Goal: Task Accomplishment & Management: Use online tool/utility

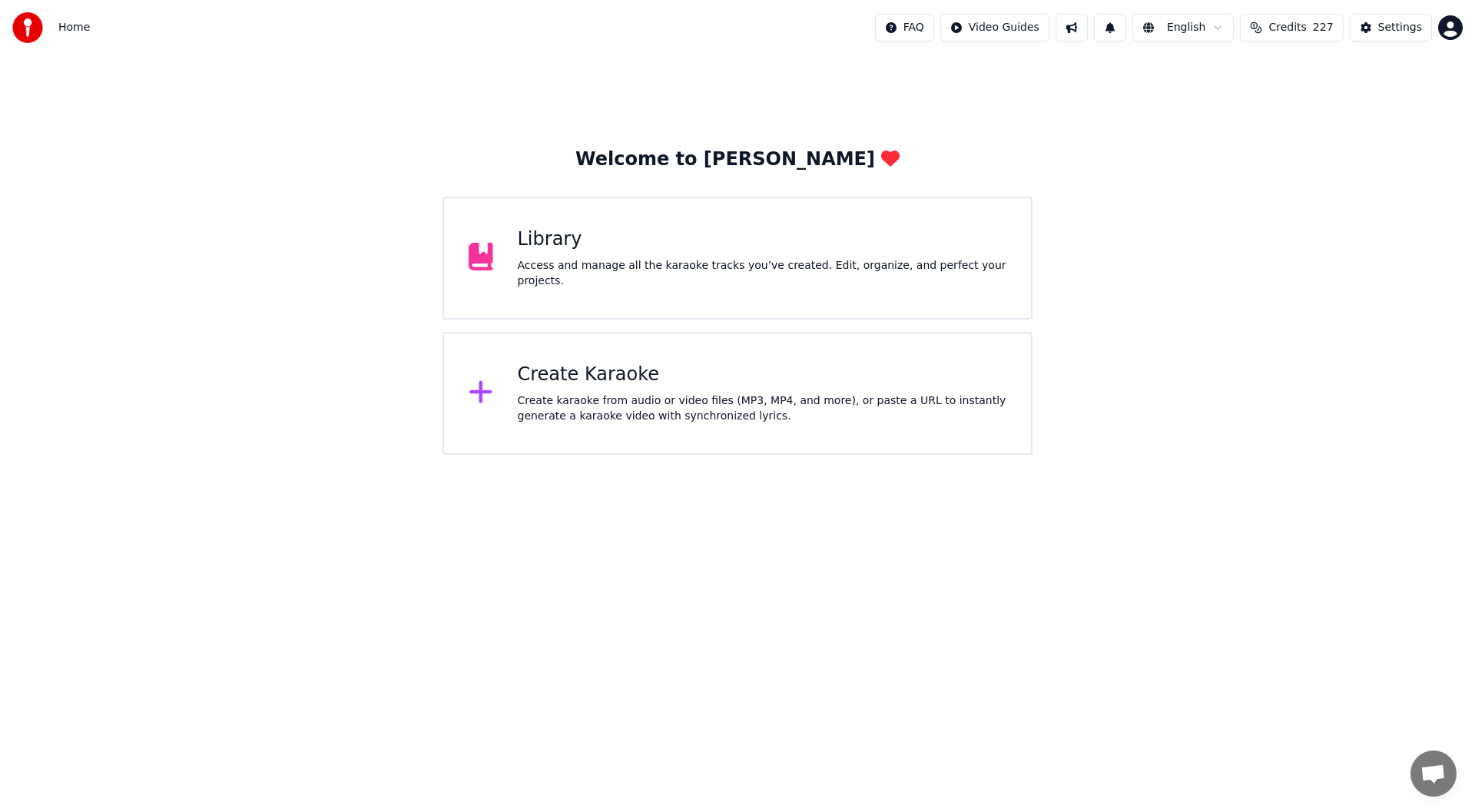
click at [717, 359] on div "Create Karaoke Create karaoke from audio or video files (MP3, MP4, and more), o…" at bounding box center [737, 393] width 590 height 123
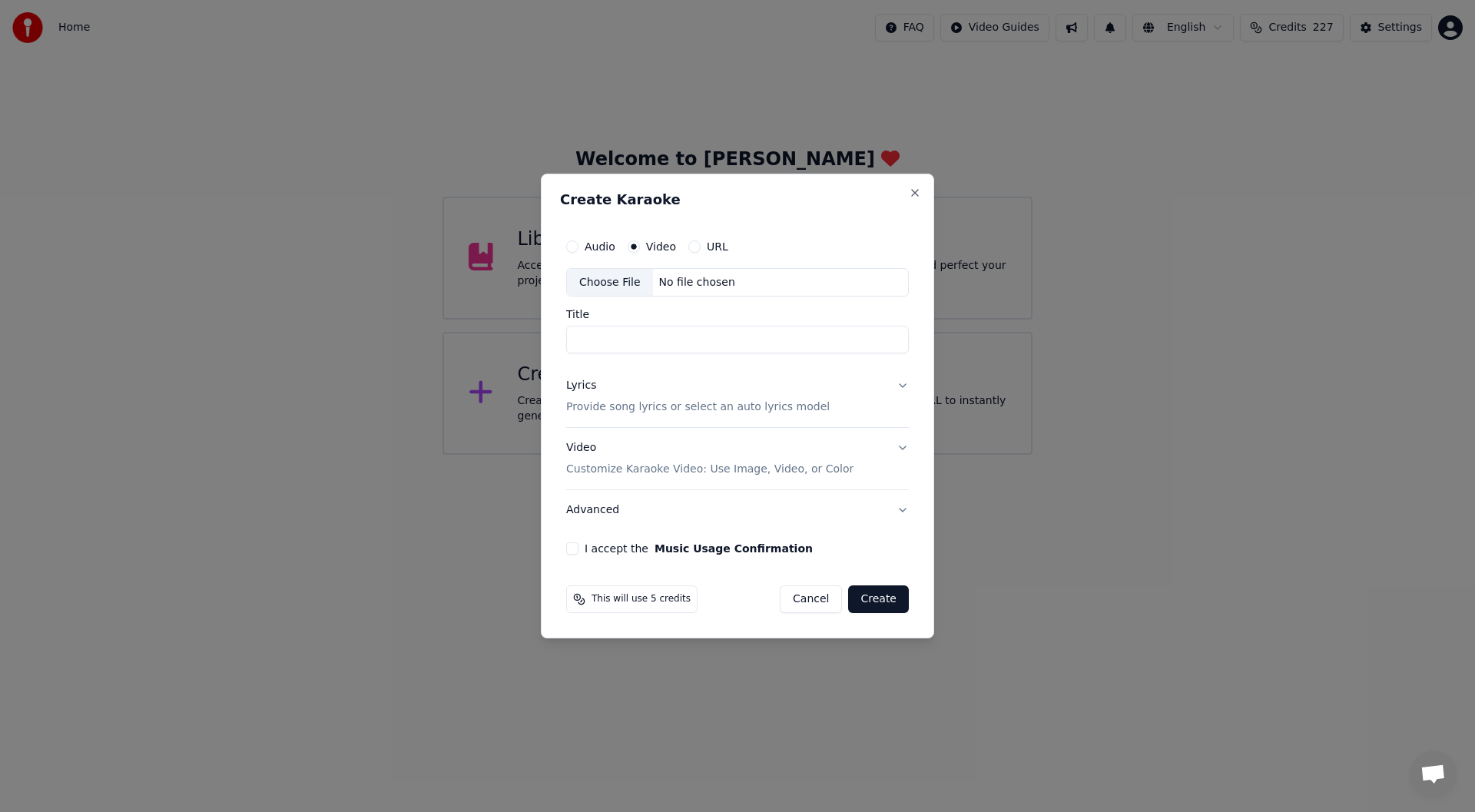
click at [597, 278] on div "Choose File" at bounding box center [610, 282] width 86 height 28
type input "**********"
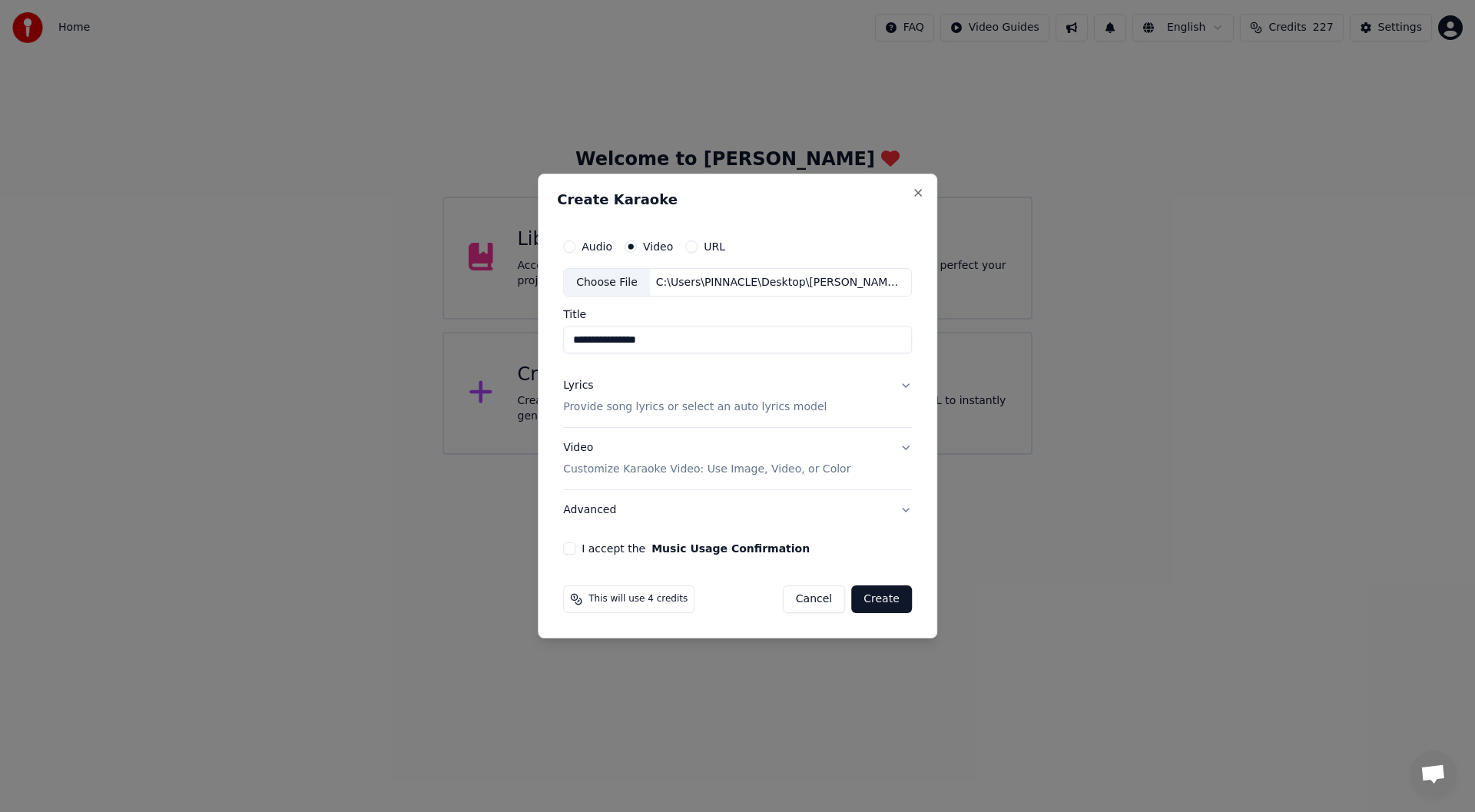
click at [571, 383] on div "Lyrics" at bounding box center [578, 386] width 30 height 15
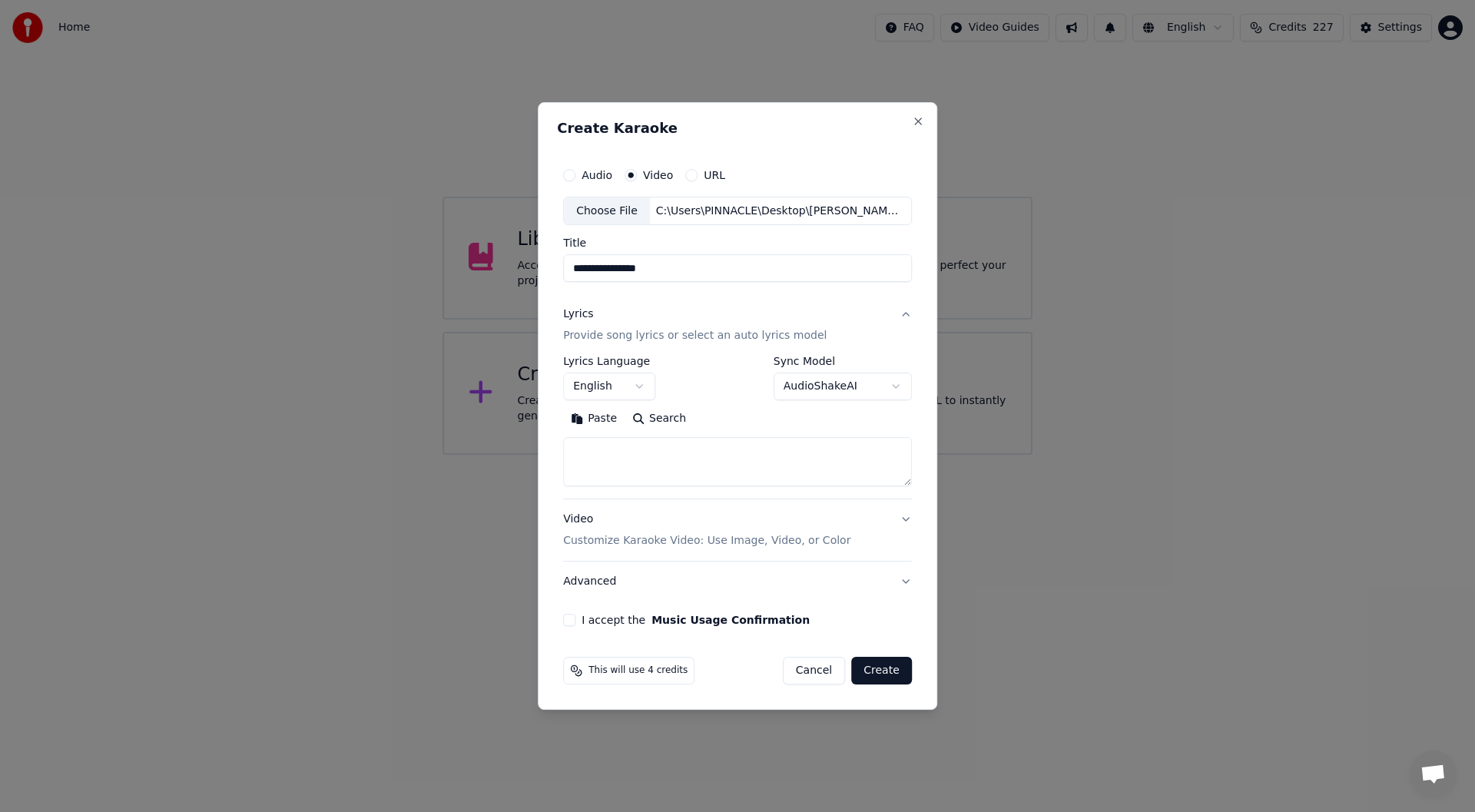
click at [601, 413] on button "Paste" at bounding box center [594, 419] width 61 height 25
click at [573, 618] on button "I accept the Music Usage Confirmation" at bounding box center [569, 619] width 12 height 12
click at [888, 666] on button "Create" at bounding box center [882, 670] width 61 height 28
type textarea "**********"
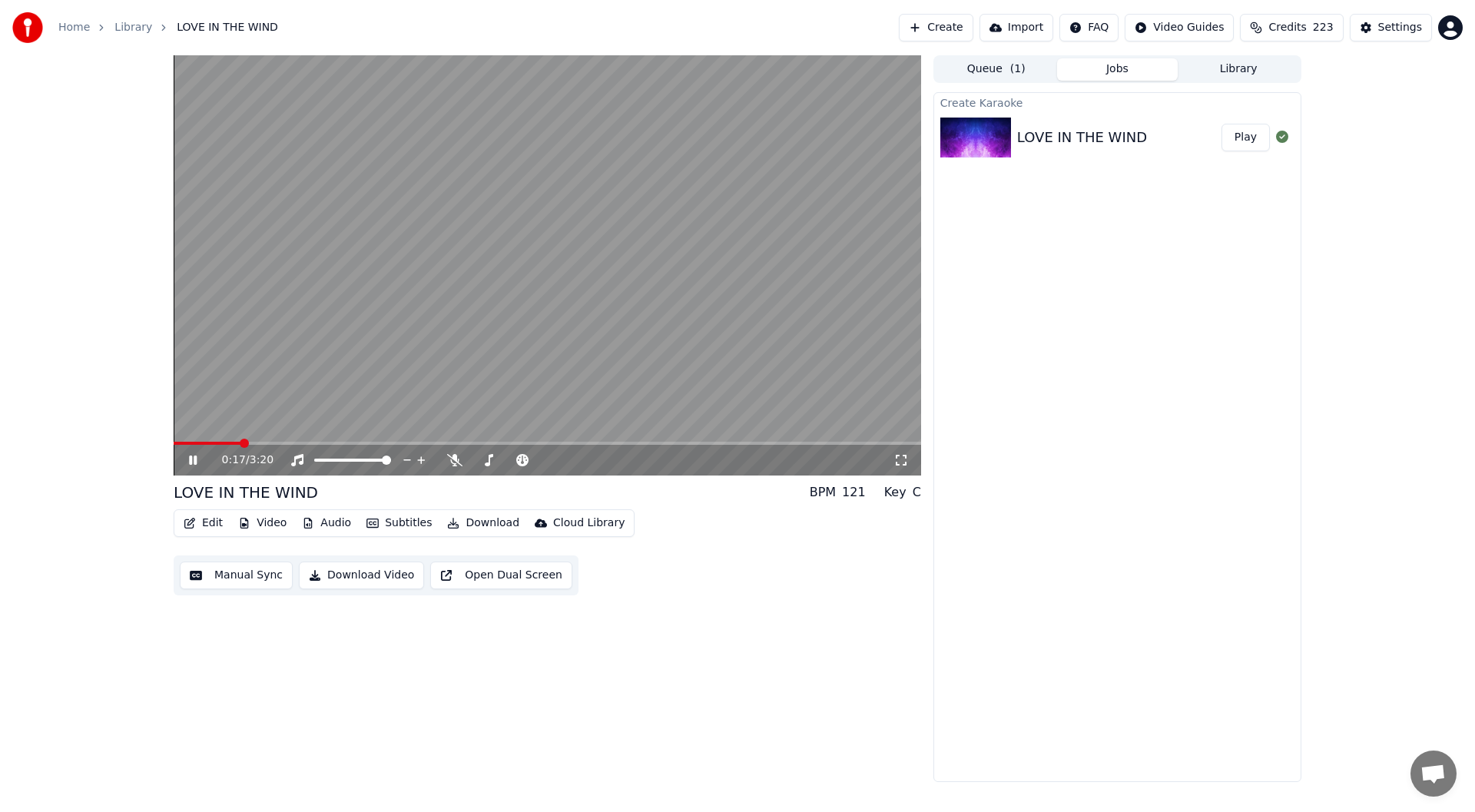
click at [903, 455] on icon at bounding box center [901, 459] width 15 height 12
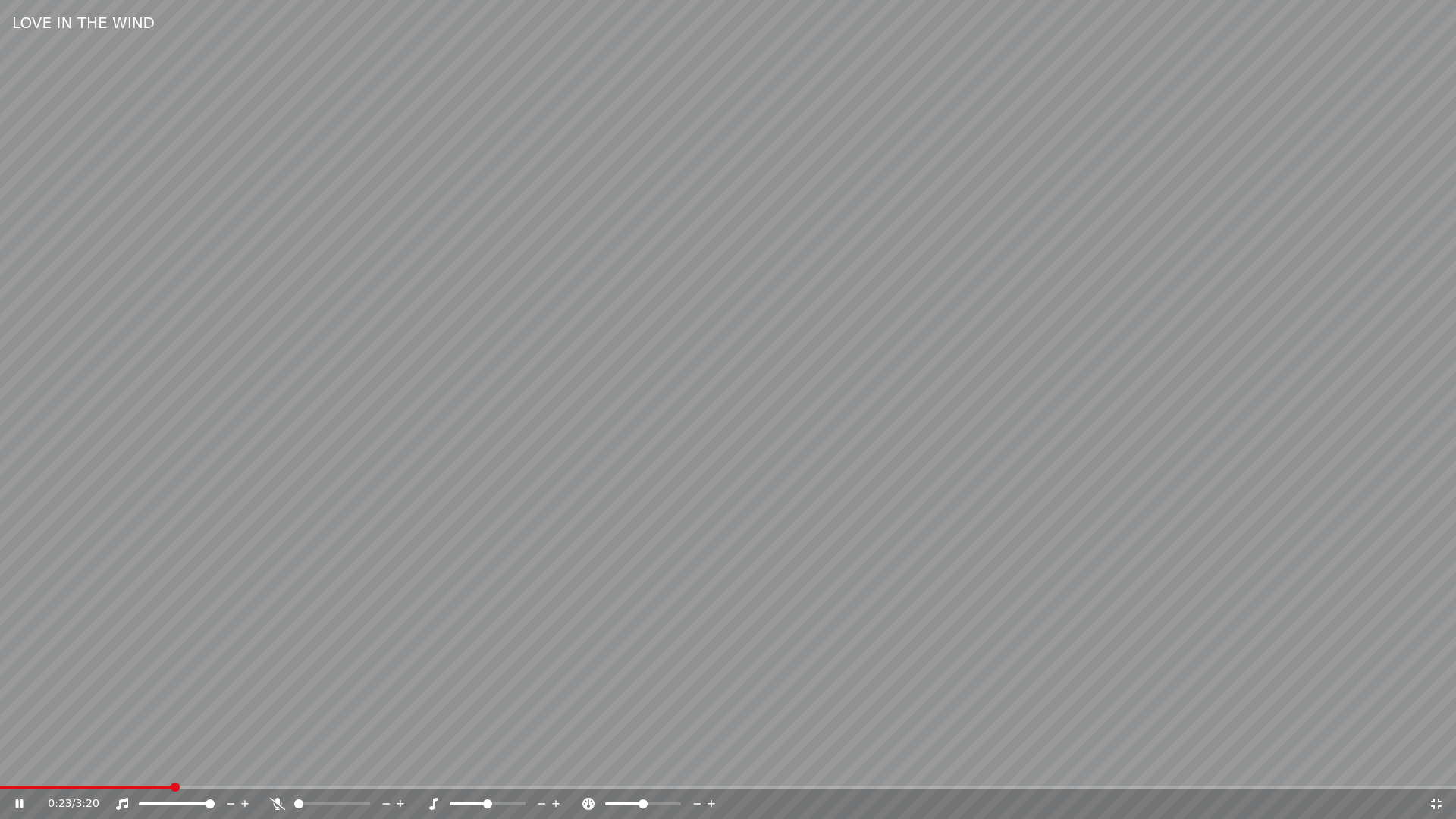
click at [271, 798] on icon at bounding box center [278, 804] width 15 height 12
click at [27, 787] on span at bounding box center [217, 787] width 435 height 3
click at [0, 784] on span at bounding box center [5, 787] width 9 height 9
click at [16, 801] on icon at bounding box center [20, 804] width 8 height 9
click at [1433, 801] on icon at bounding box center [1435, 803] width 10 height 10
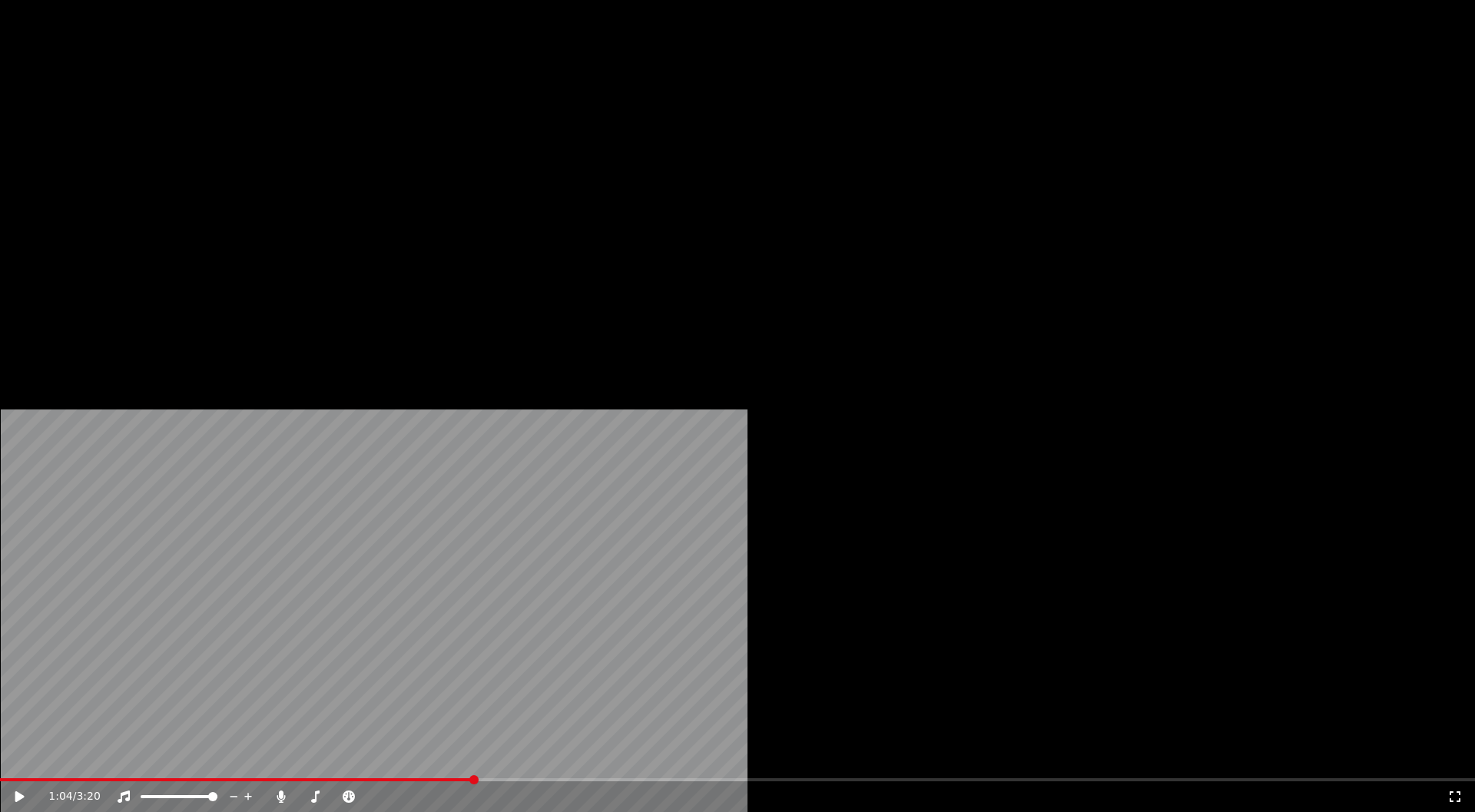
click at [200, 113] on button "Edit" at bounding box center [203, 103] width 51 height 22
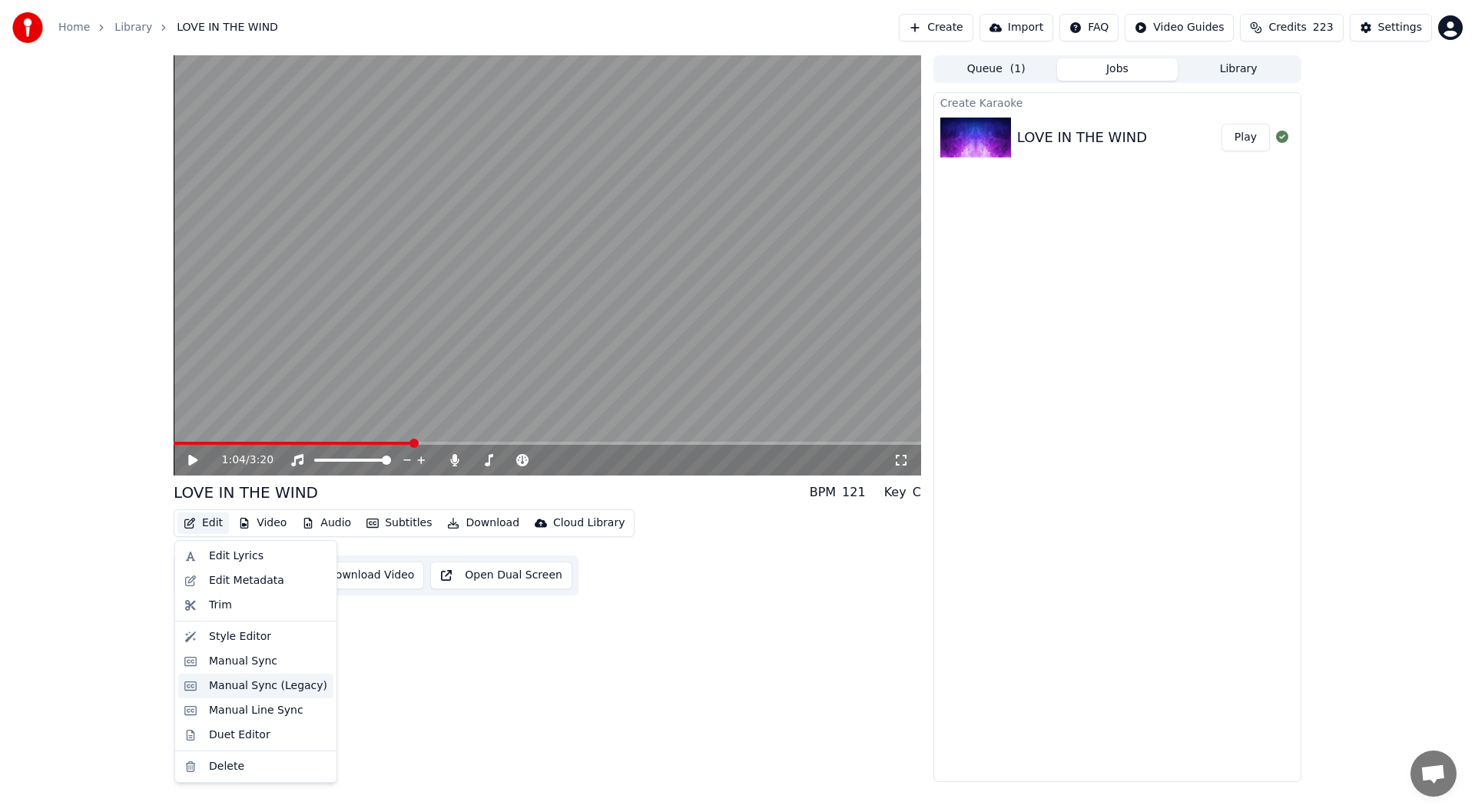
click at [259, 682] on div "Manual Sync (Legacy)" at bounding box center [268, 685] width 118 height 15
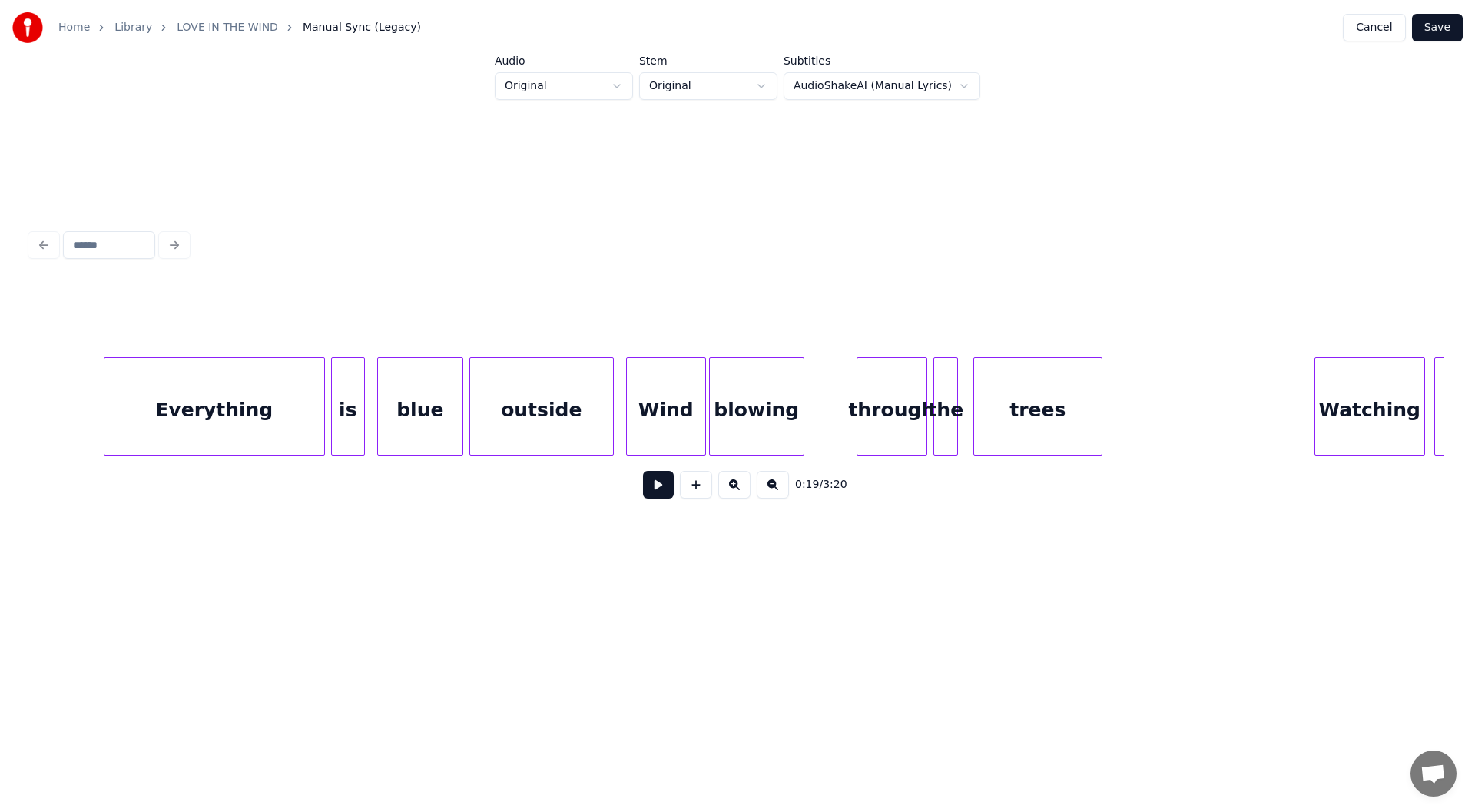
scroll to position [0, 2714]
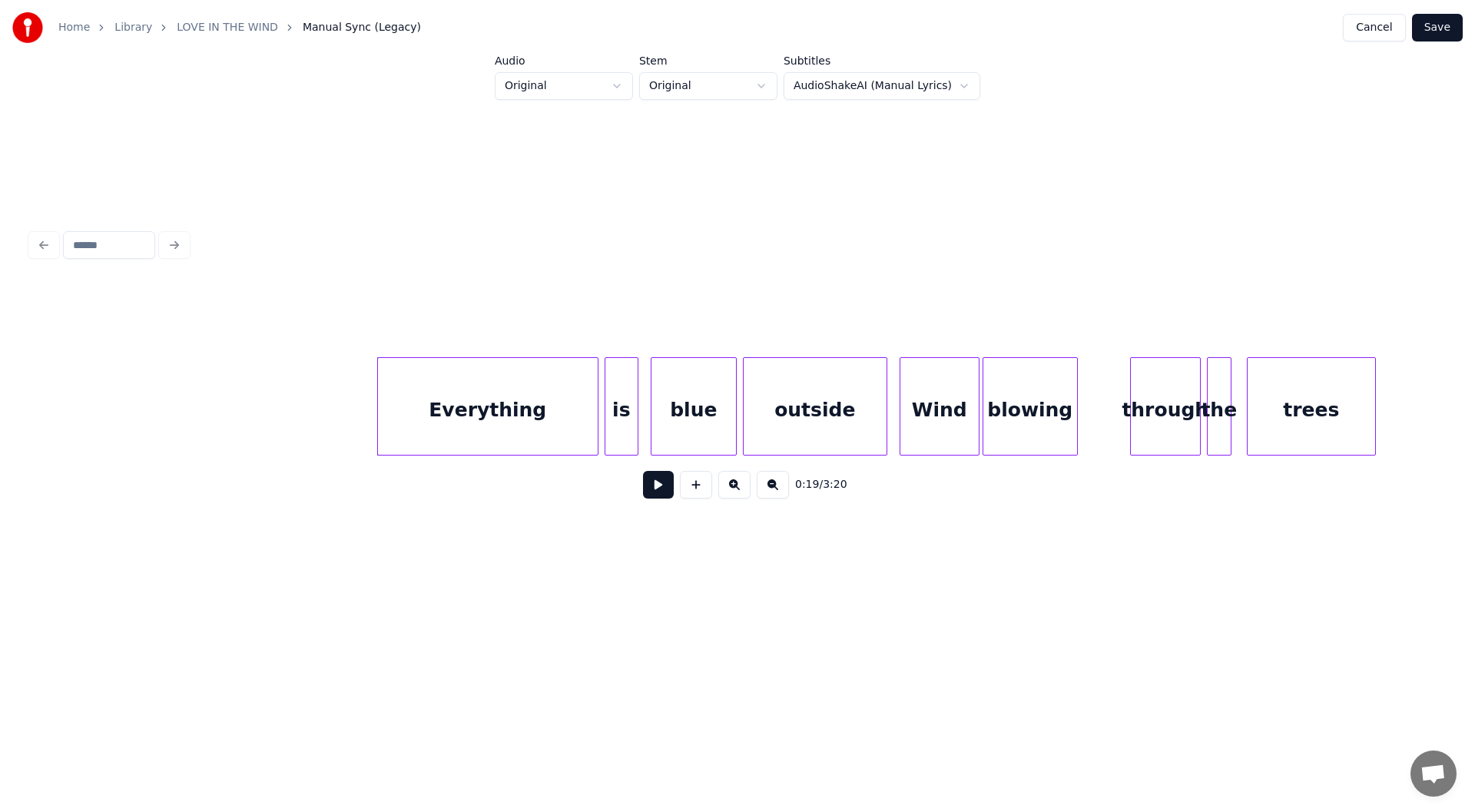
click at [436, 403] on div "Everything" at bounding box center [487, 410] width 219 height 105
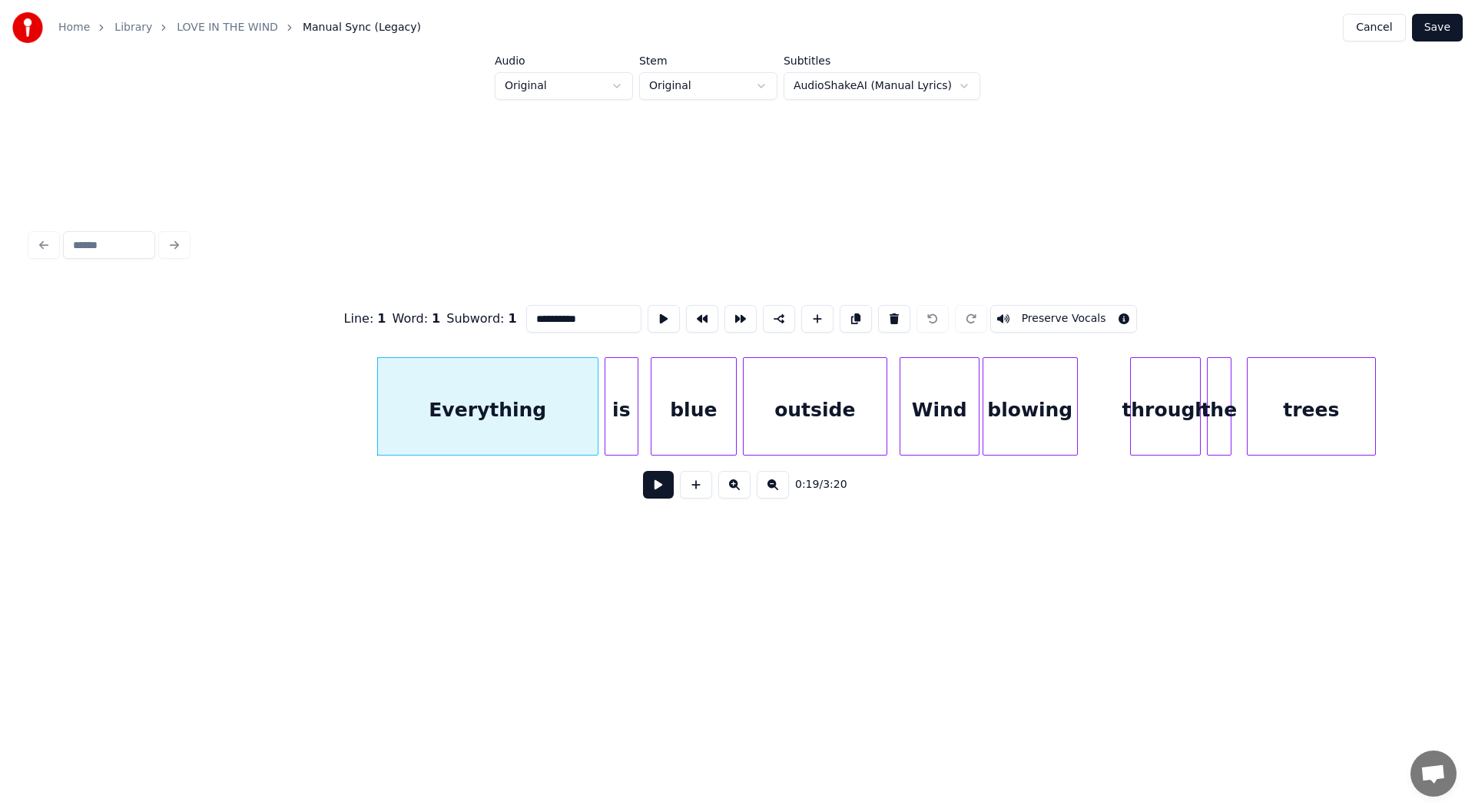
click at [654, 488] on button at bounding box center [658, 484] width 31 height 28
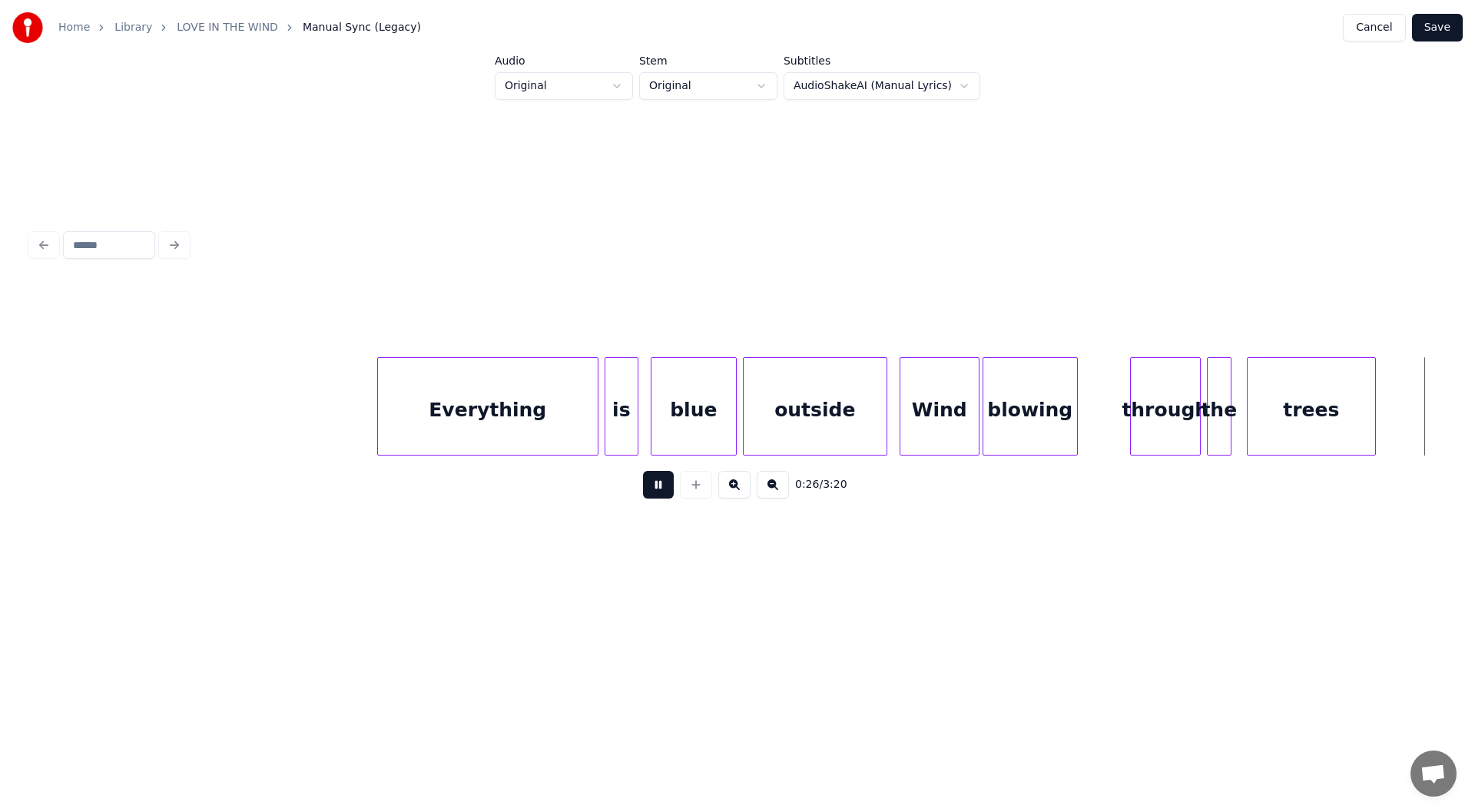
scroll to position [0, 4128]
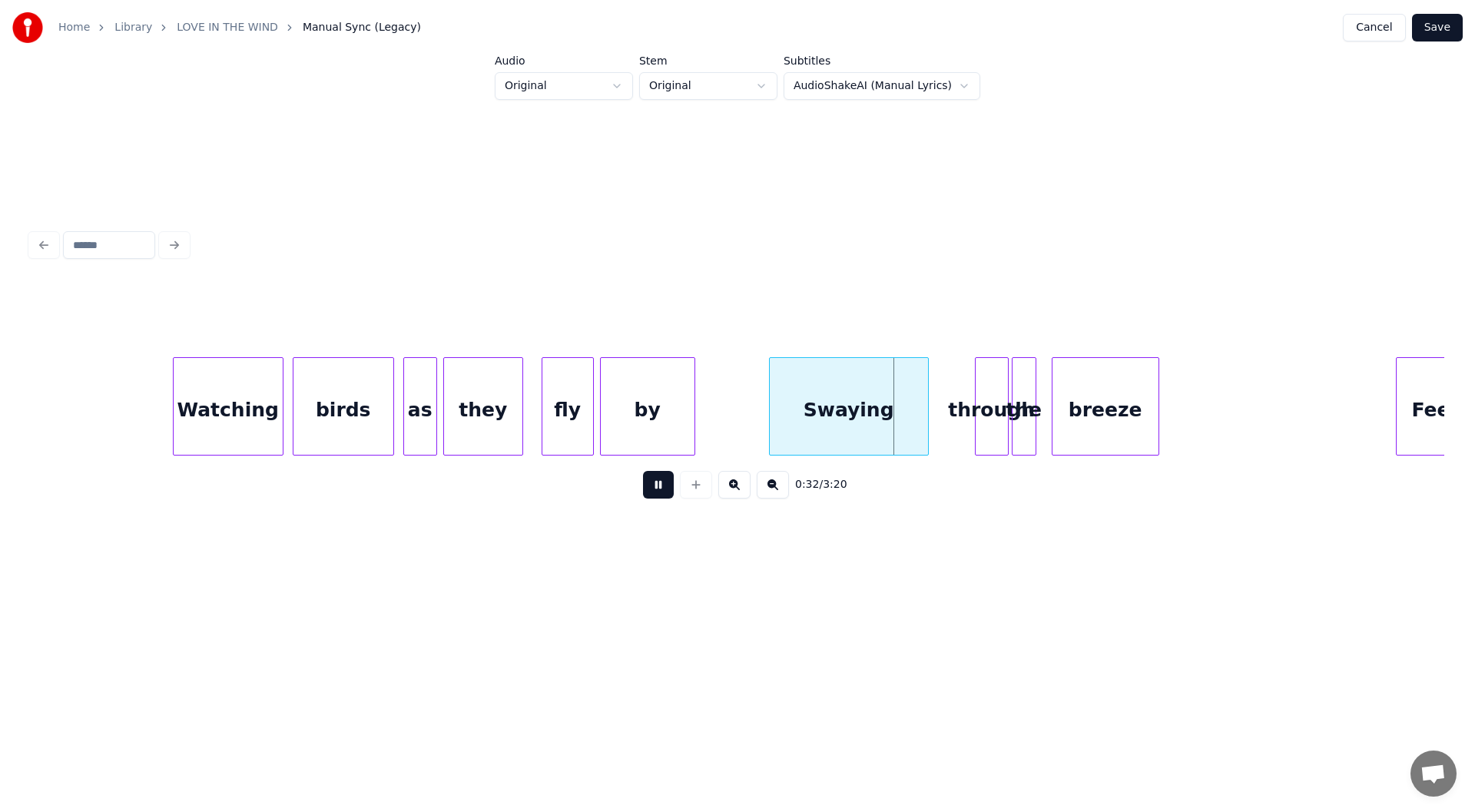
click at [655, 485] on button at bounding box center [658, 484] width 31 height 28
click at [742, 410] on div at bounding box center [744, 406] width 5 height 97
click at [655, 489] on button at bounding box center [658, 484] width 31 height 28
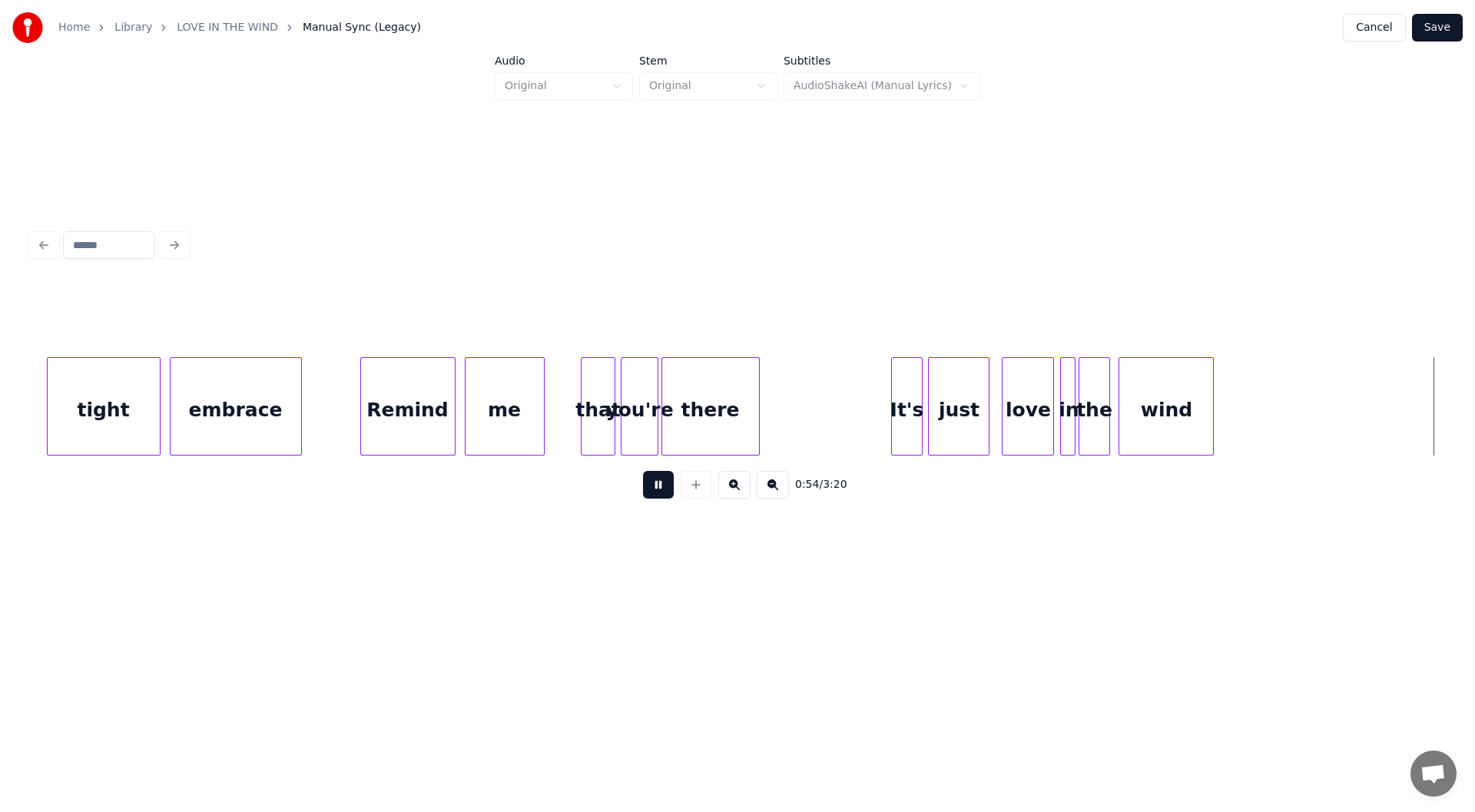
scroll to position [0, 8374]
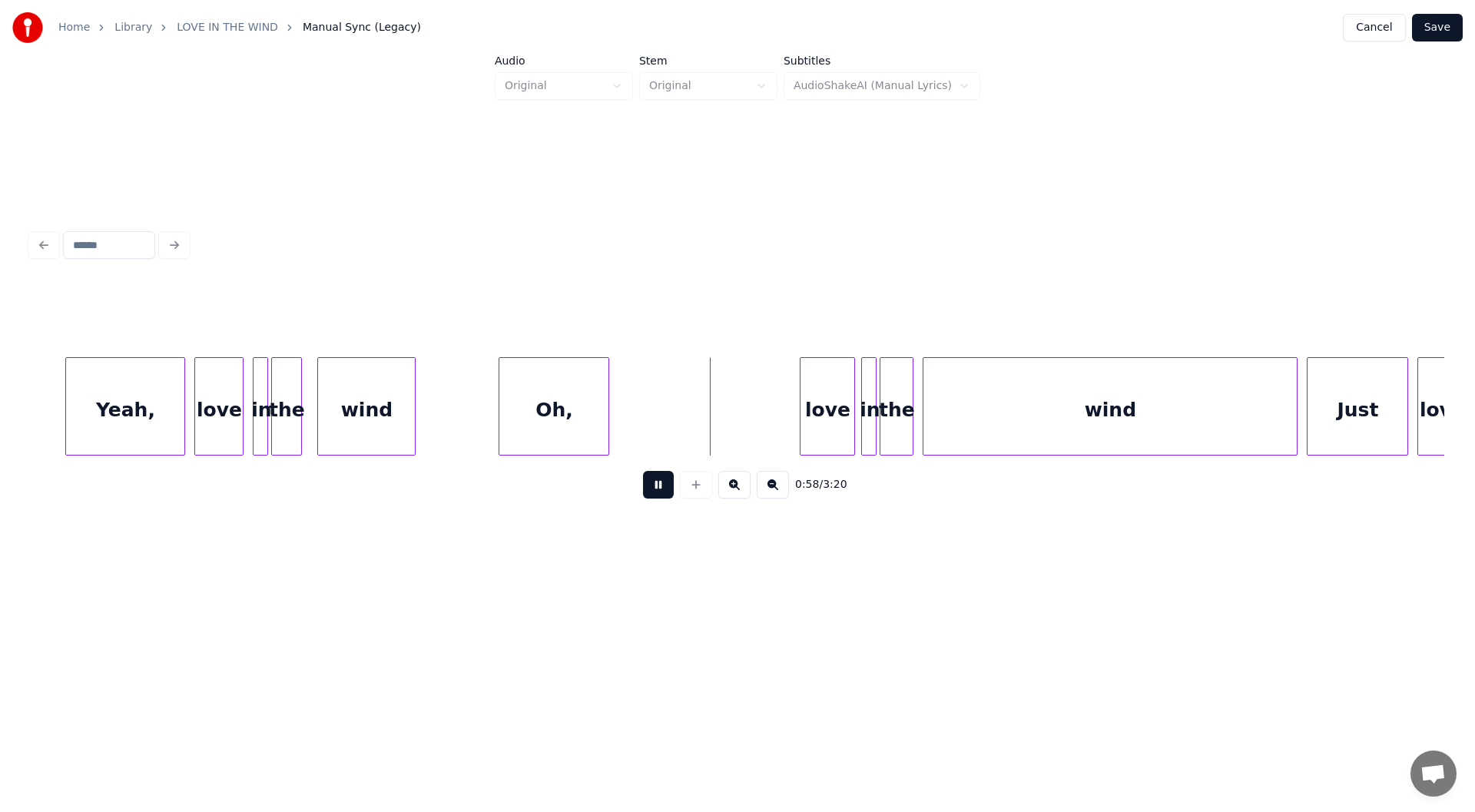
click at [655, 489] on button at bounding box center [658, 484] width 31 height 28
click at [364, 381] on div "wind" at bounding box center [367, 410] width 97 height 105
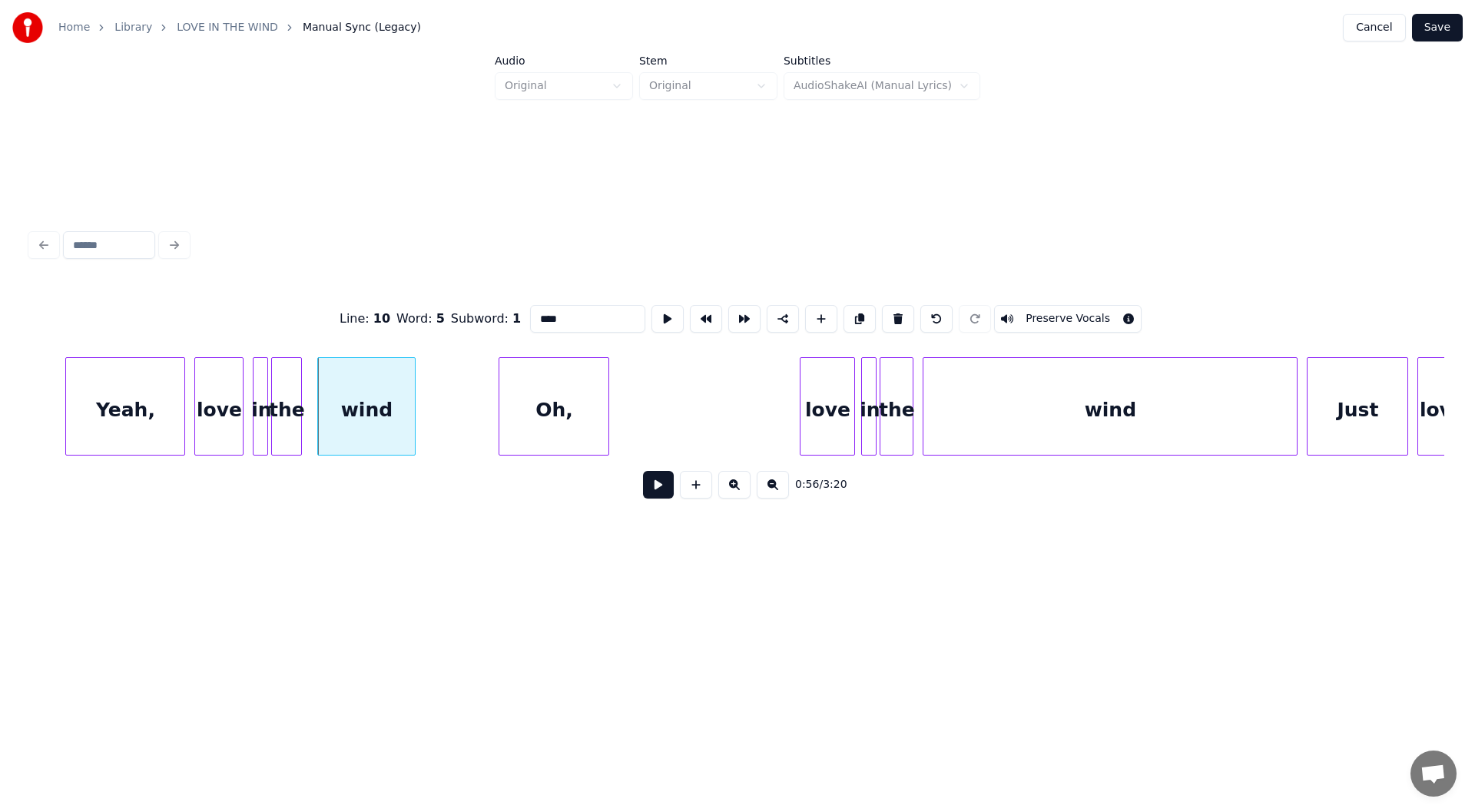
click at [655, 484] on button at bounding box center [658, 484] width 31 height 28
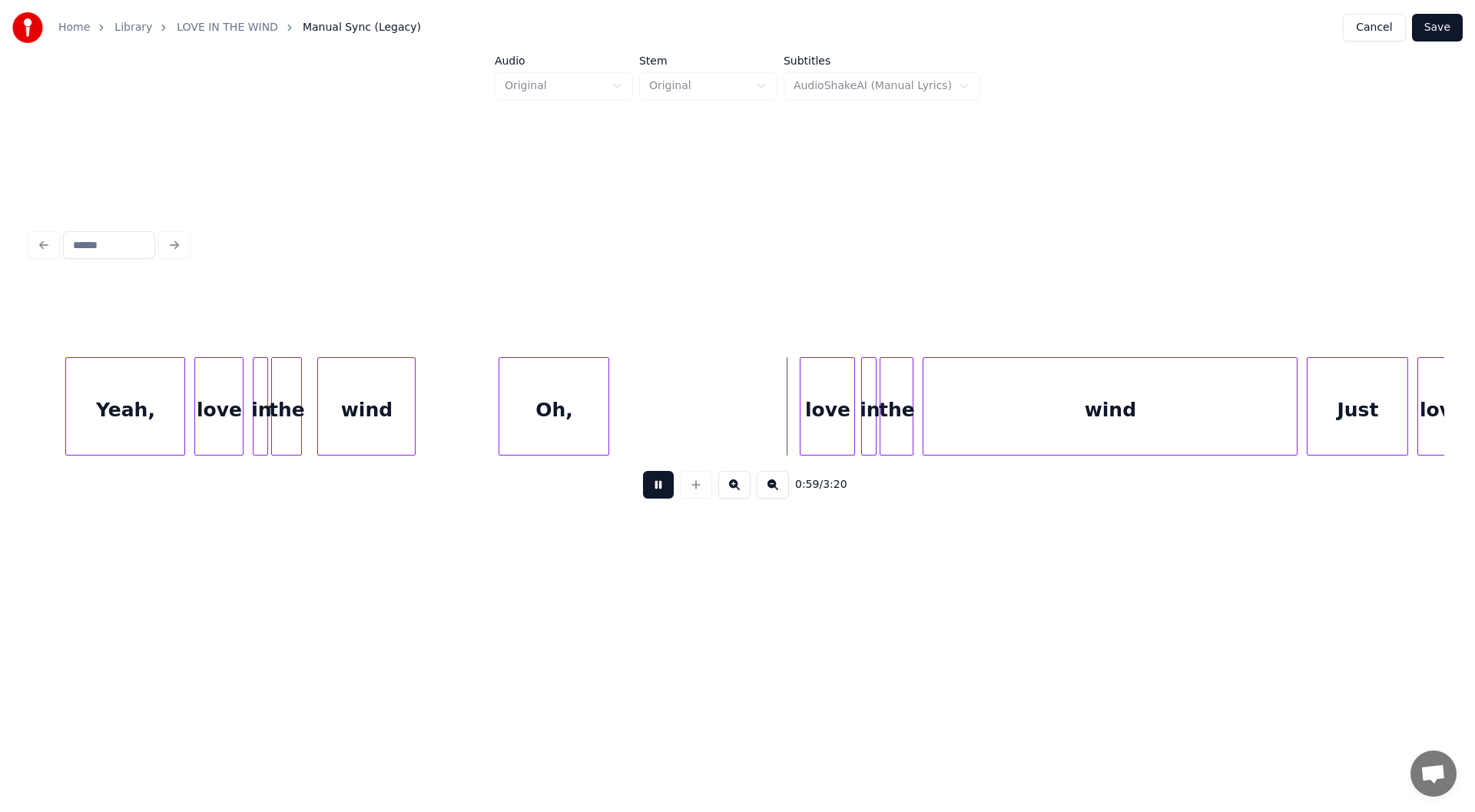
click at [654, 485] on button at bounding box center [658, 484] width 31 height 28
click at [733, 422] on div "Oh," at bounding box center [742, 410] width 109 height 105
click at [369, 405] on div "wind" at bounding box center [367, 410] width 97 height 105
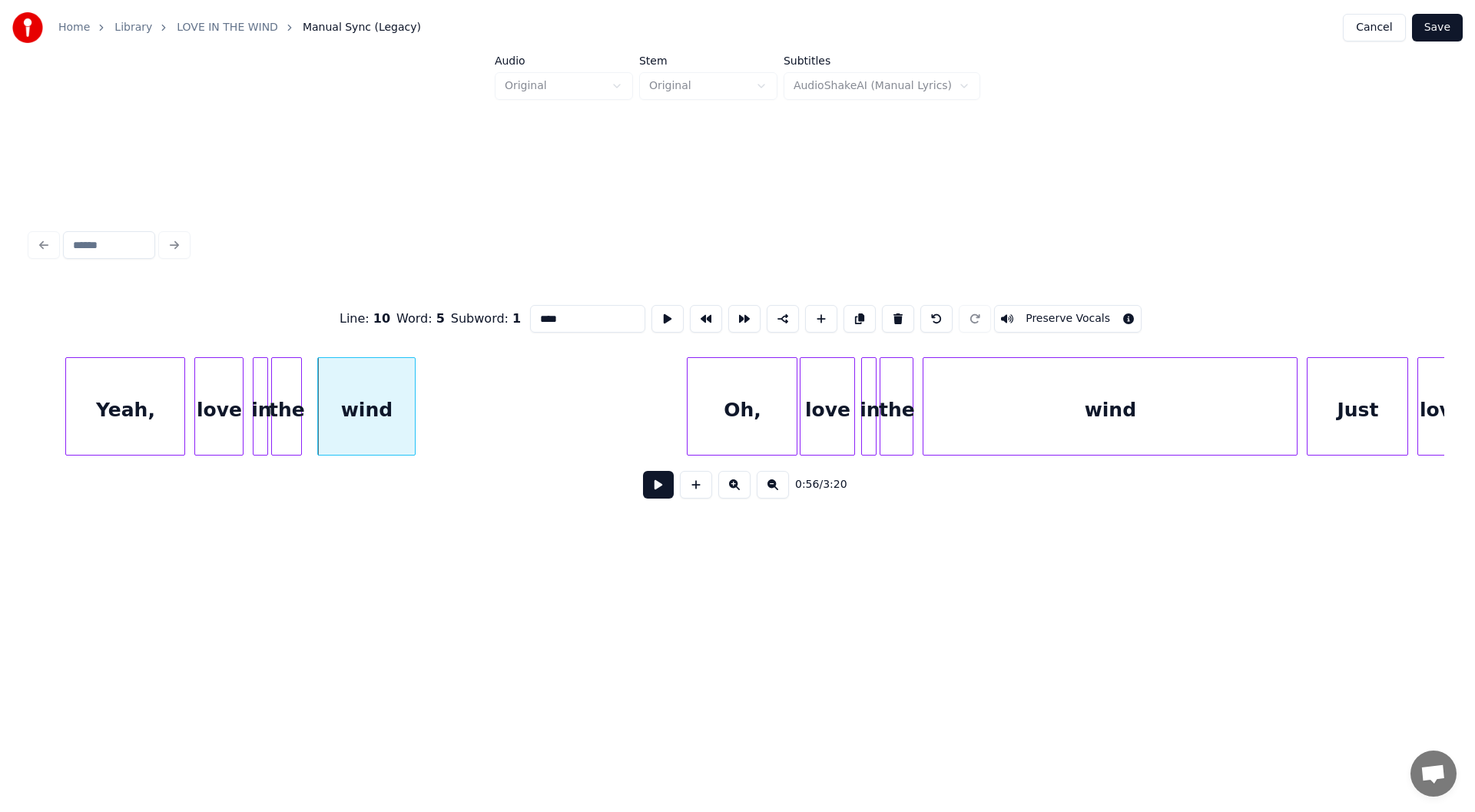
click at [655, 484] on button at bounding box center [658, 484] width 31 height 28
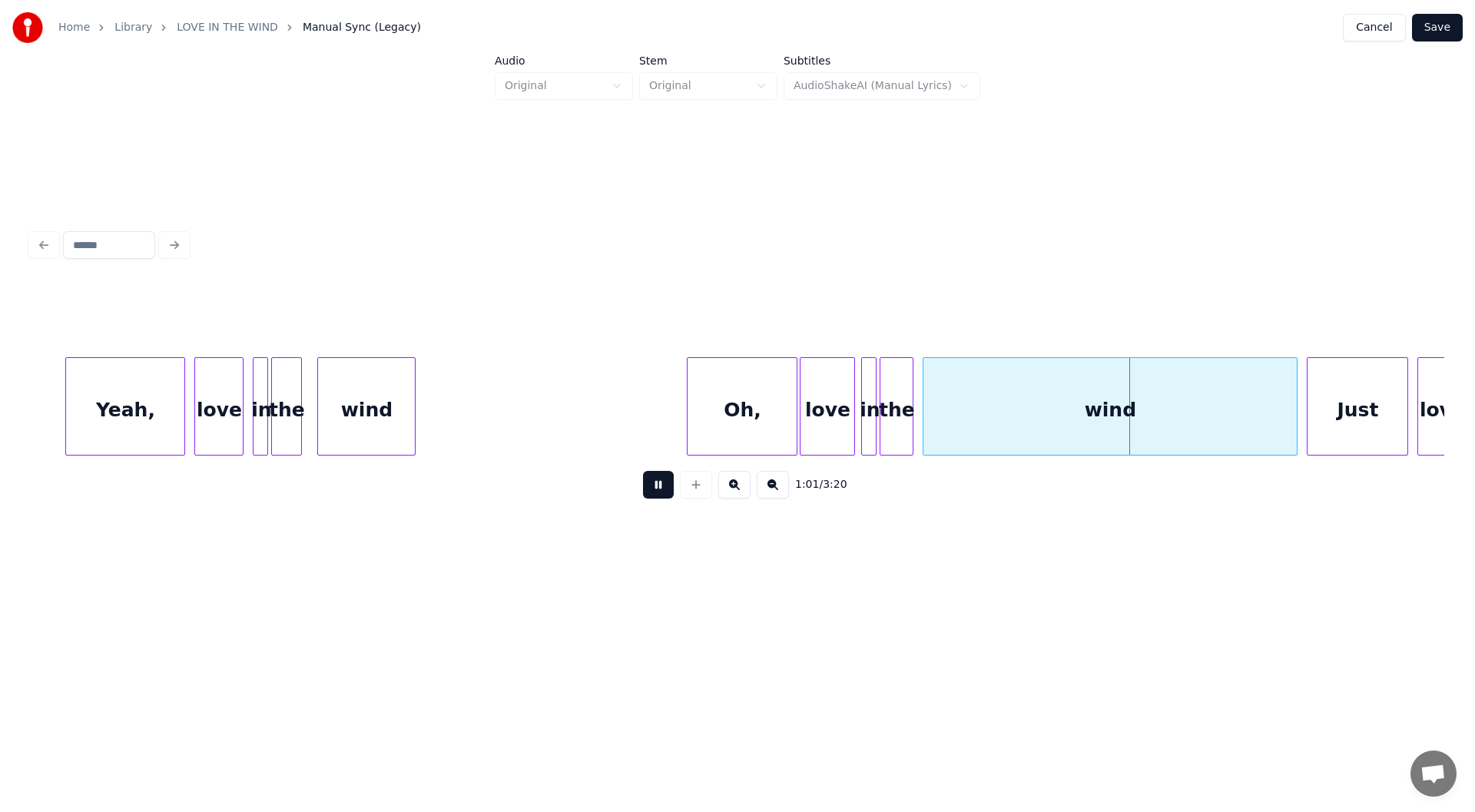
click at [652, 487] on button at bounding box center [658, 484] width 31 height 28
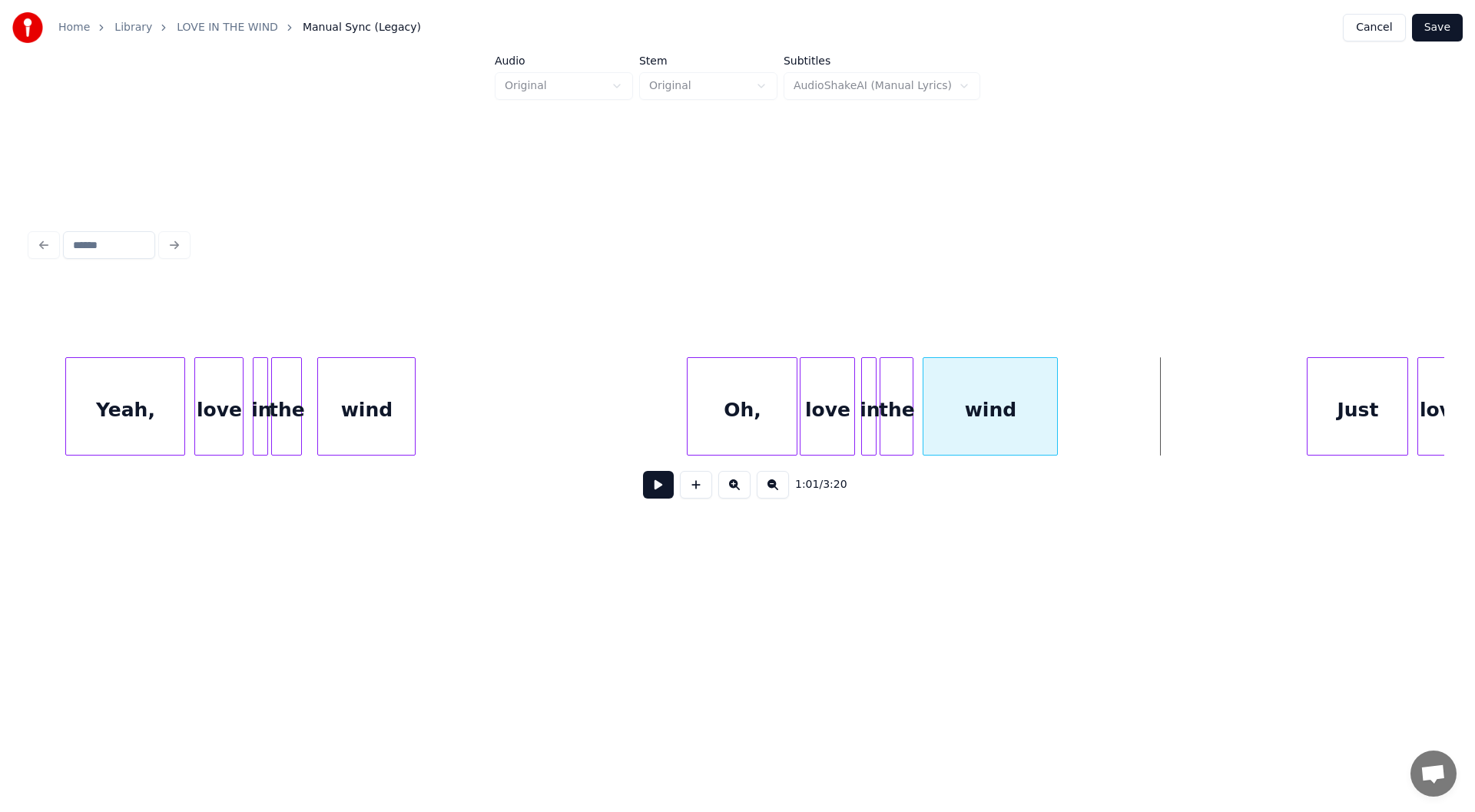
click at [1055, 420] on div at bounding box center [1055, 406] width 5 height 97
click at [741, 405] on div "Oh," at bounding box center [742, 410] width 109 height 105
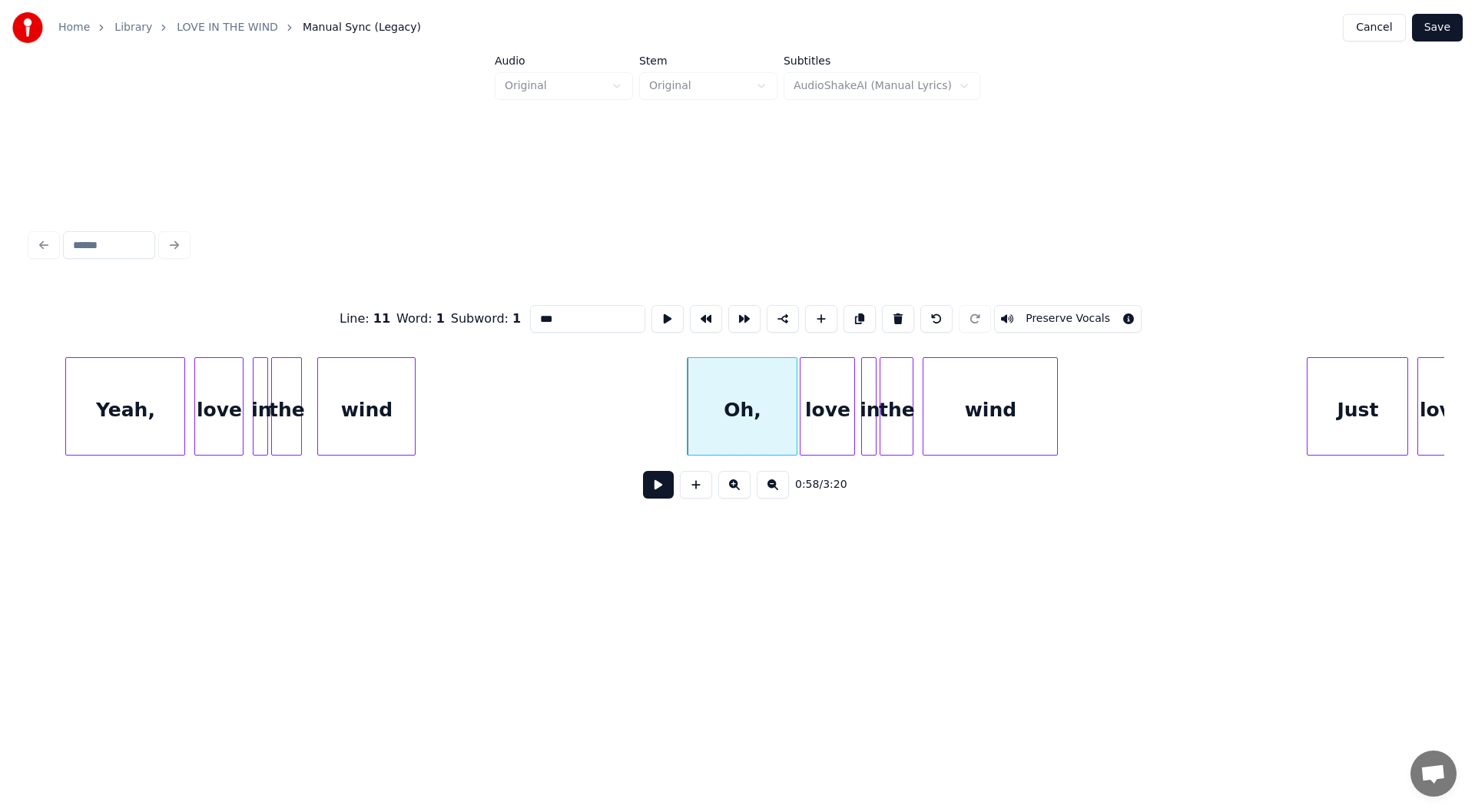
click at [654, 484] on button at bounding box center [658, 484] width 31 height 28
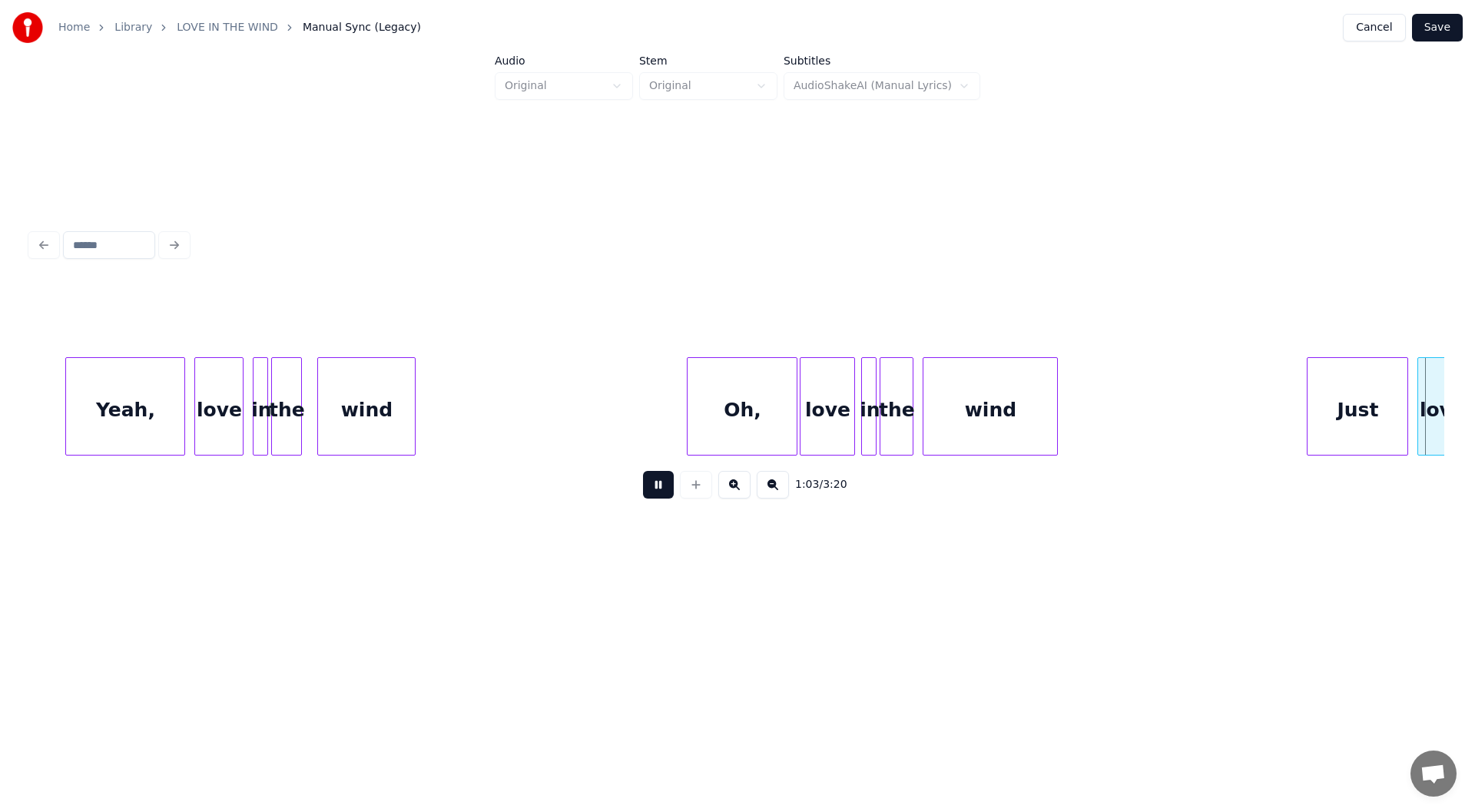
scroll to position [0, 9787]
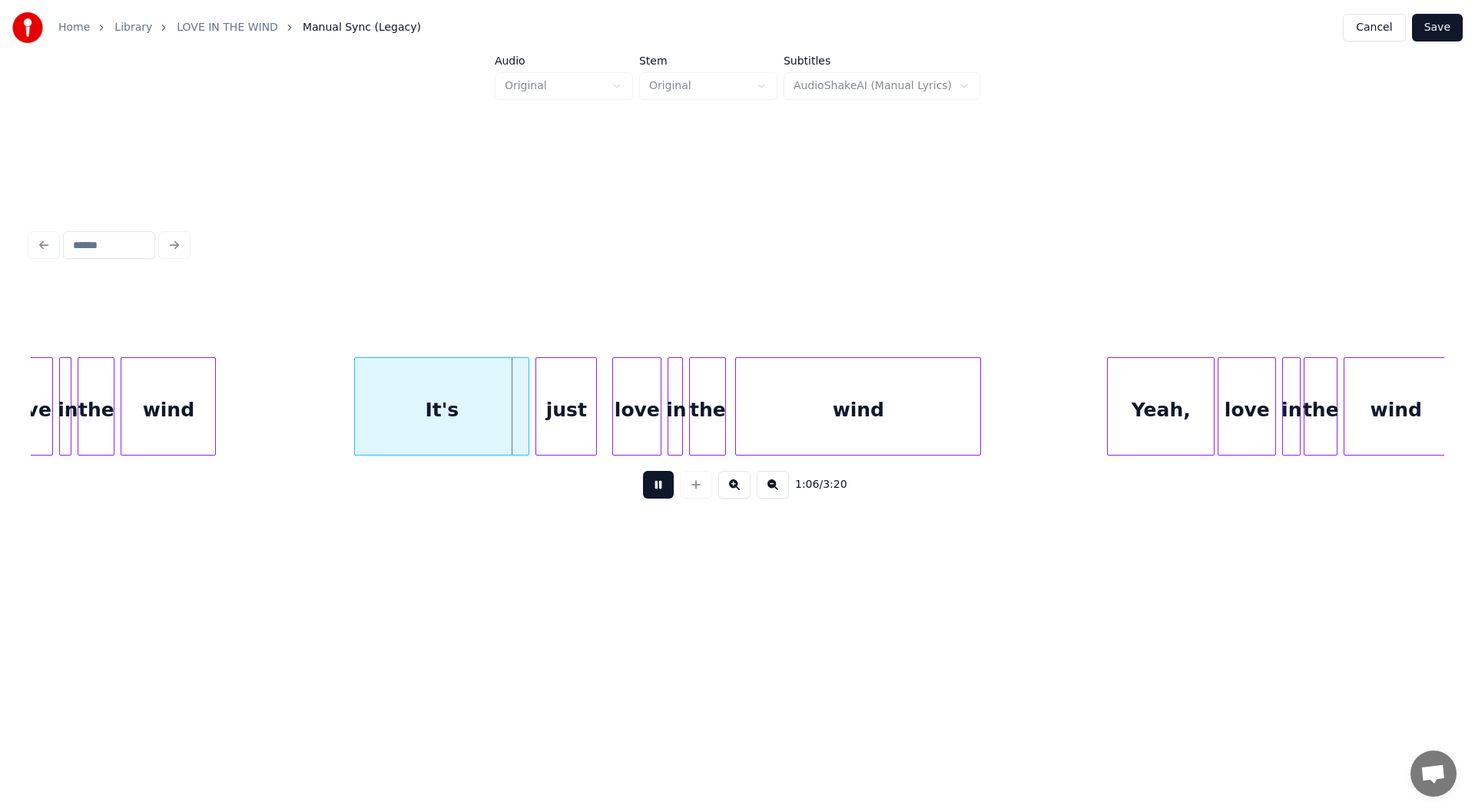
click at [654, 488] on button at bounding box center [658, 484] width 31 height 28
click at [503, 427] on div at bounding box center [502, 406] width 5 height 97
click at [523, 413] on div "It's" at bounding box center [519, 410] width 30 height 105
click at [174, 420] on div "wind" at bounding box center [168, 410] width 93 height 105
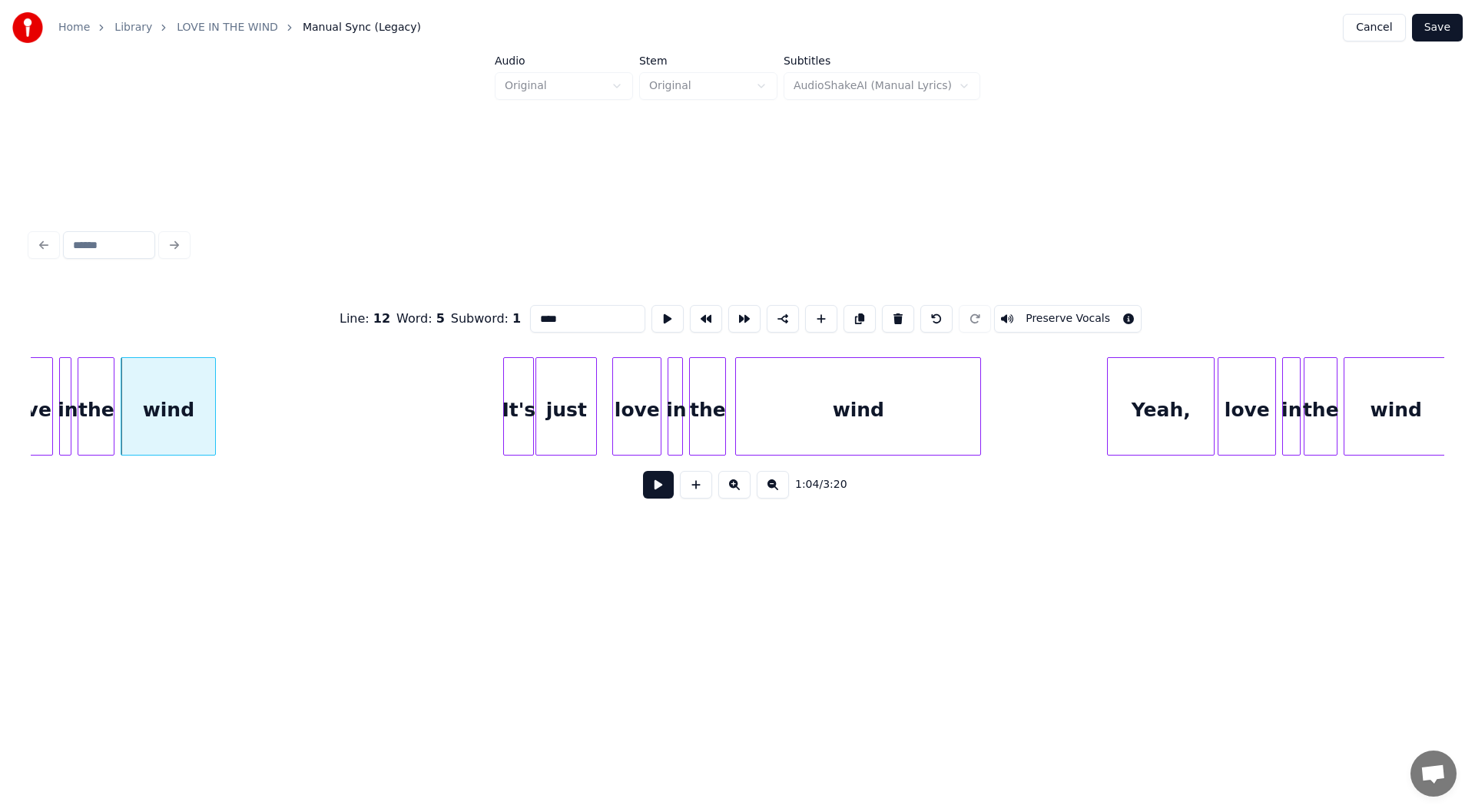
click at [655, 494] on button at bounding box center [658, 484] width 31 height 28
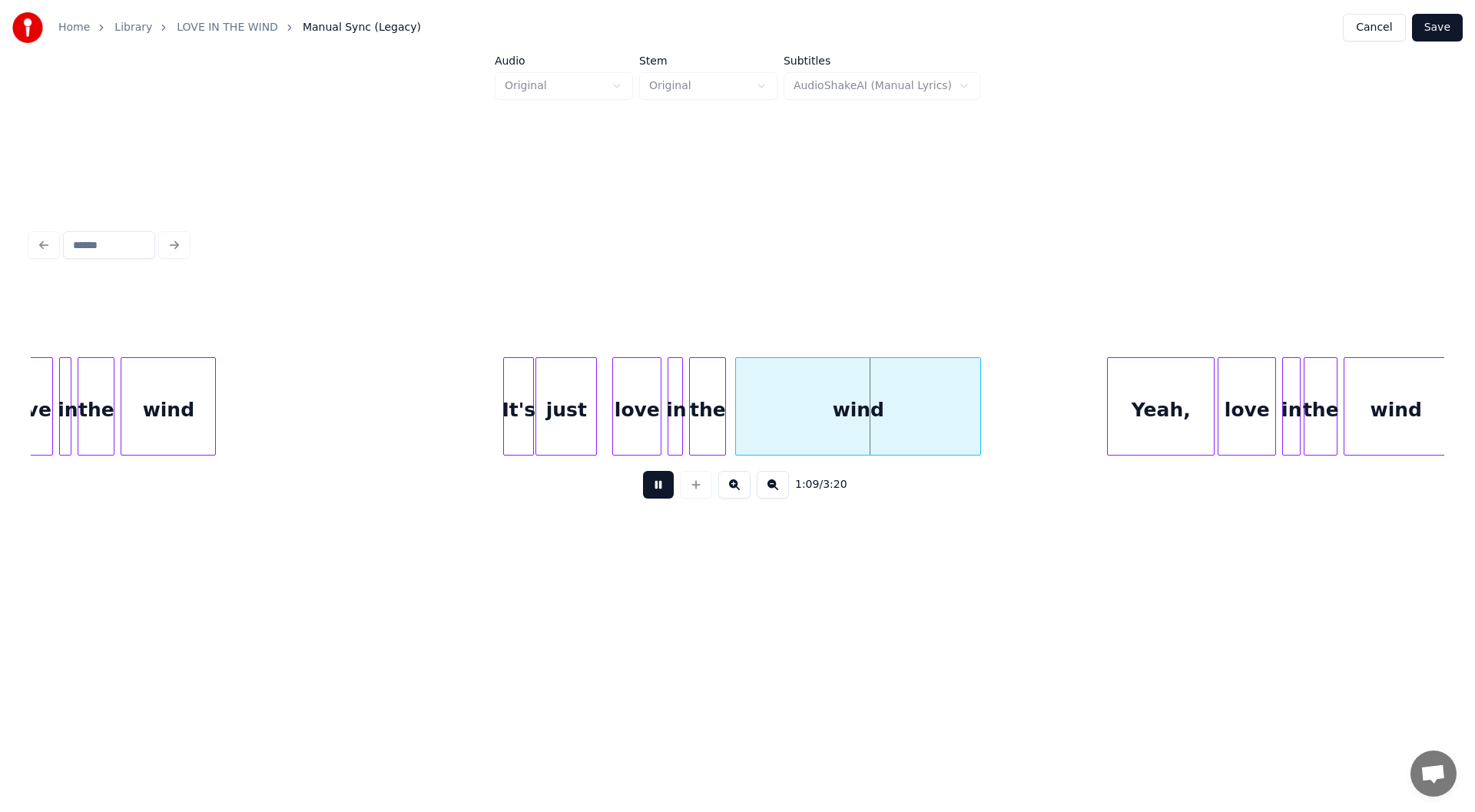
click at [654, 491] on button at bounding box center [658, 484] width 31 height 28
click at [876, 430] on div at bounding box center [874, 406] width 5 height 97
click at [522, 424] on div "It's" at bounding box center [519, 410] width 30 height 105
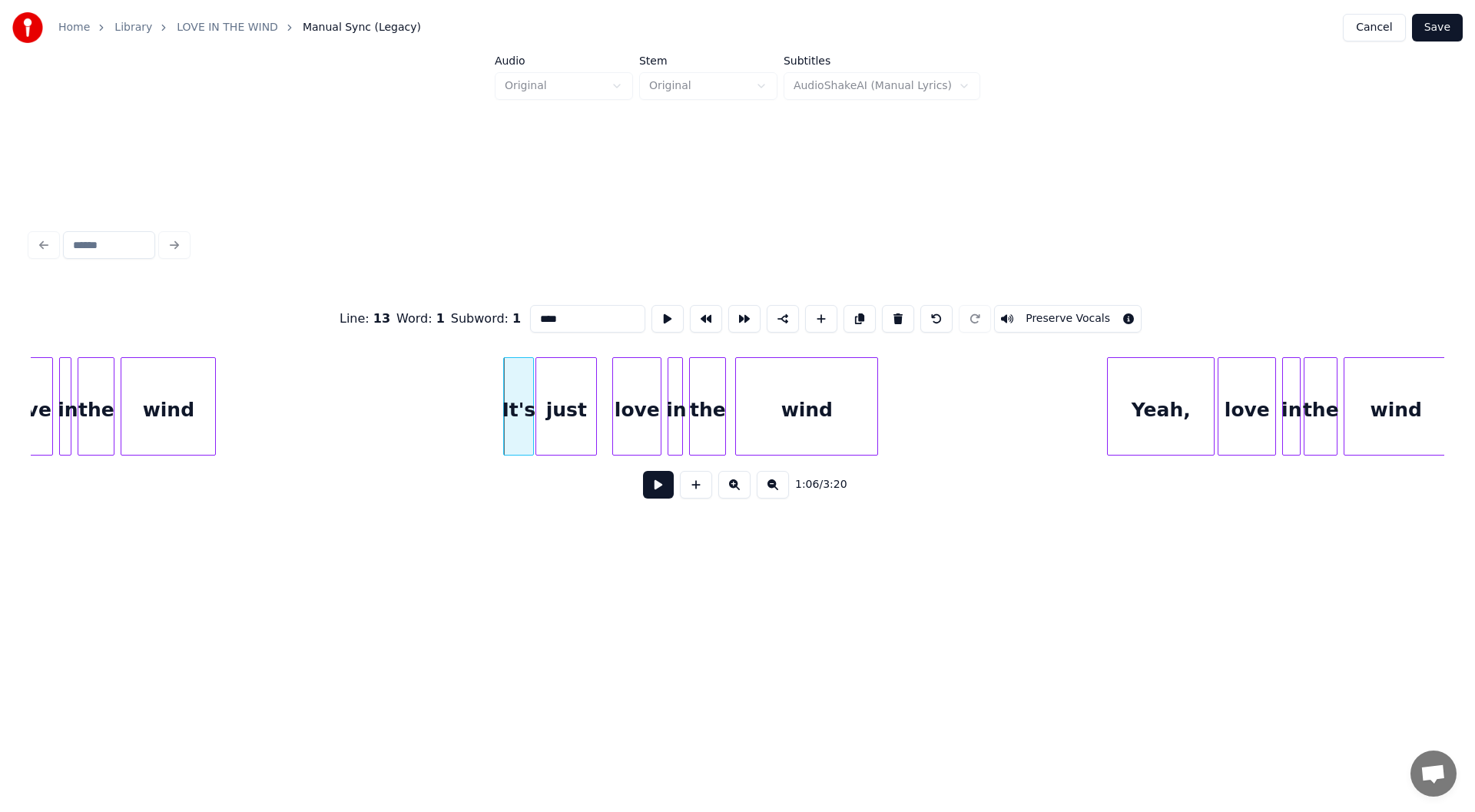
click at [662, 491] on button at bounding box center [658, 484] width 31 height 28
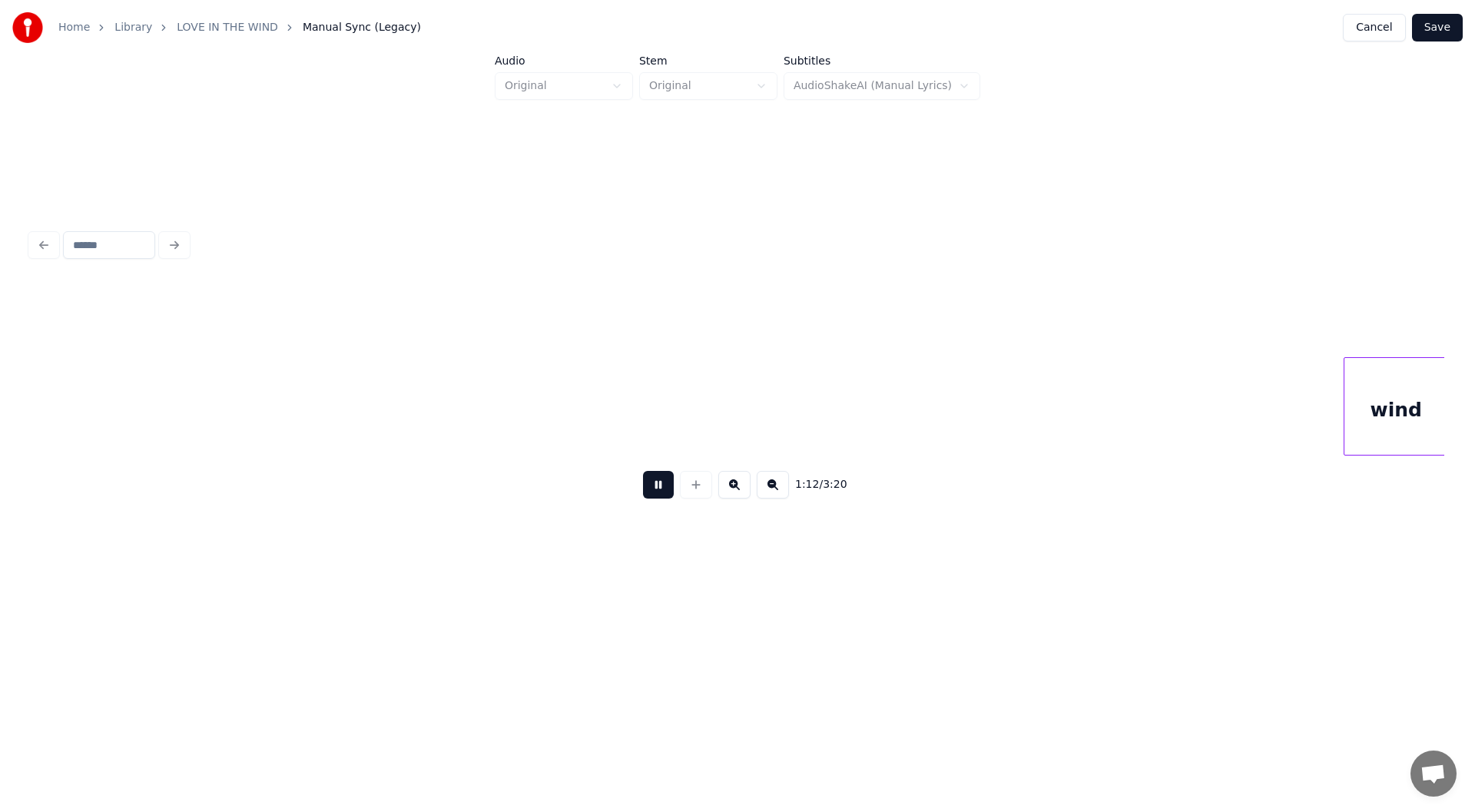
scroll to position [0, 11203]
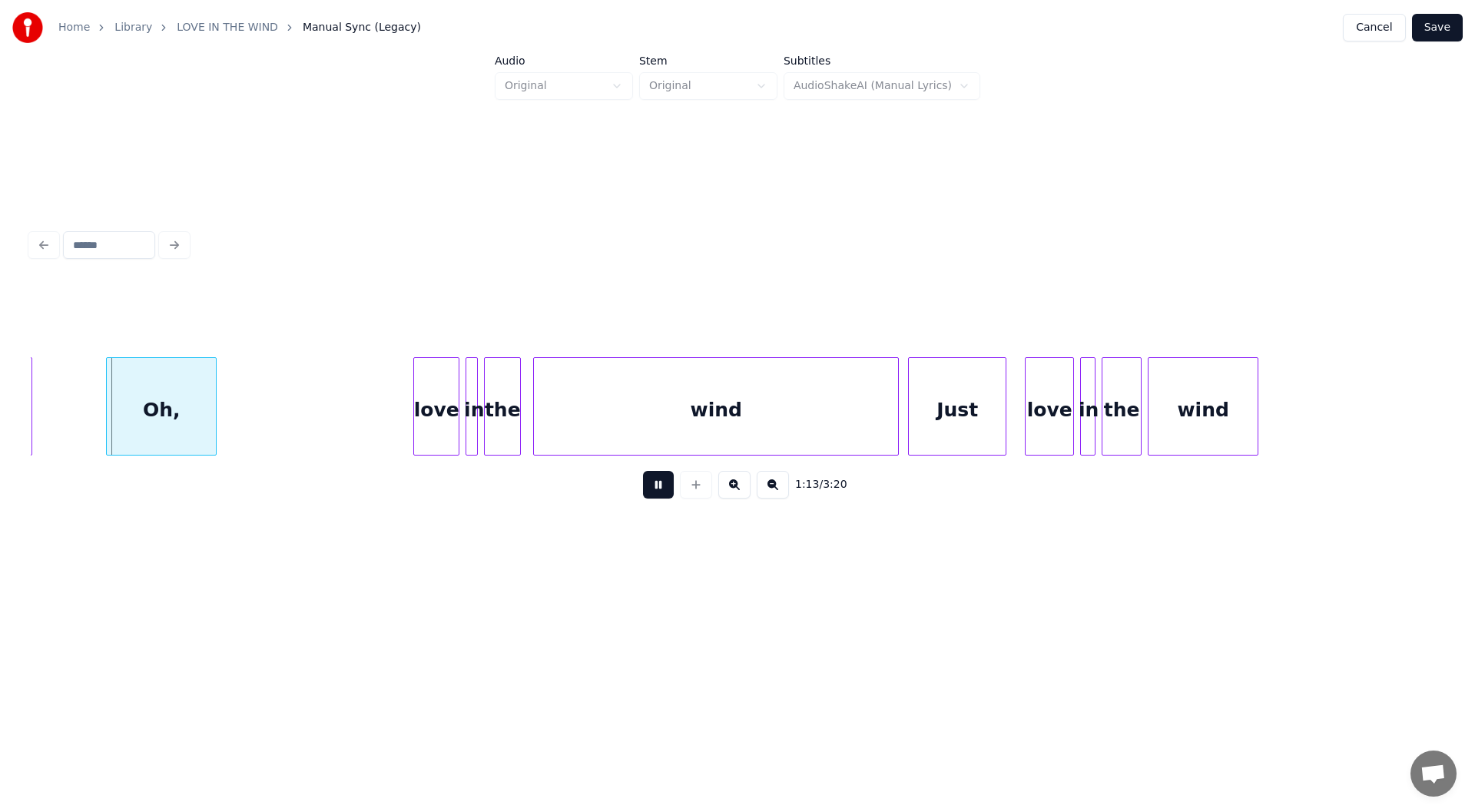
click at [649, 487] on button at bounding box center [658, 484] width 31 height 28
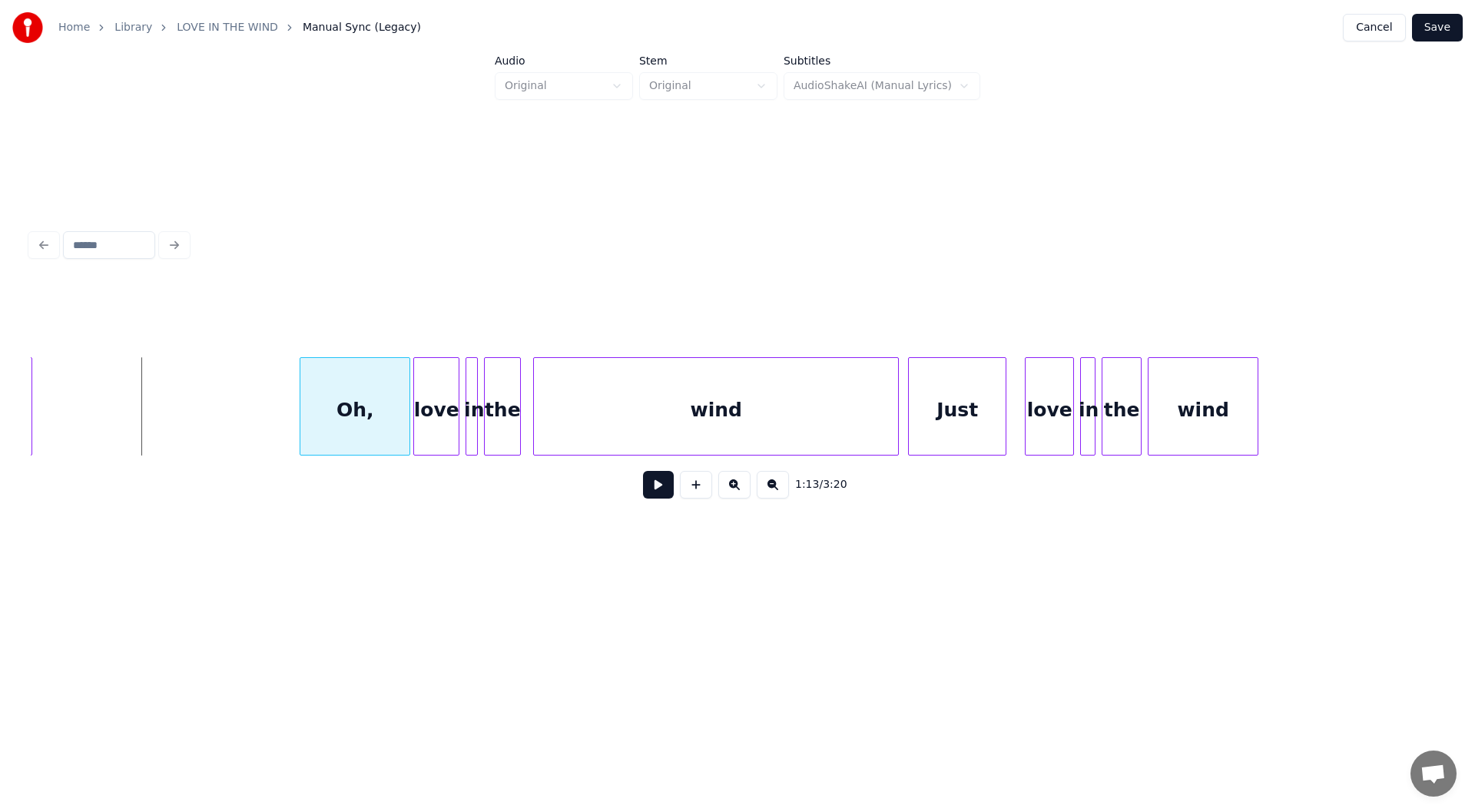
click at [374, 409] on div "Oh," at bounding box center [355, 410] width 109 height 105
click at [654, 492] on button at bounding box center [658, 484] width 31 height 28
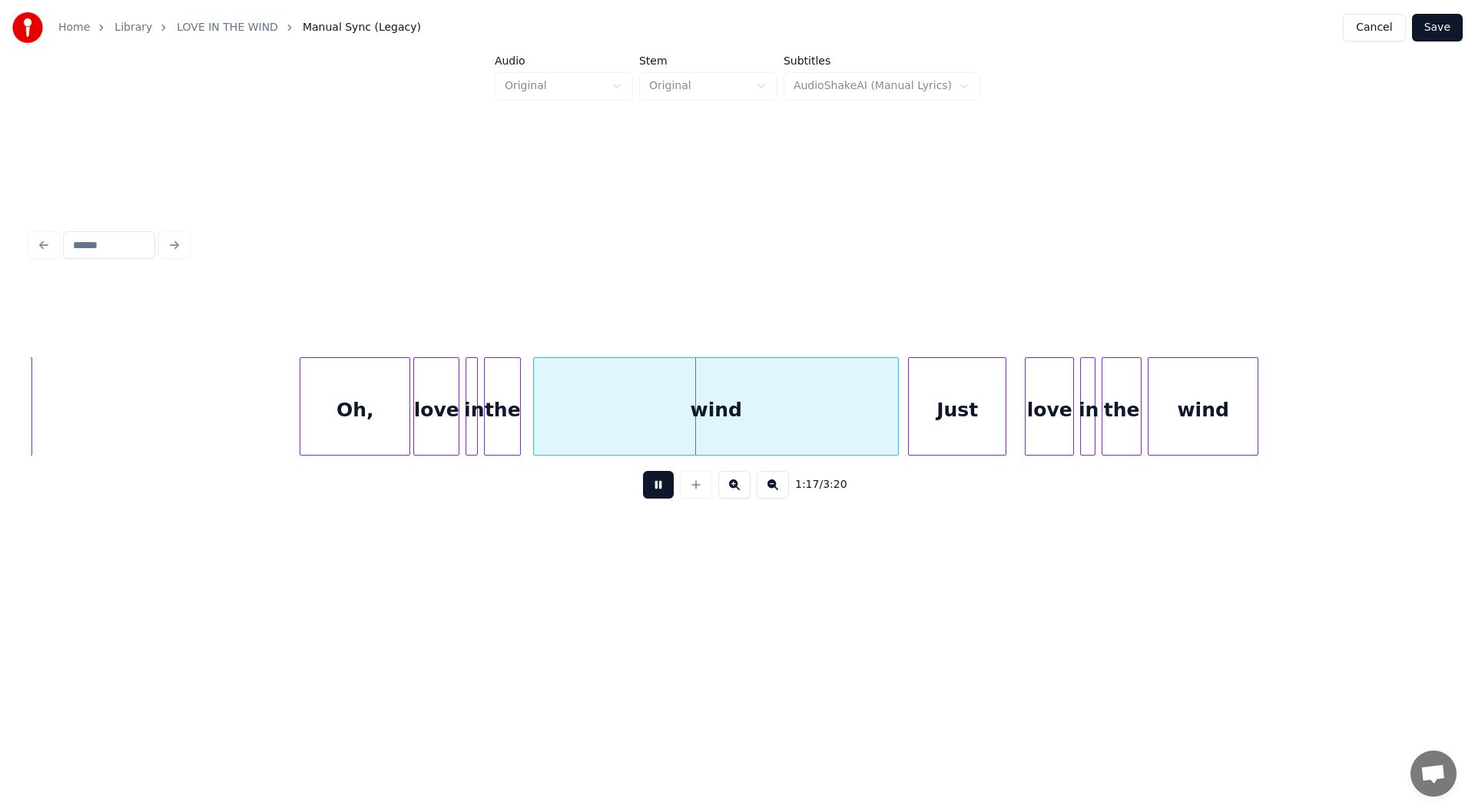
click at [655, 490] on button at bounding box center [658, 484] width 31 height 28
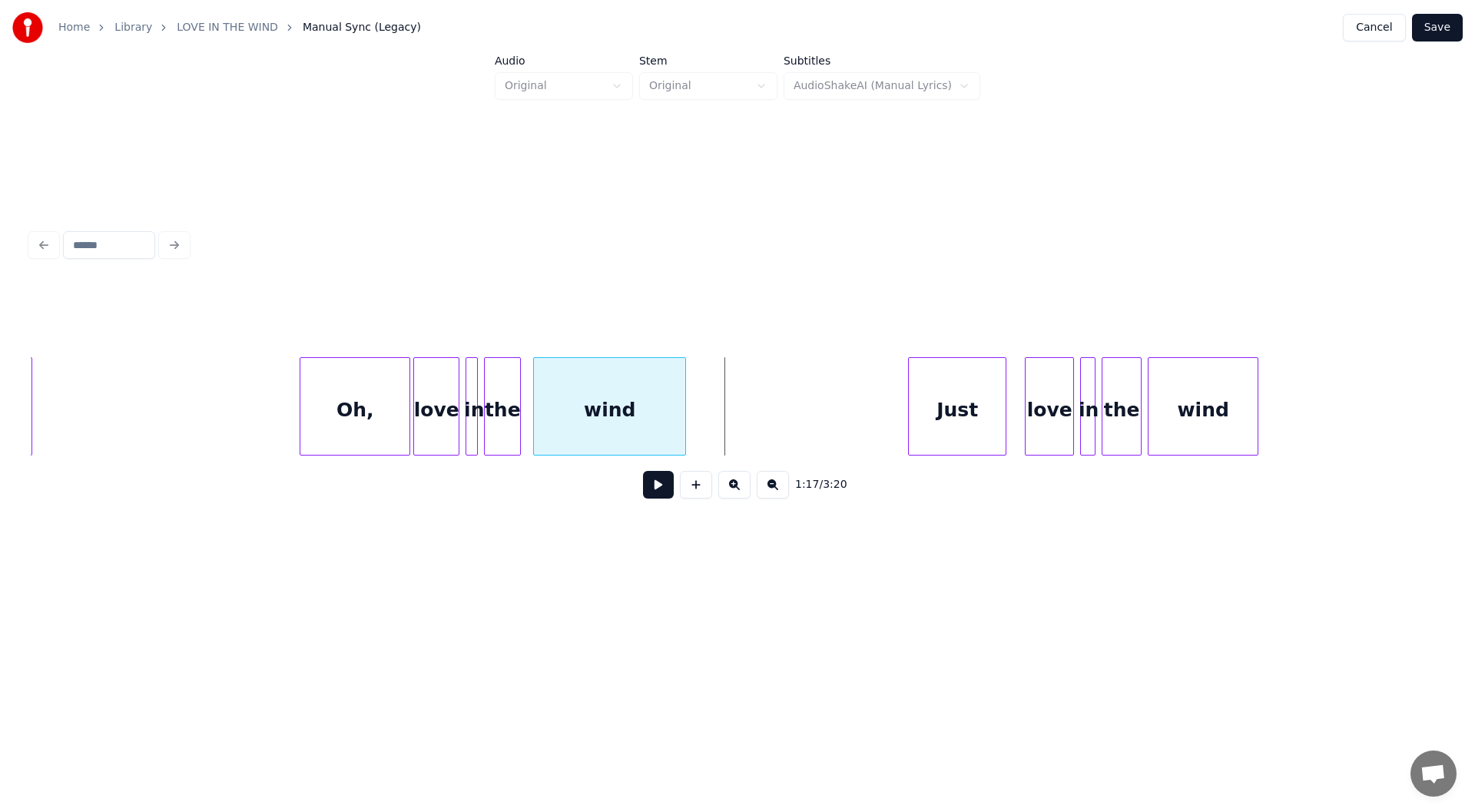
click at [684, 415] on div at bounding box center [683, 406] width 5 height 97
click at [356, 396] on div "Oh," at bounding box center [355, 410] width 109 height 105
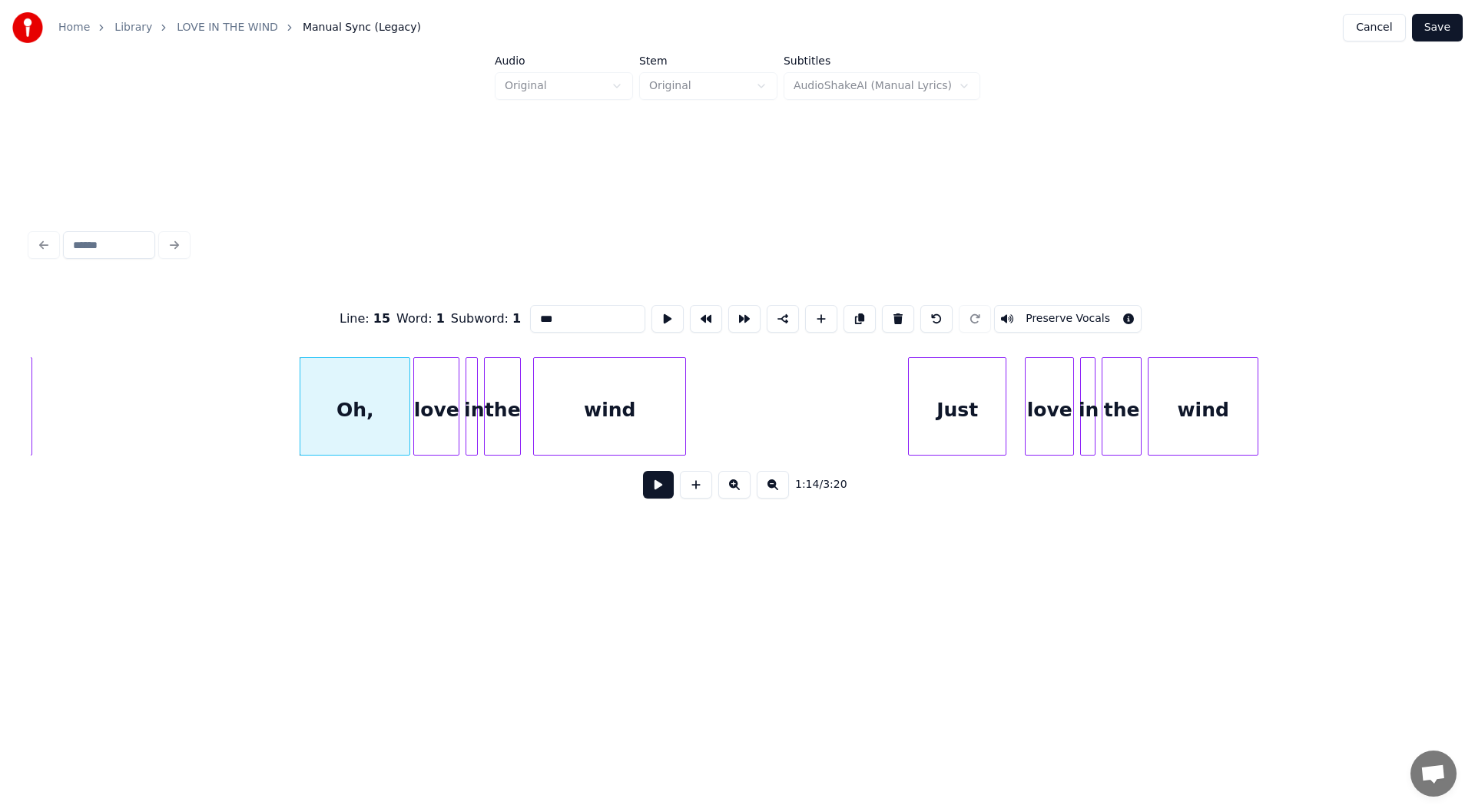
click at [659, 492] on button at bounding box center [658, 484] width 31 height 28
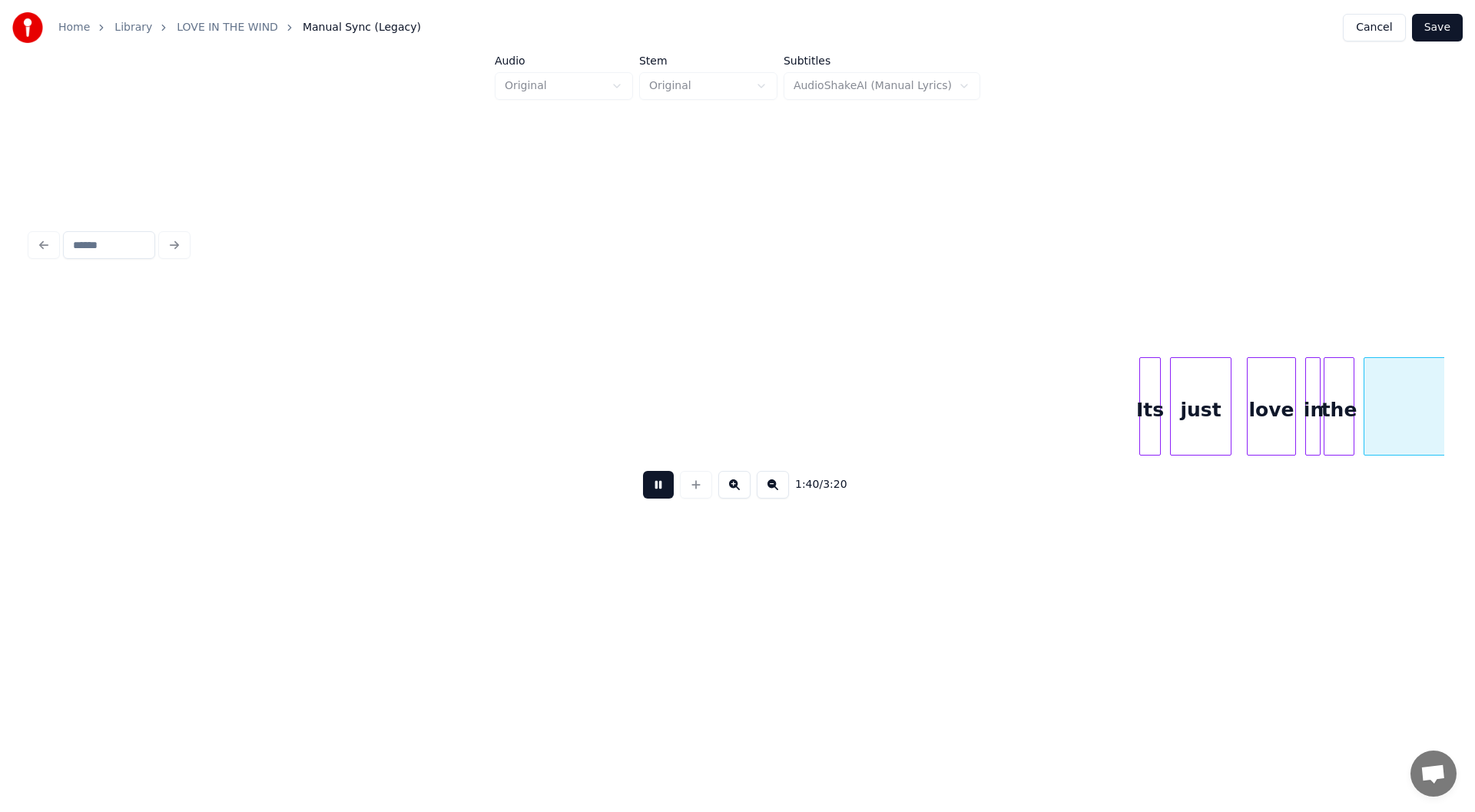
scroll to position [0, 15448]
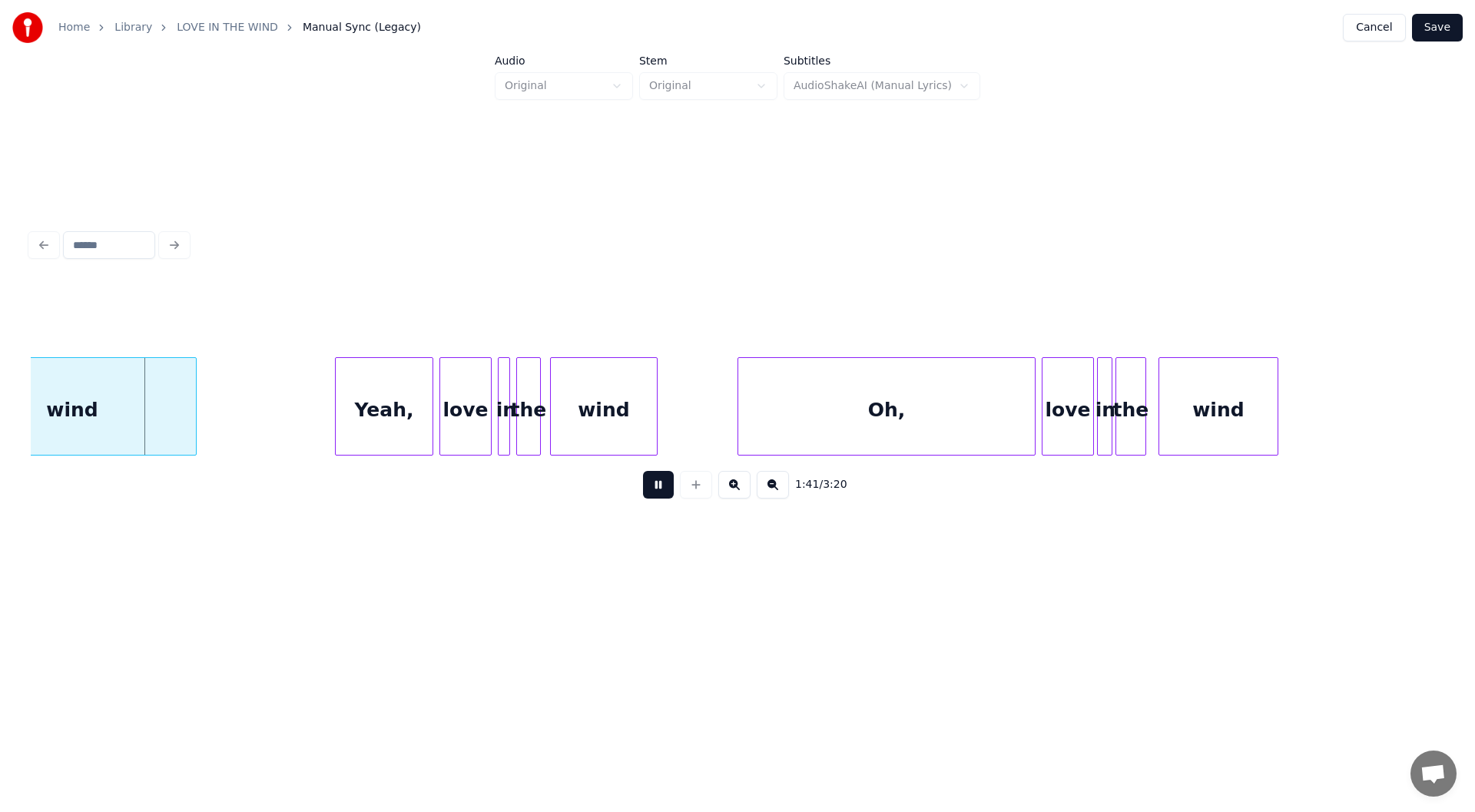
click at [655, 490] on button at bounding box center [658, 484] width 31 height 28
click at [68, 422] on div at bounding box center [67, 406] width 5 height 97
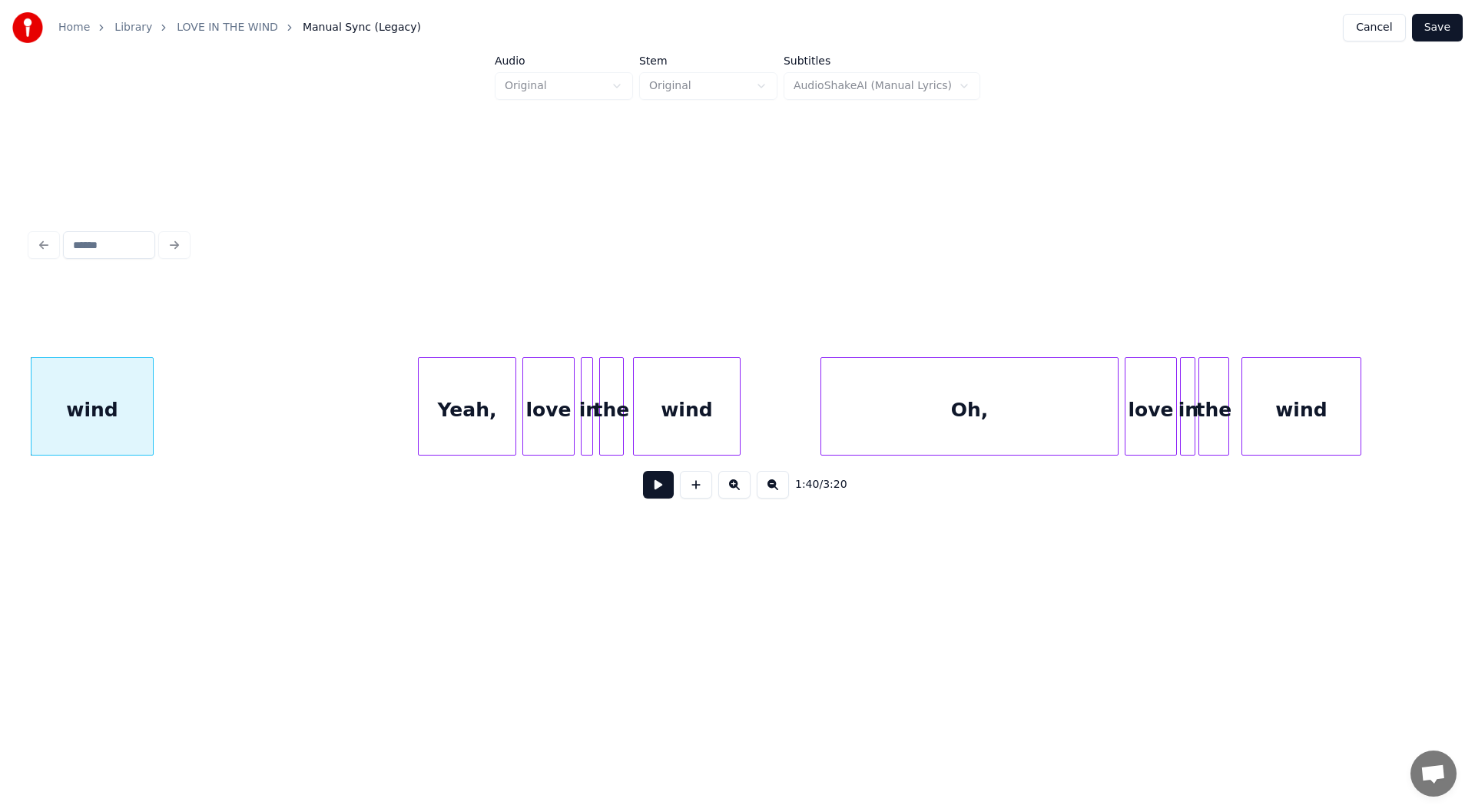
click at [74, 416] on div "wind" at bounding box center [92, 410] width 121 height 105
click at [656, 488] on button at bounding box center [658, 484] width 31 height 28
click at [126, 419] on div at bounding box center [128, 406] width 5 height 97
click at [62, 417] on div "wind" at bounding box center [81, 410] width 99 height 105
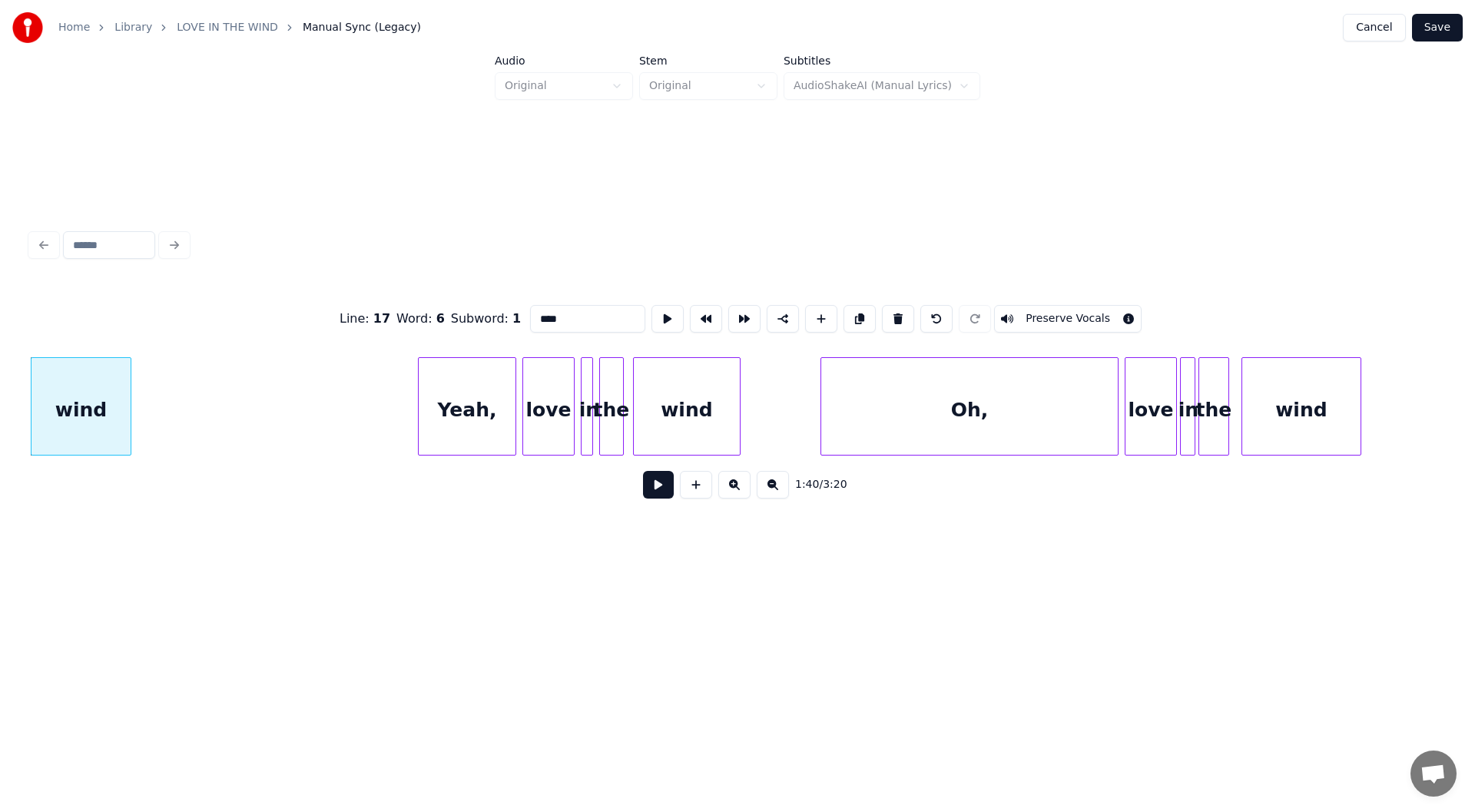
click at [656, 488] on button at bounding box center [658, 484] width 31 height 28
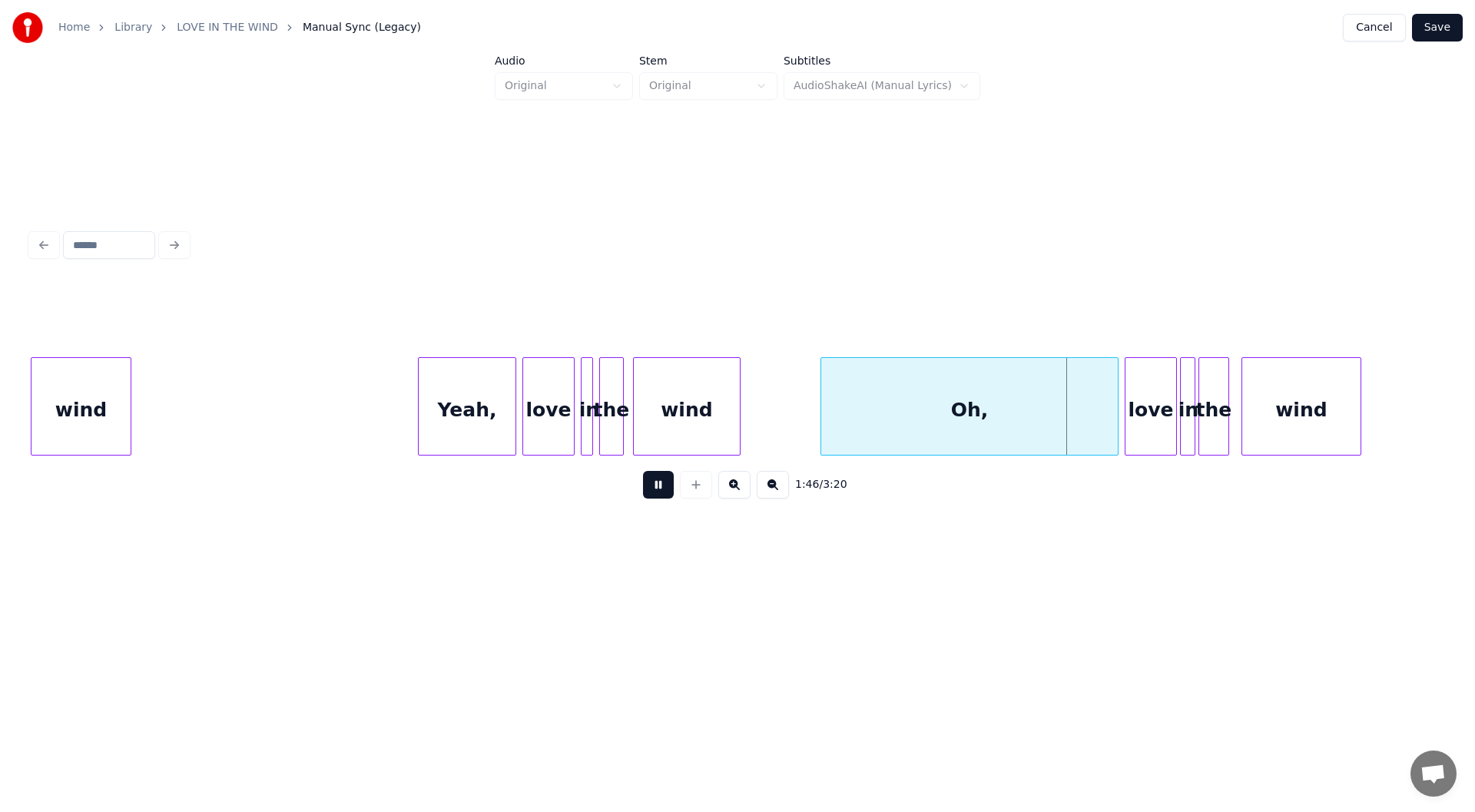
click at [651, 487] on button at bounding box center [658, 484] width 31 height 28
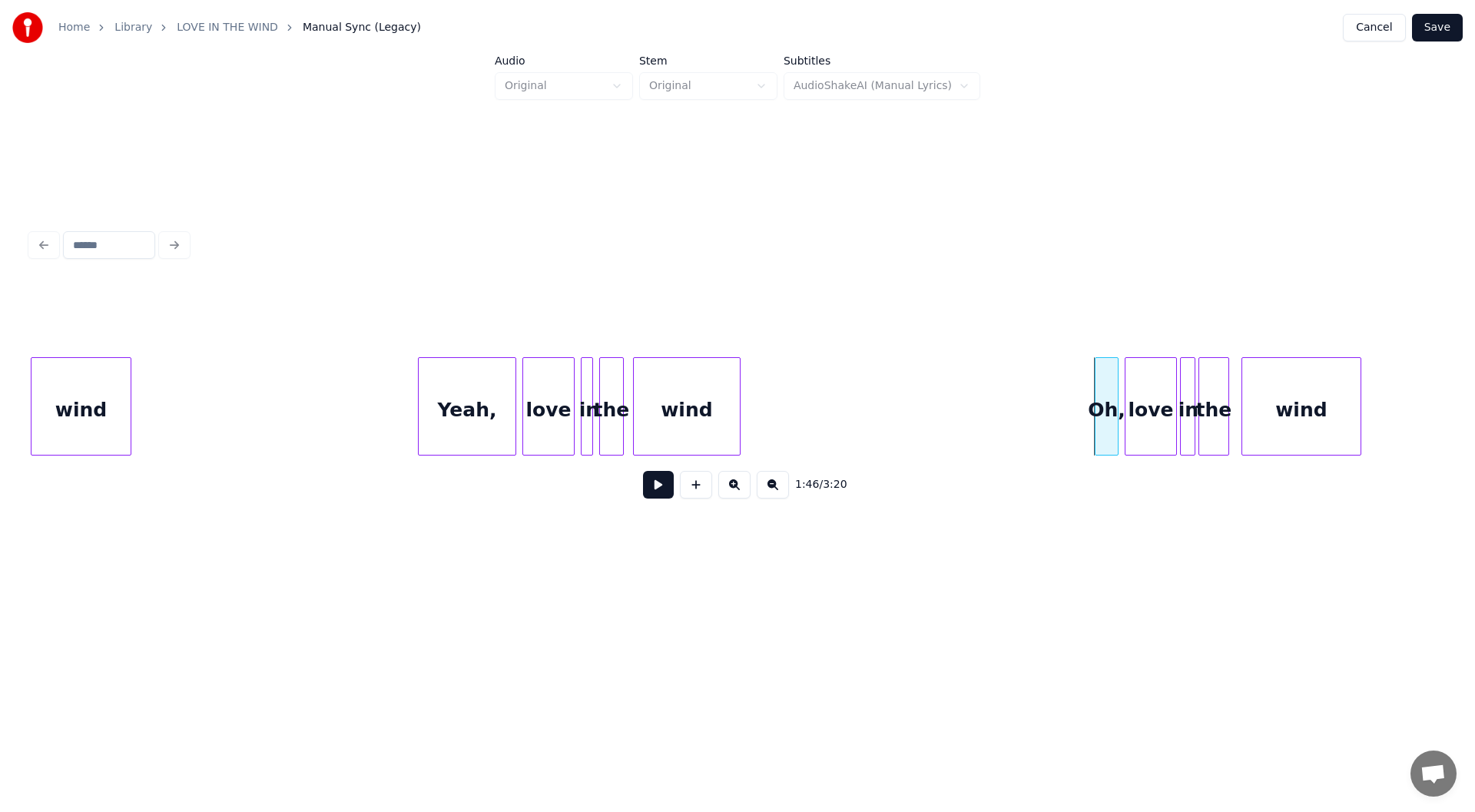
click at [1096, 422] on div at bounding box center [1097, 406] width 5 height 97
click at [461, 408] on div "Yeah," at bounding box center [467, 410] width 97 height 105
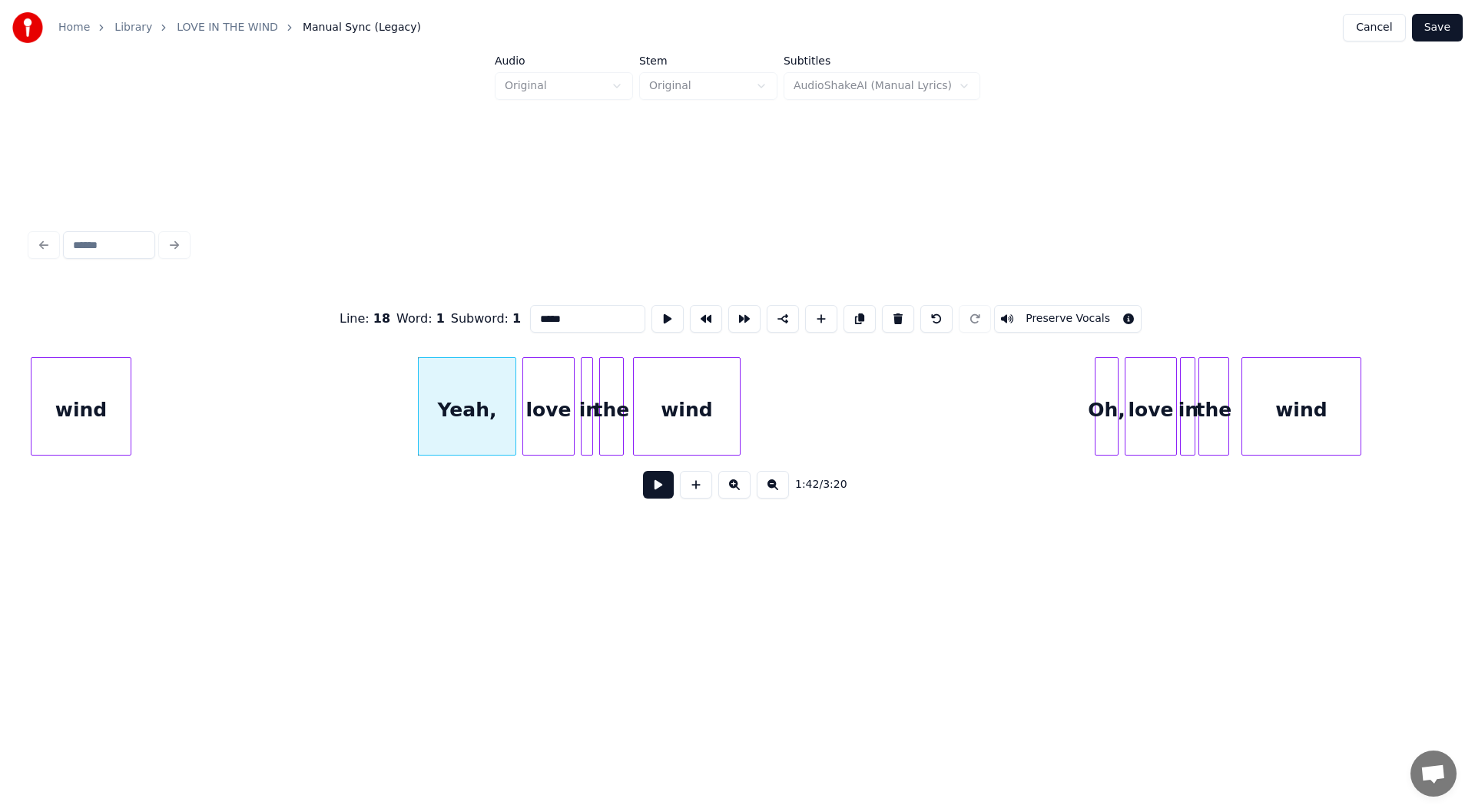
click at [653, 488] on button at bounding box center [658, 484] width 31 height 28
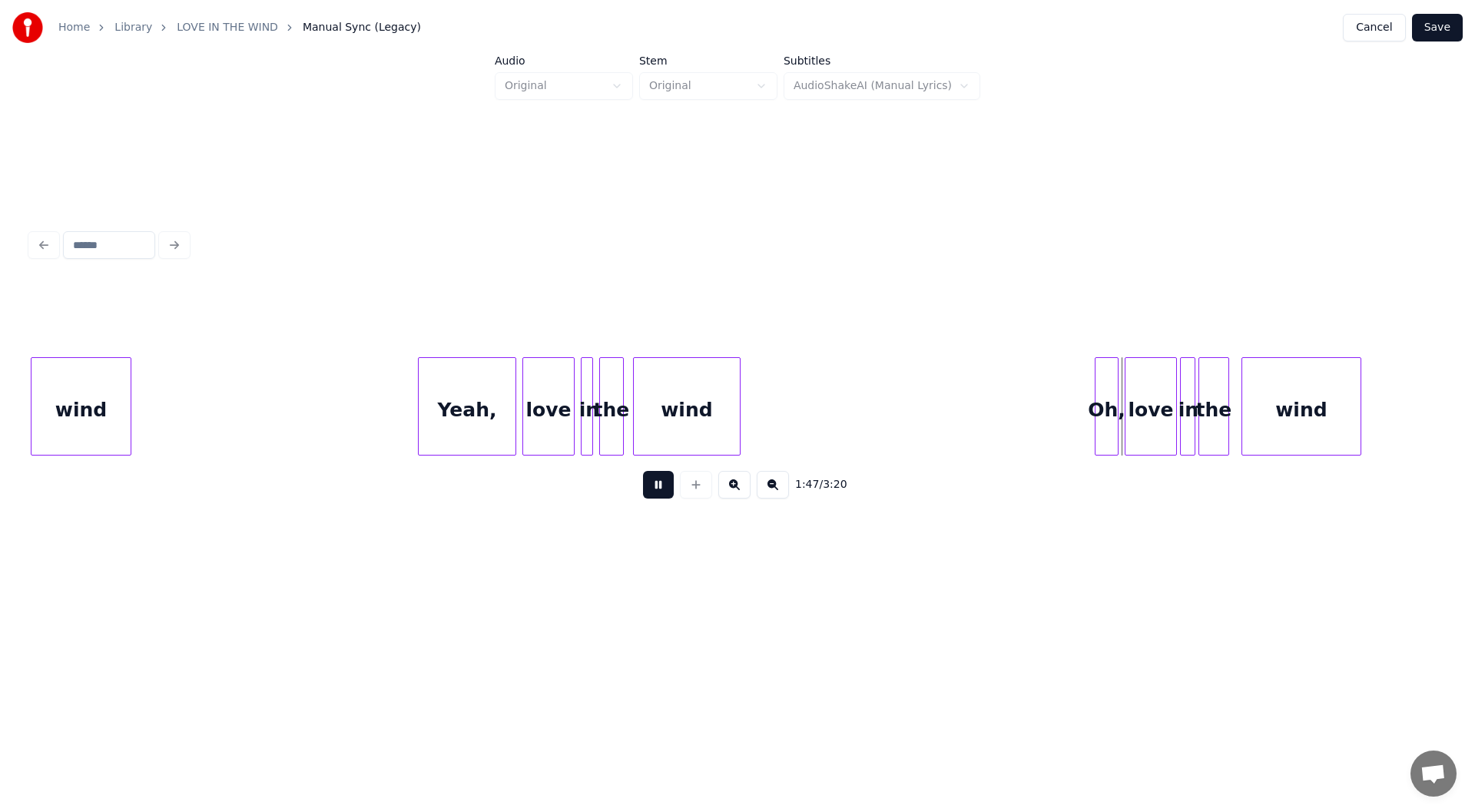
click at [656, 489] on button at bounding box center [658, 484] width 31 height 28
click at [1061, 391] on div at bounding box center [1063, 406] width 5 height 97
click at [649, 484] on button at bounding box center [658, 484] width 31 height 28
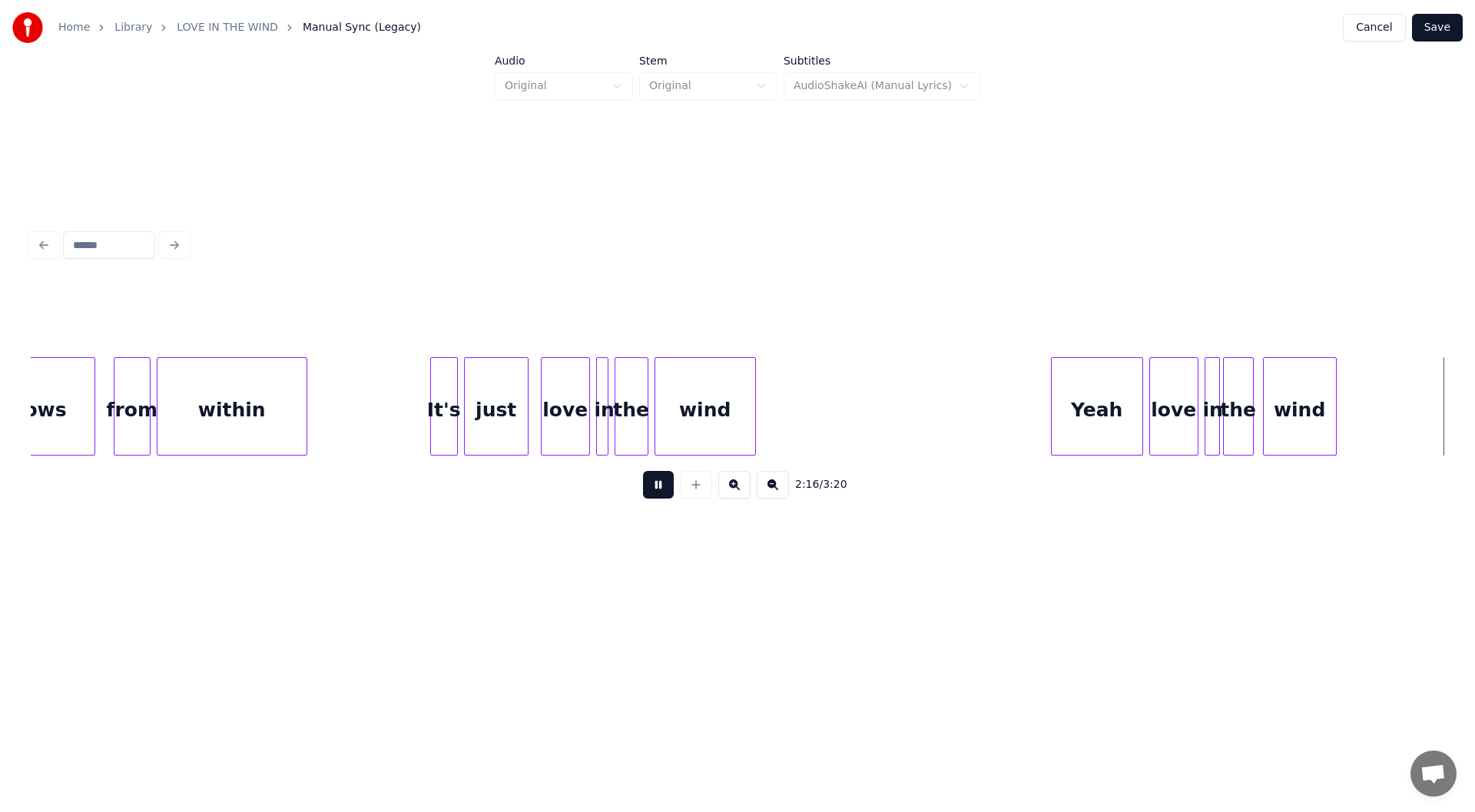
scroll to position [0, 21028]
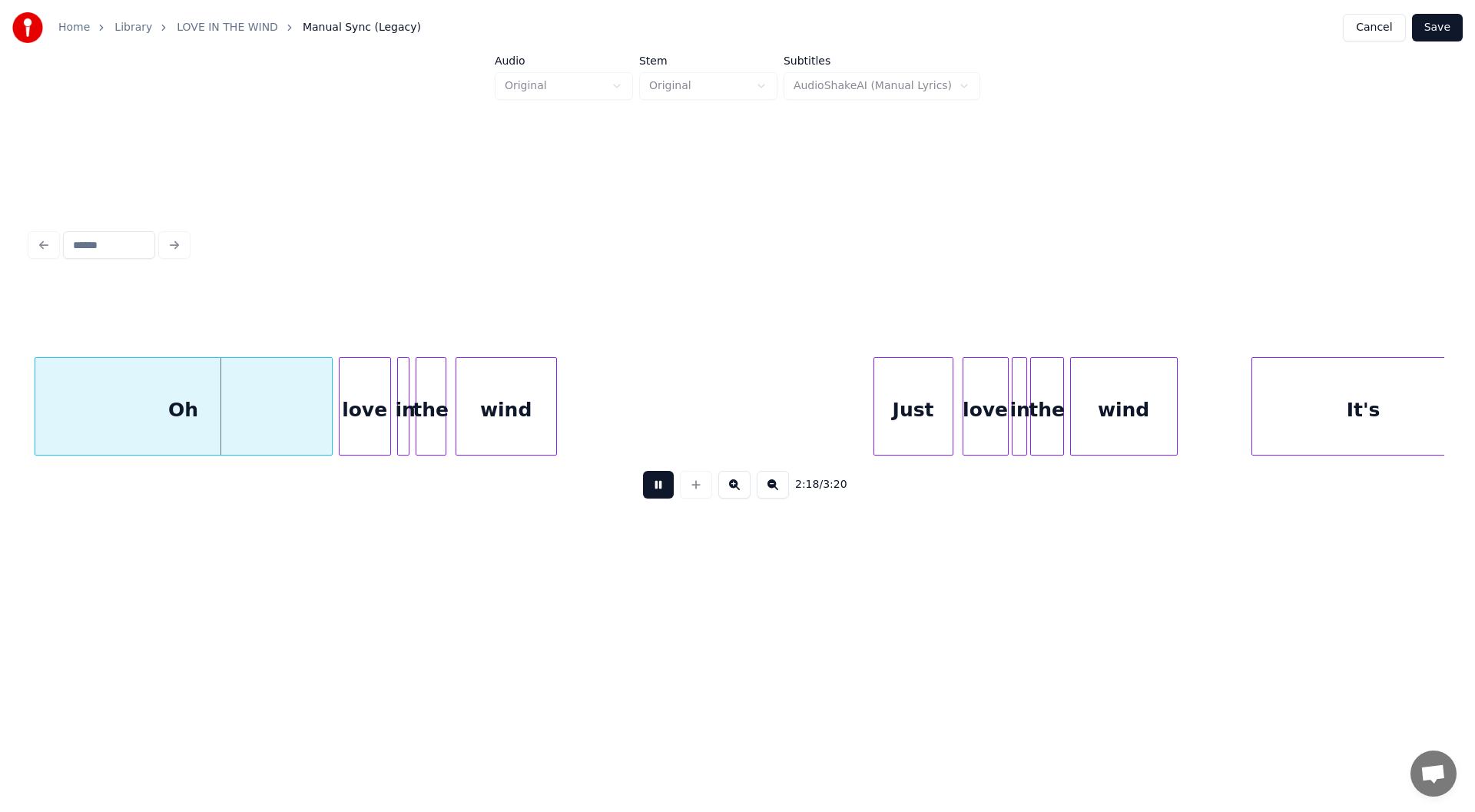
click at [654, 488] on button at bounding box center [658, 484] width 31 height 28
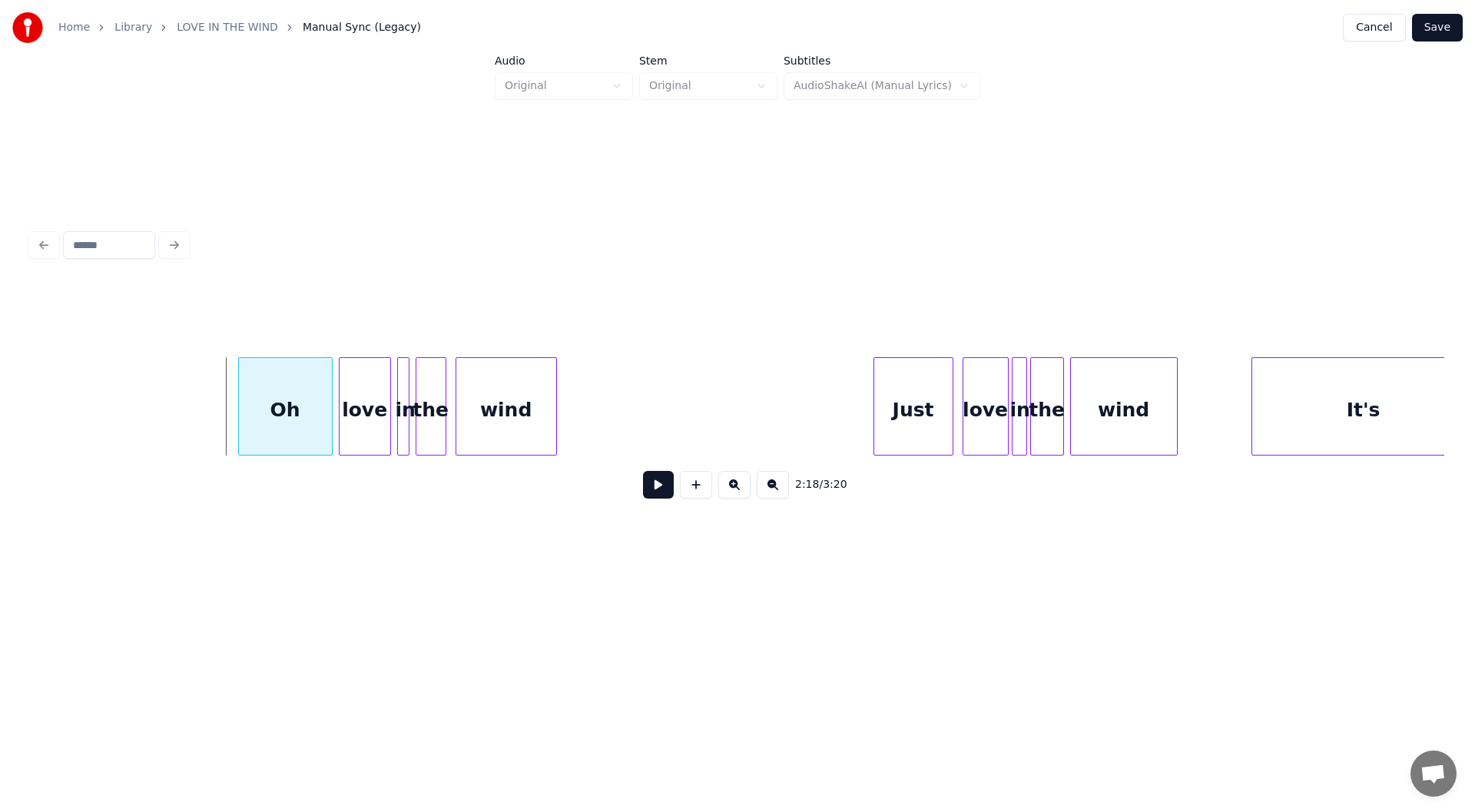
click at [240, 413] on div at bounding box center [241, 406] width 5 height 97
click at [655, 491] on button at bounding box center [658, 484] width 31 height 28
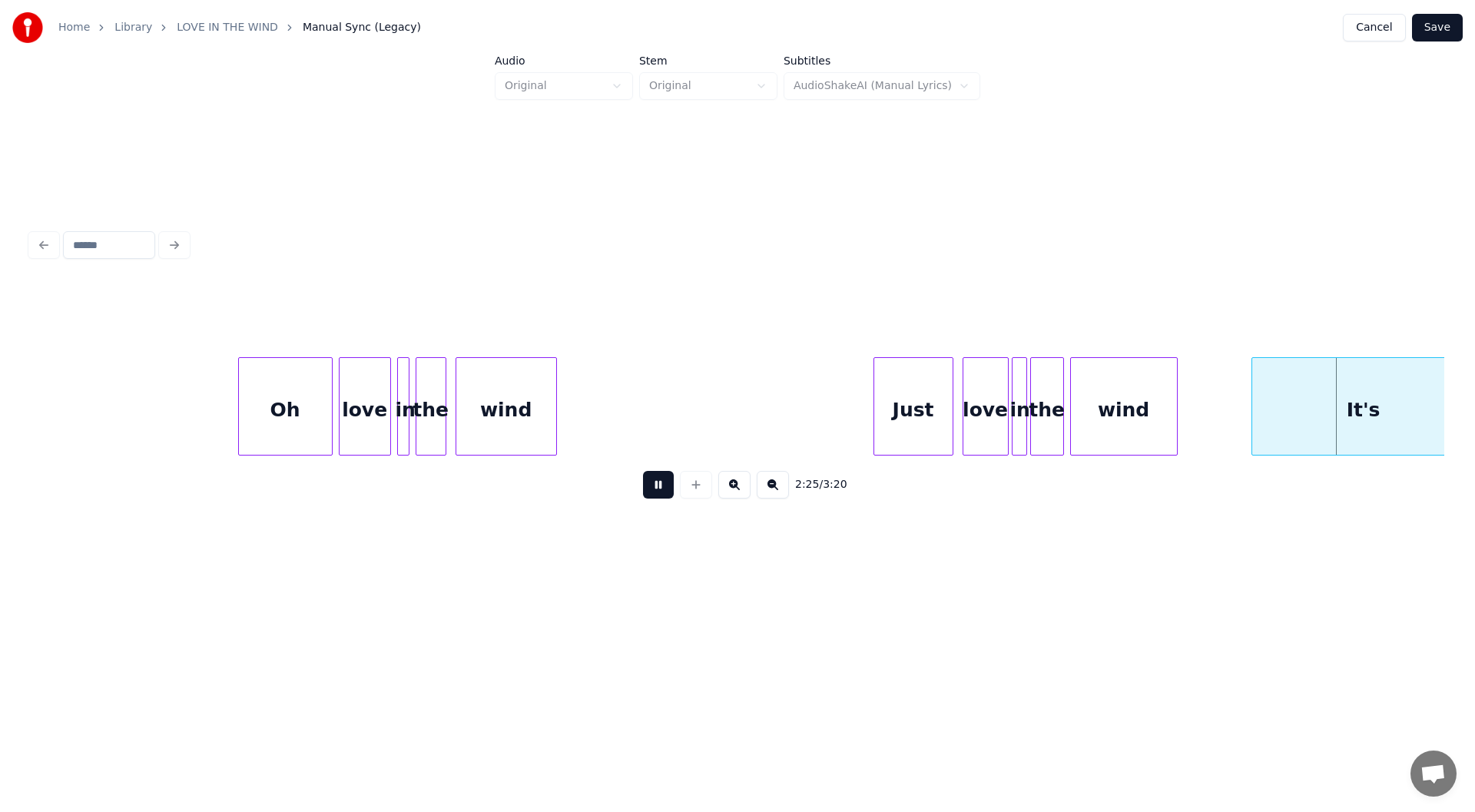
click at [656, 486] on button at bounding box center [658, 484] width 31 height 28
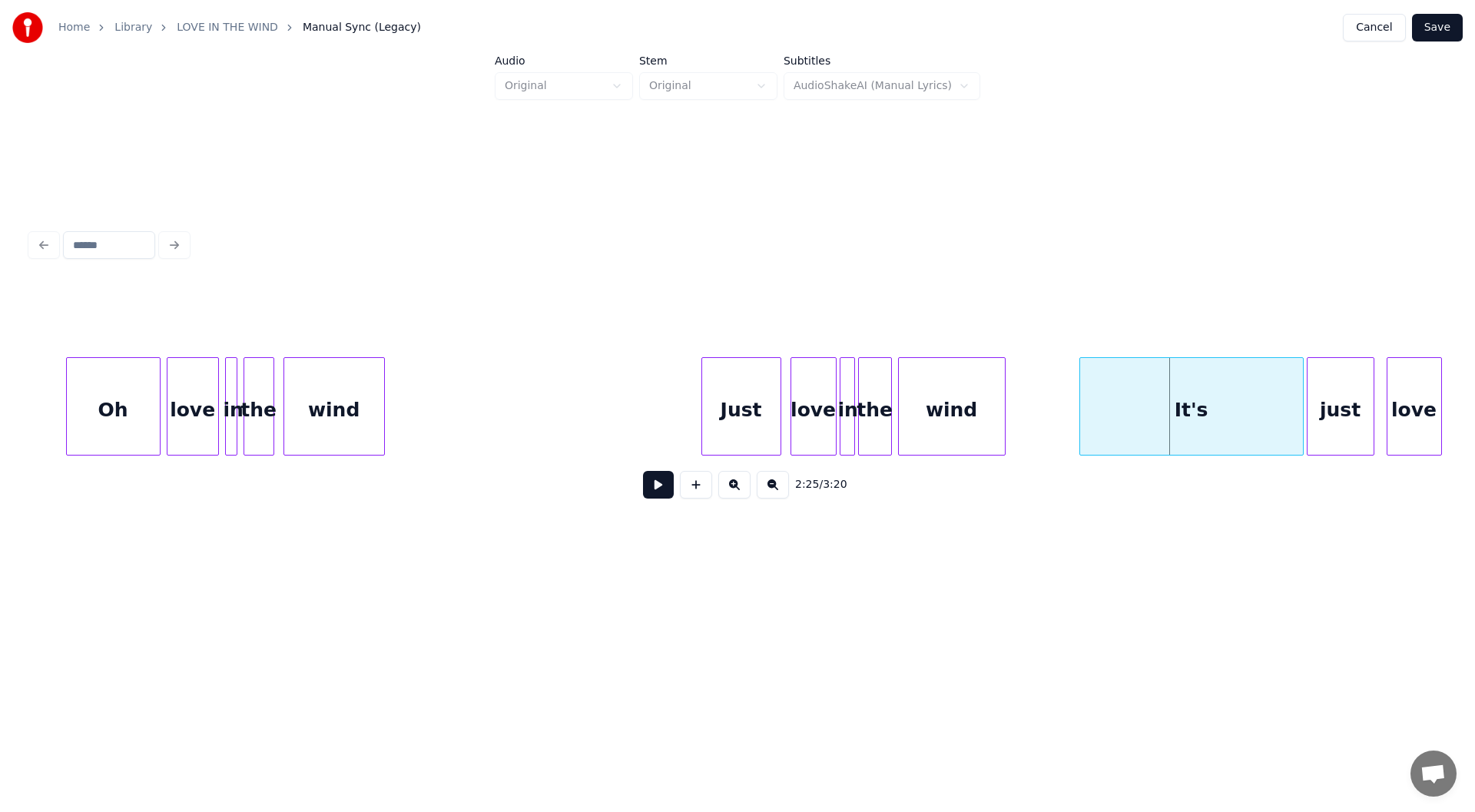
scroll to position [0, 21490]
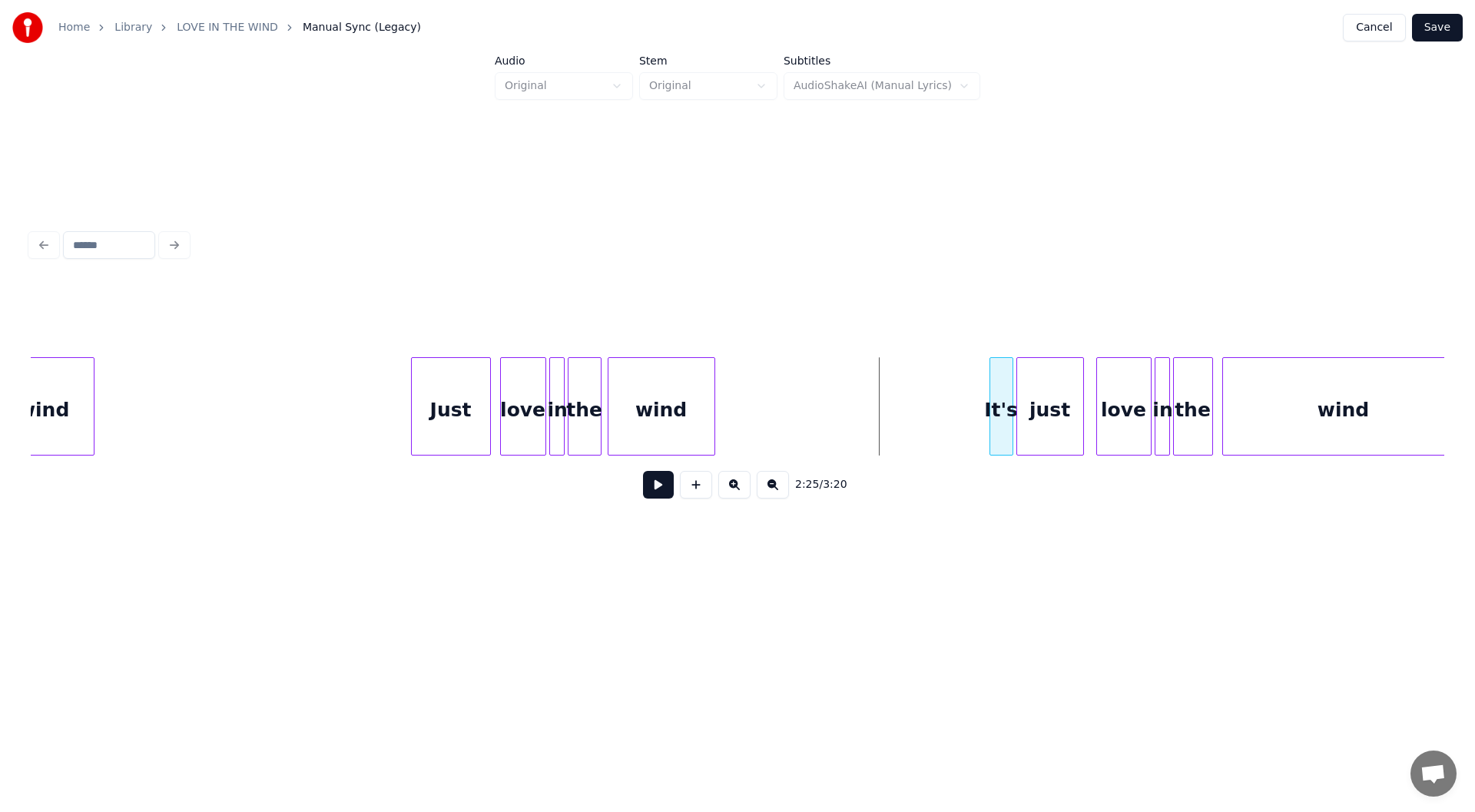
click at [990, 423] on div at bounding box center [992, 406] width 5 height 97
click at [455, 404] on div "Just" at bounding box center [451, 410] width 78 height 105
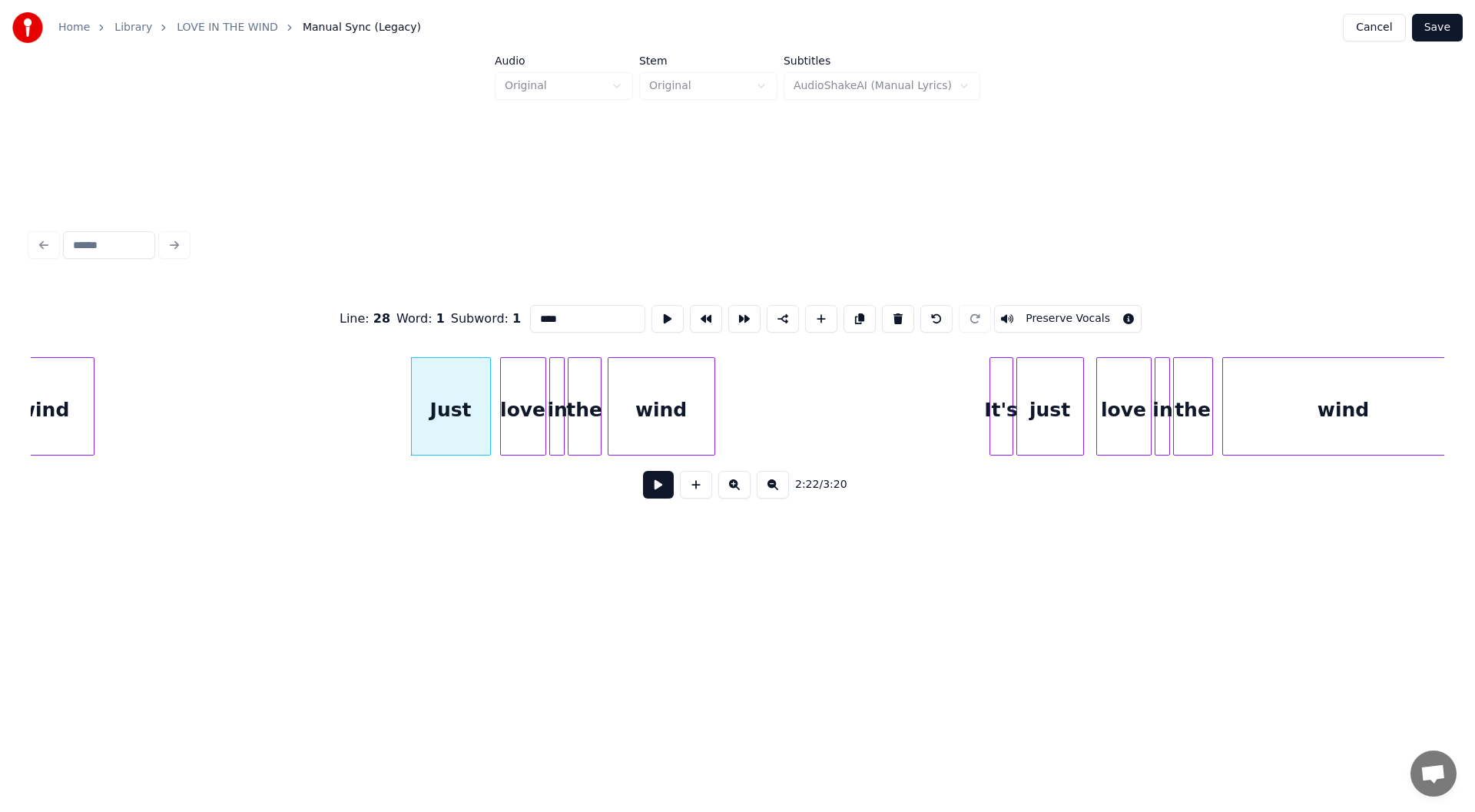
click at [658, 490] on button at bounding box center [658, 484] width 31 height 28
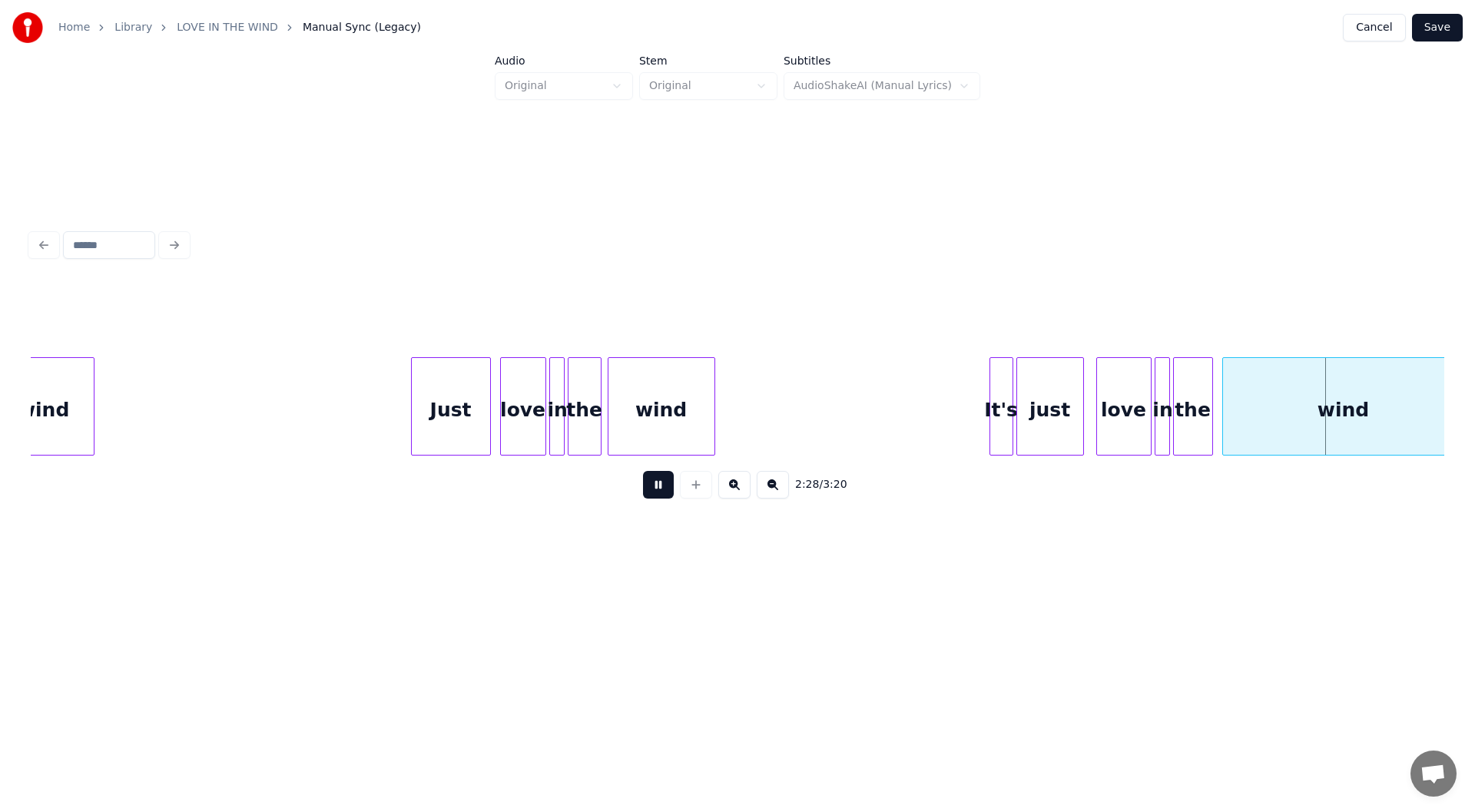
click at [654, 488] on button at bounding box center [658, 484] width 31 height 28
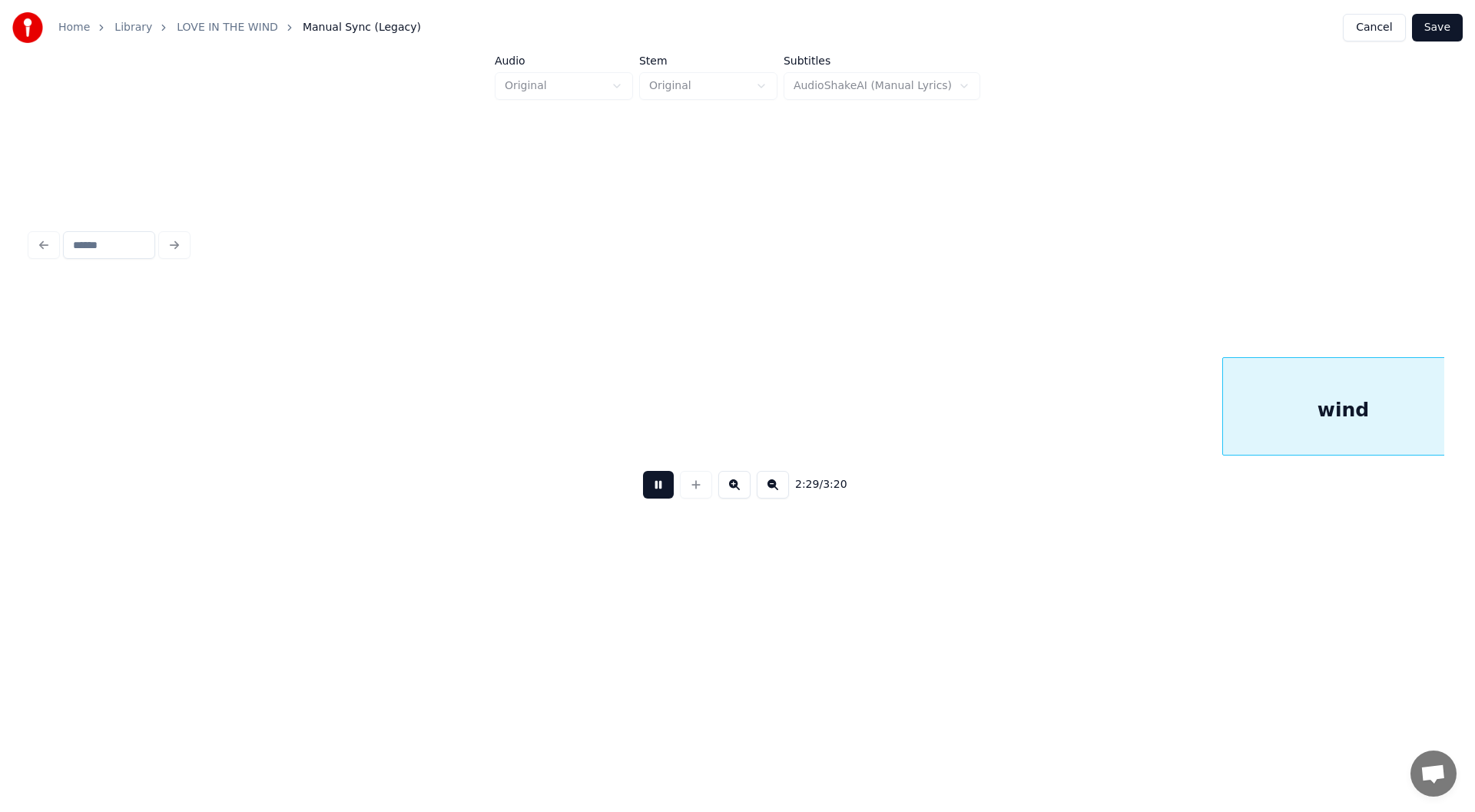
scroll to position [0, 22905]
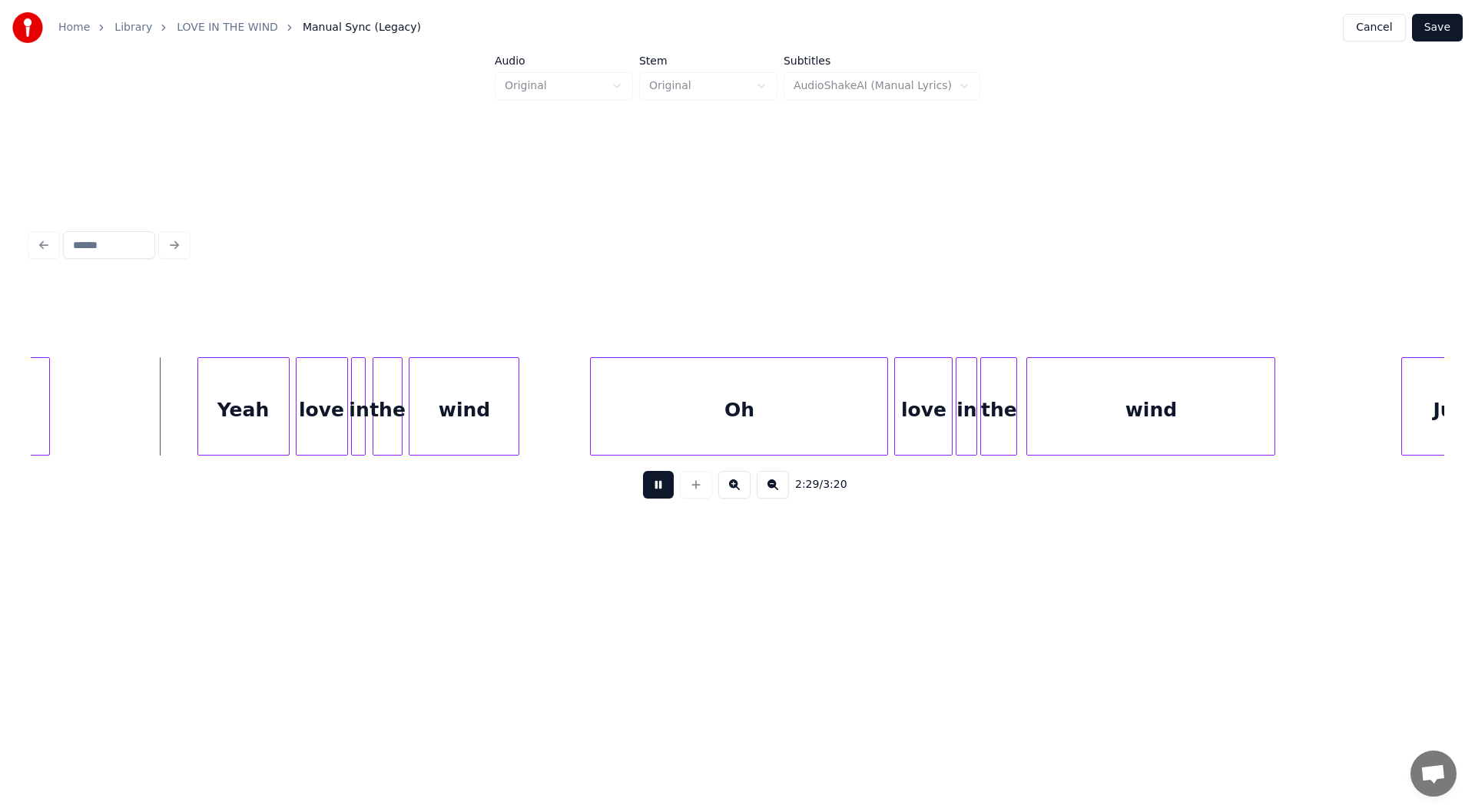
click at [654, 488] on button at bounding box center [658, 484] width 31 height 28
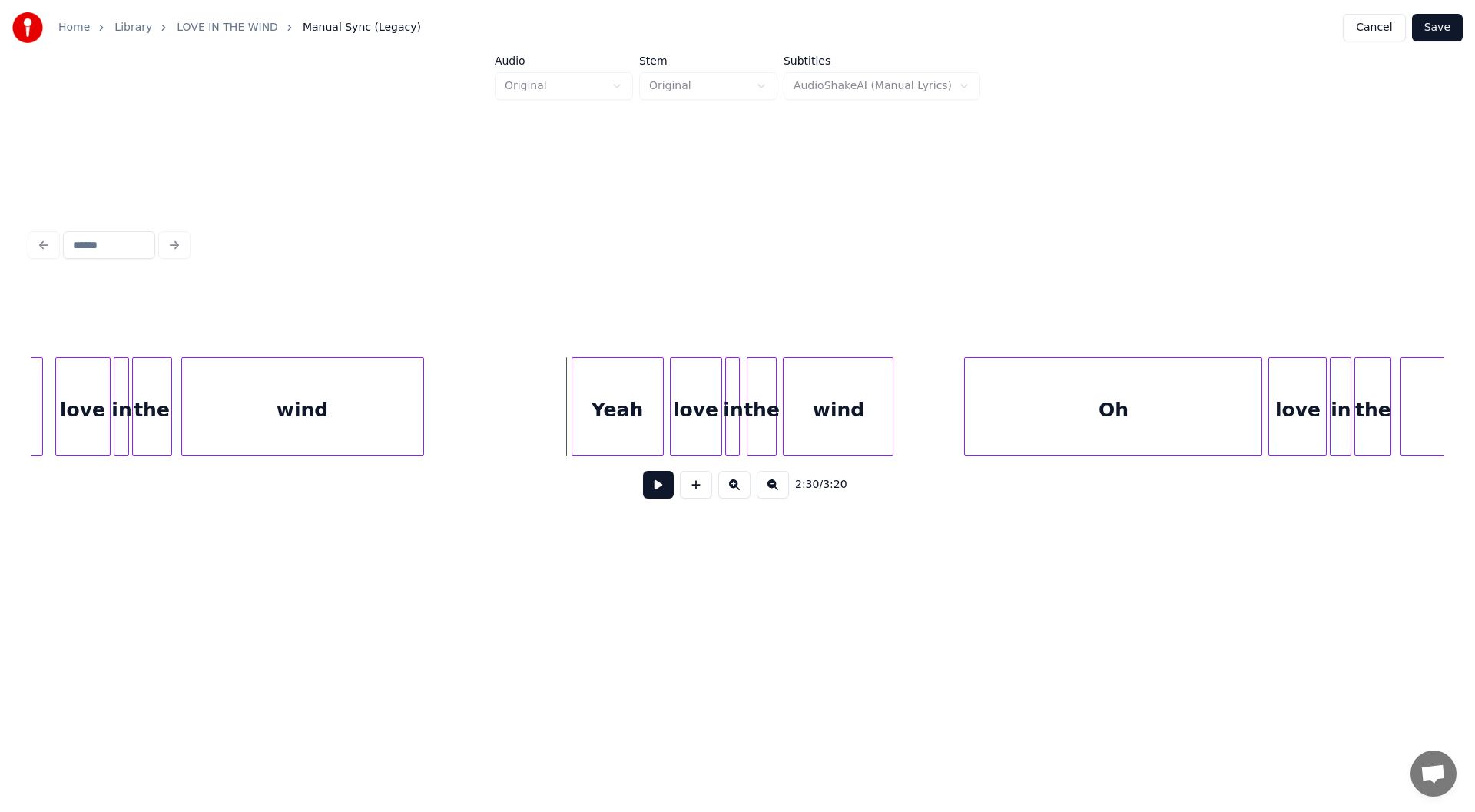
scroll to position [0, 22308]
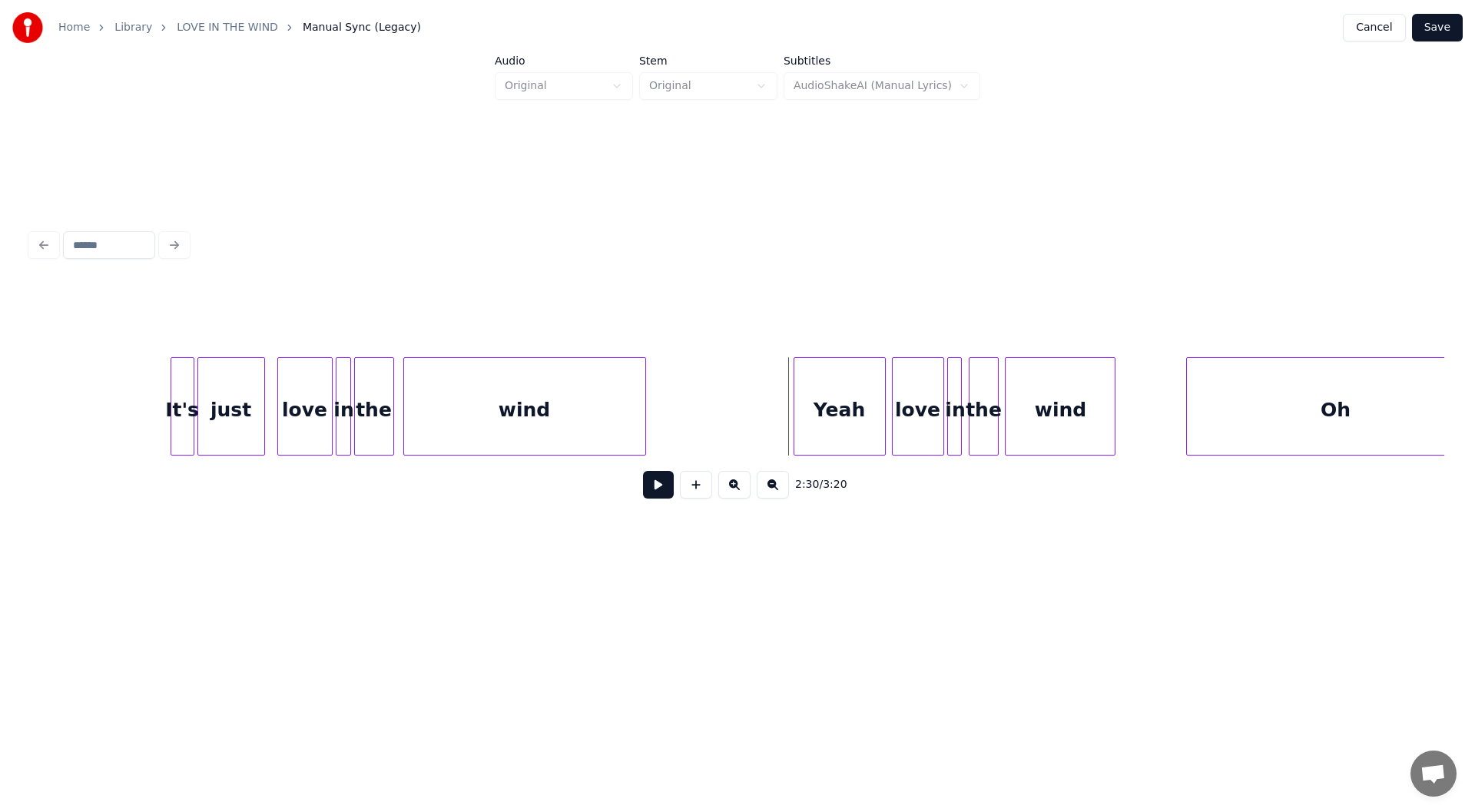
click at [175, 407] on div "It's" at bounding box center [182, 410] width 22 height 105
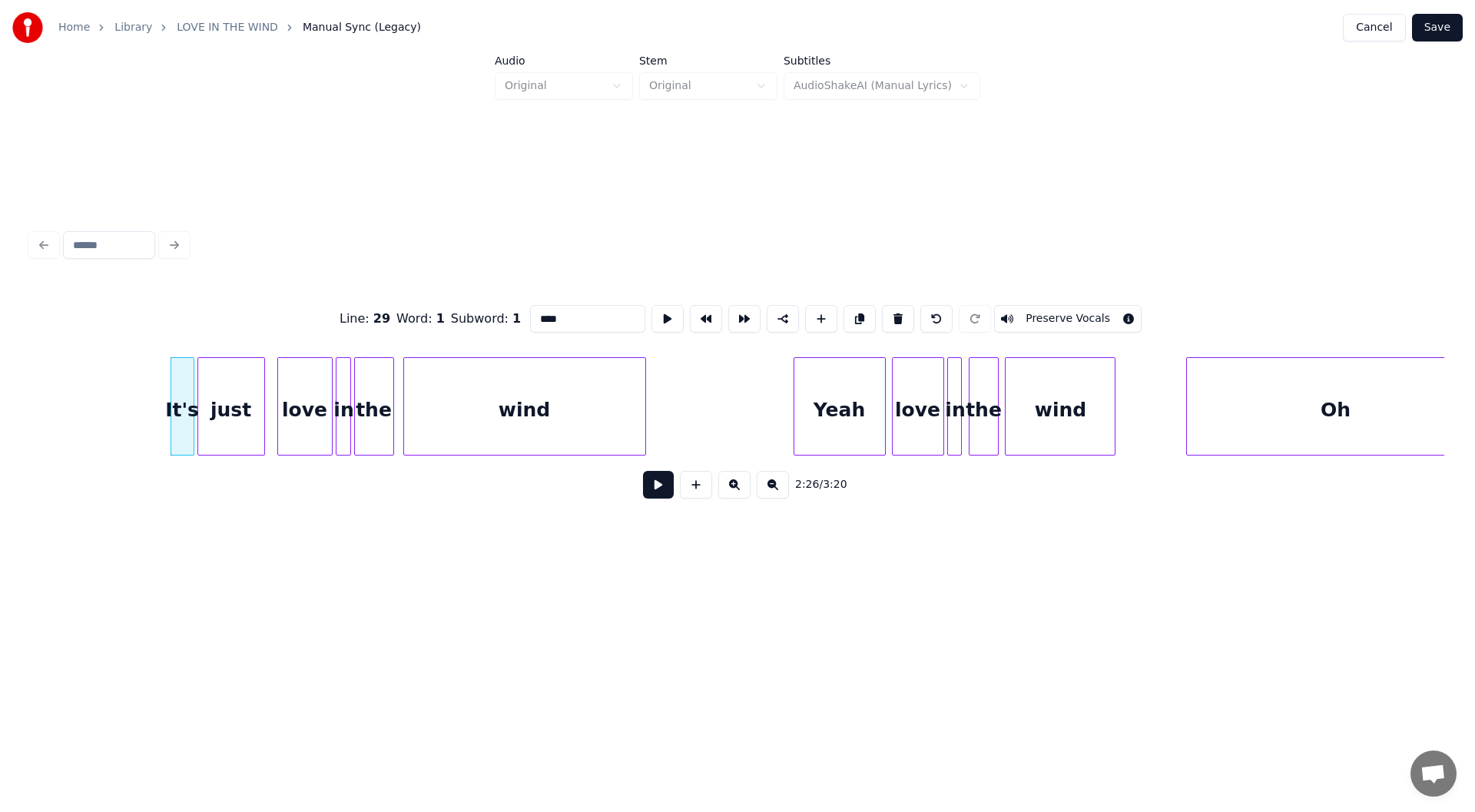
click at [654, 490] on button at bounding box center [658, 484] width 31 height 28
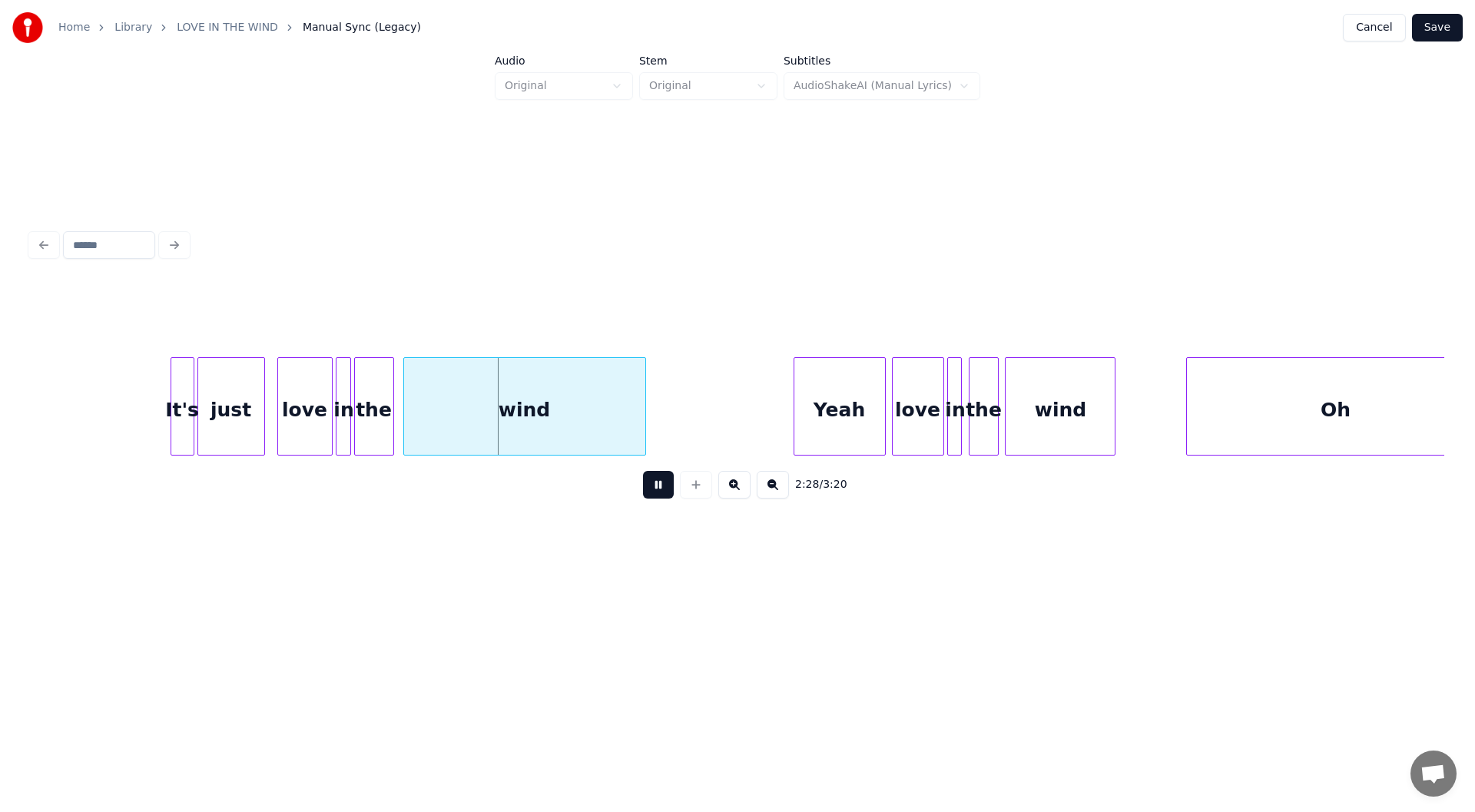
click at [658, 489] on button at bounding box center [658, 484] width 31 height 28
click at [543, 436] on div at bounding box center [542, 406] width 5 height 97
click at [664, 491] on button at bounding box center [658, 484] width 31 height 28
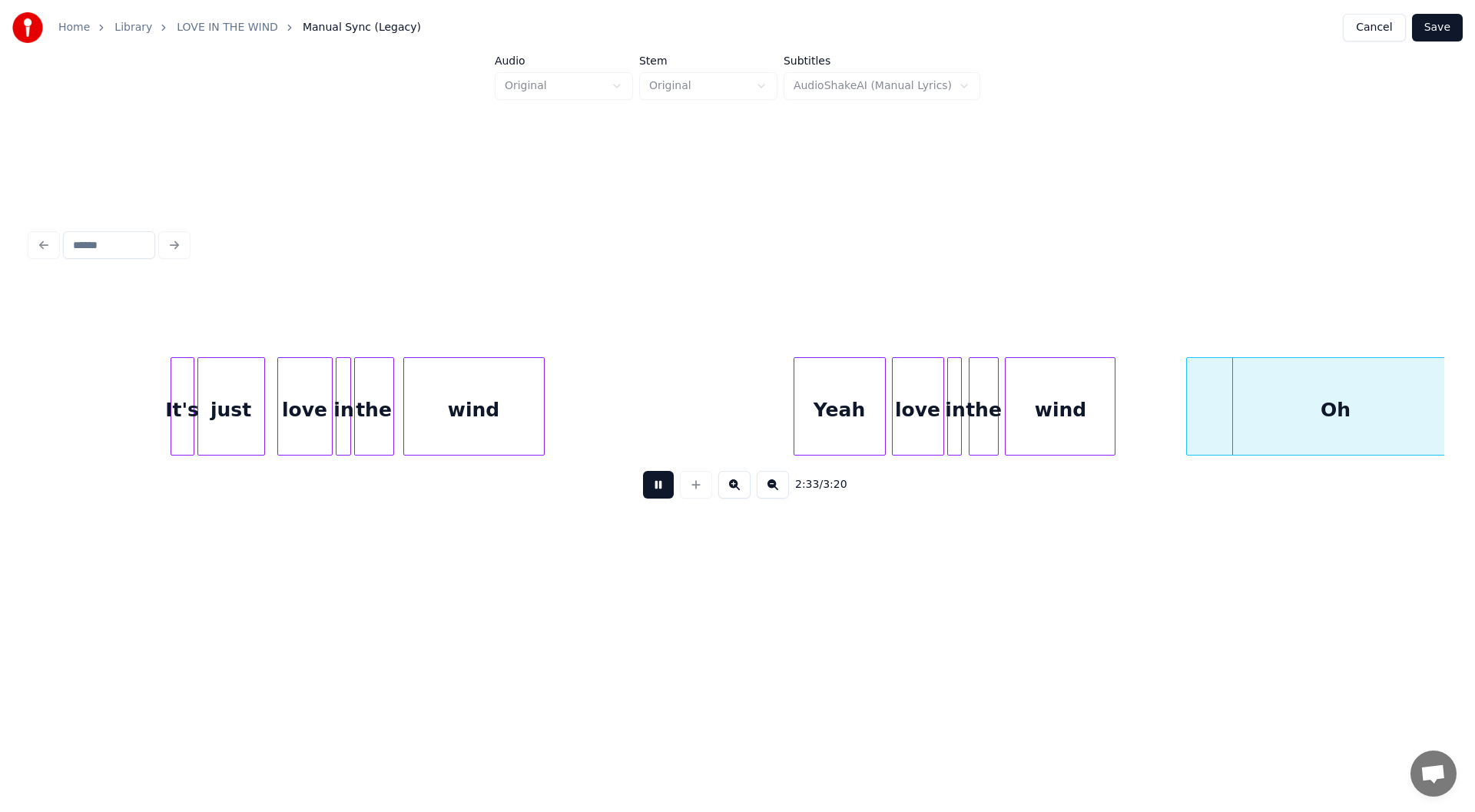
click at [655, 487] on button at bounding box center [658, 484] width 31 height 28
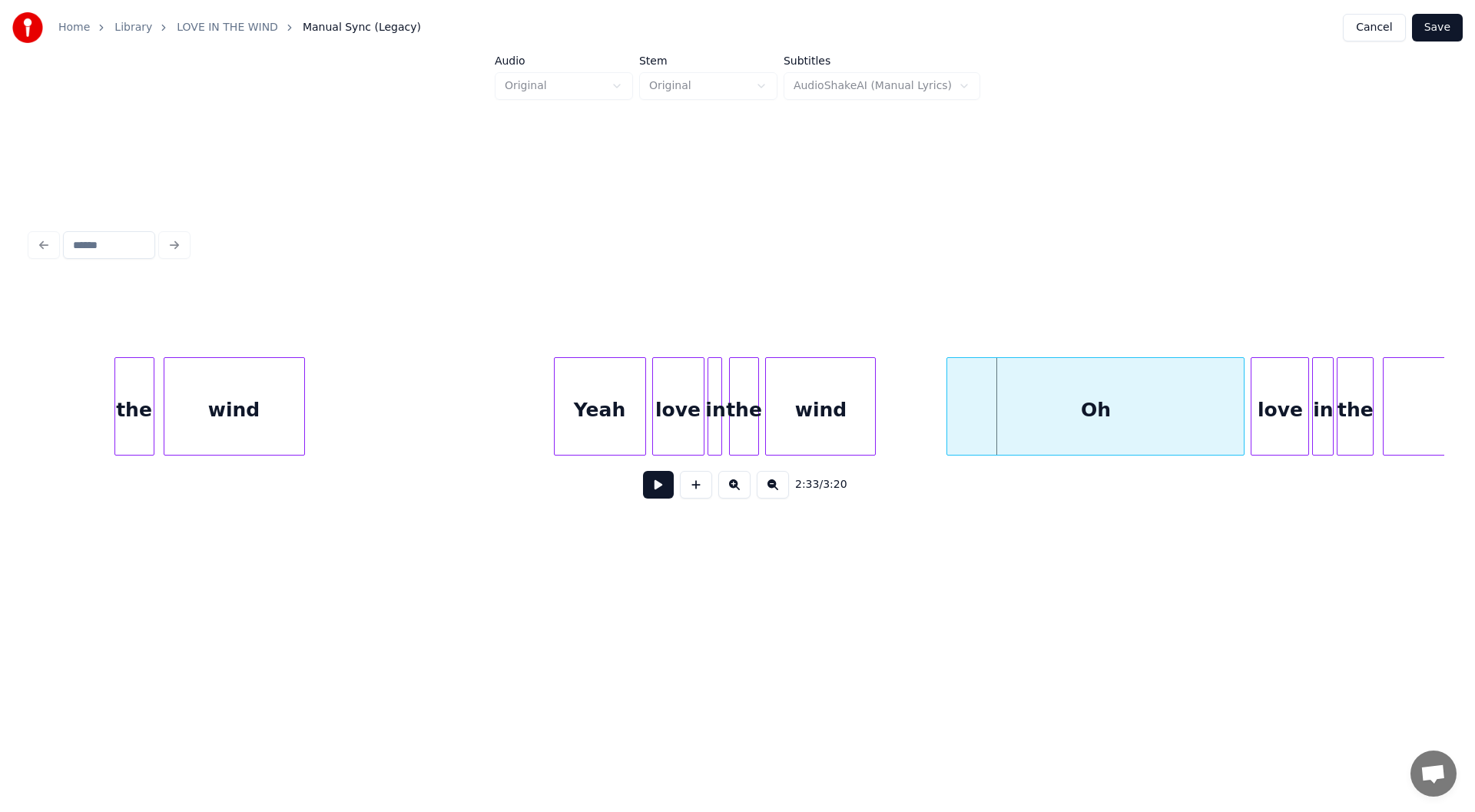
scroll to position [0, 22752]
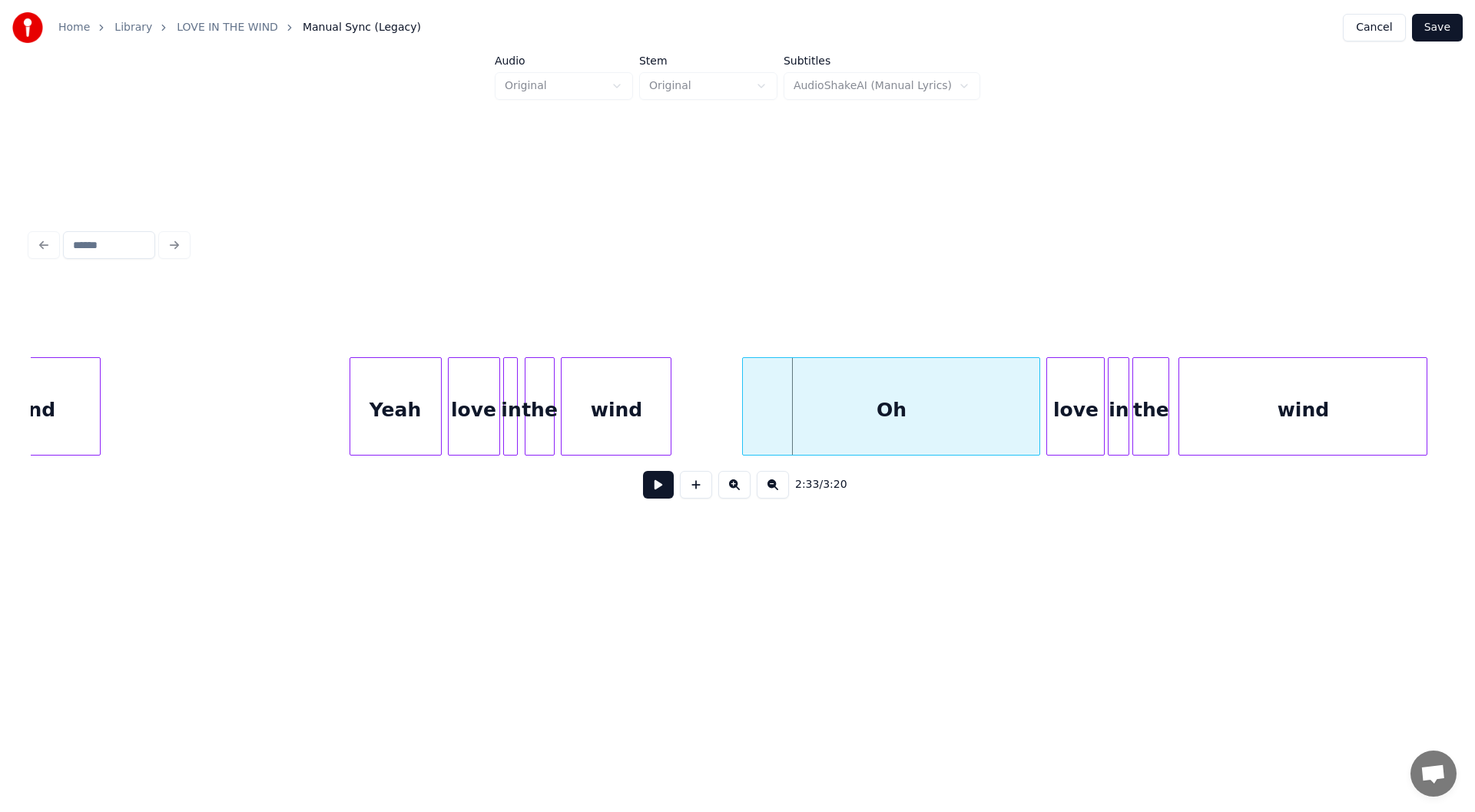
click at [631, 417] on div "wind" at bounding box center [616, 410] width 109 height 105
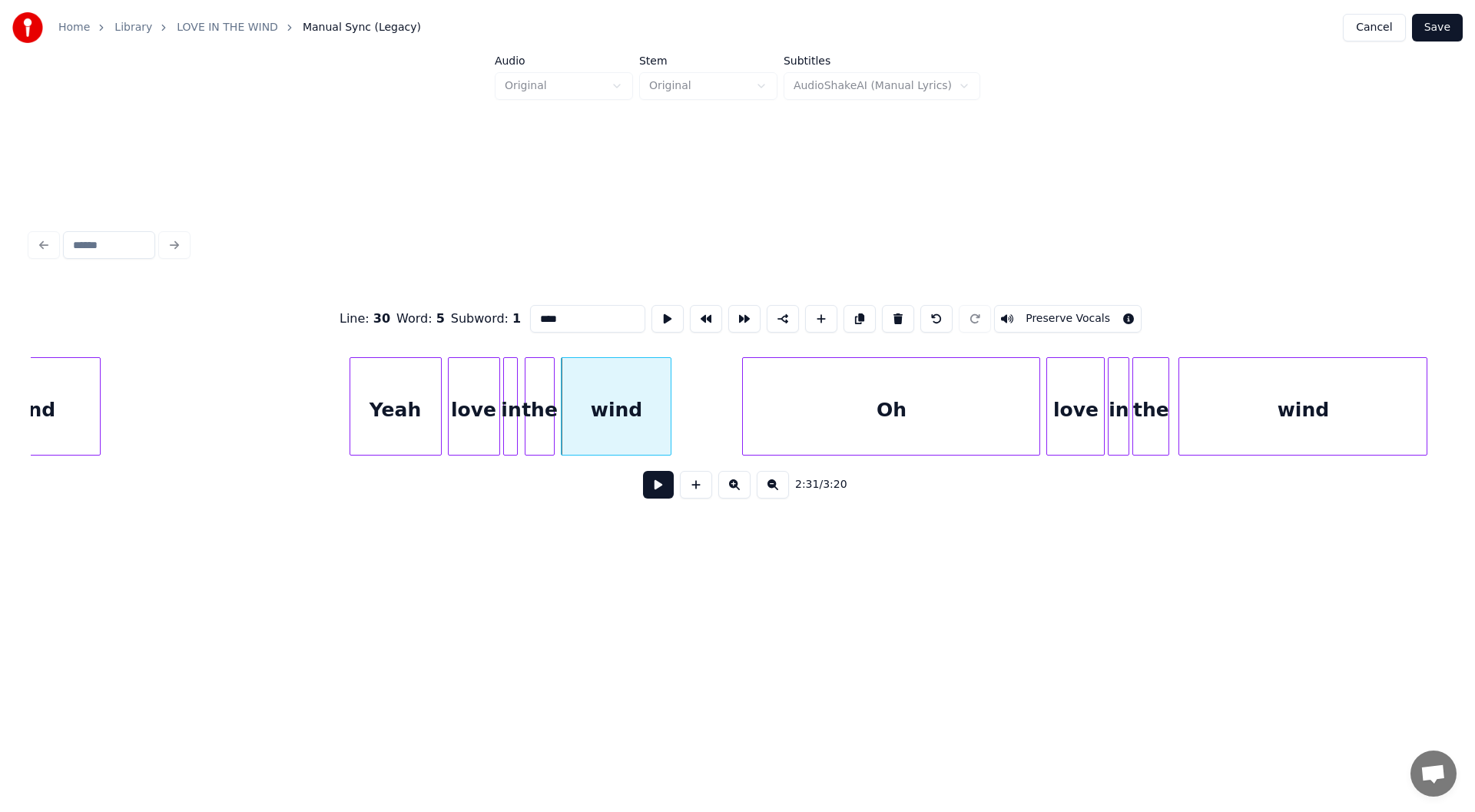
click at [655, 484] on button at bounding box center [658, 484] width 31 height 28
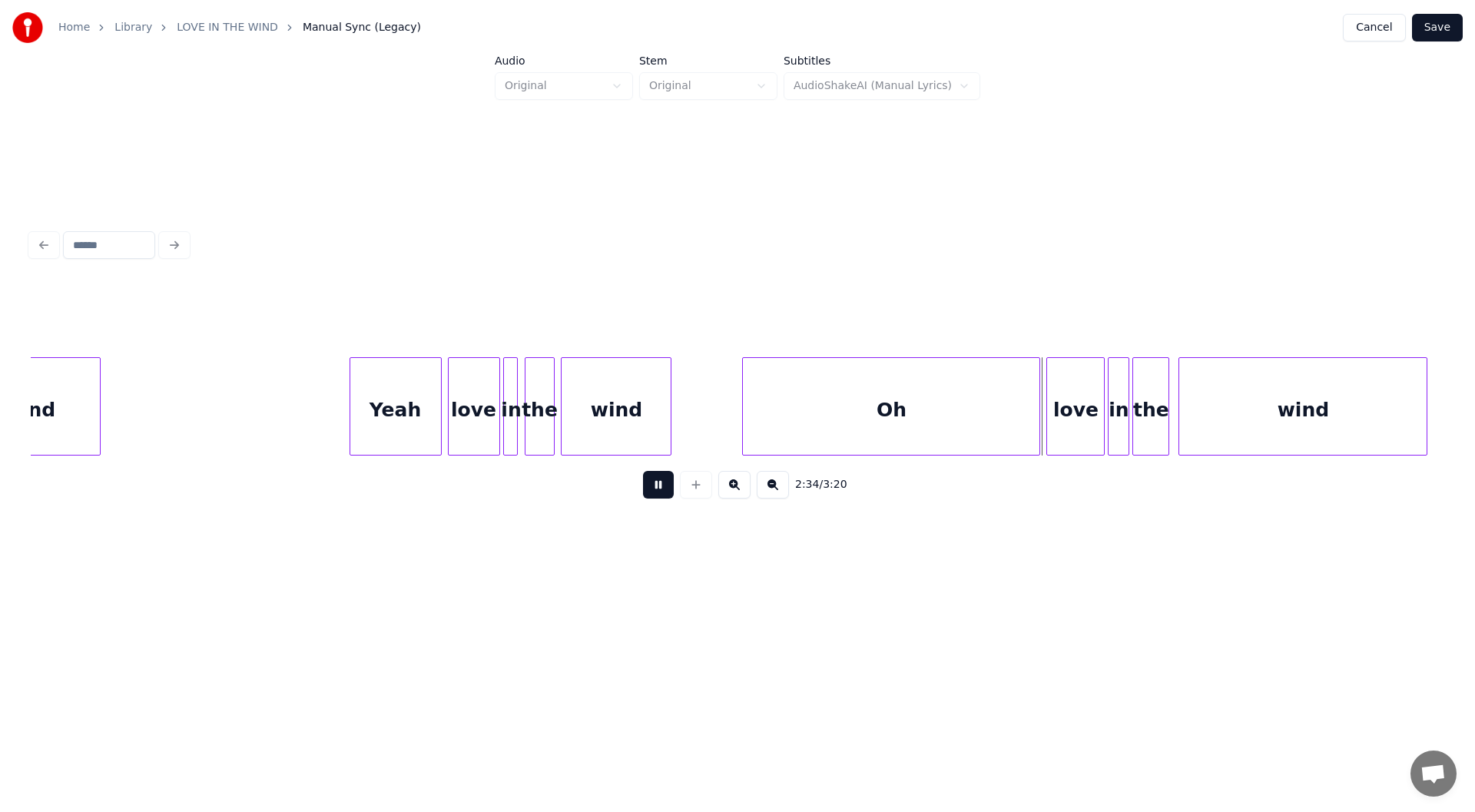
click at [649, 487] on button at bounding box center [658, 484] width 31 height 28
click at [977, 429] on div at bounding box center [979, 406] width 5 height 97
click at [609, 397] on div "wind" at bounding box center [616, 410] width 109 height 105
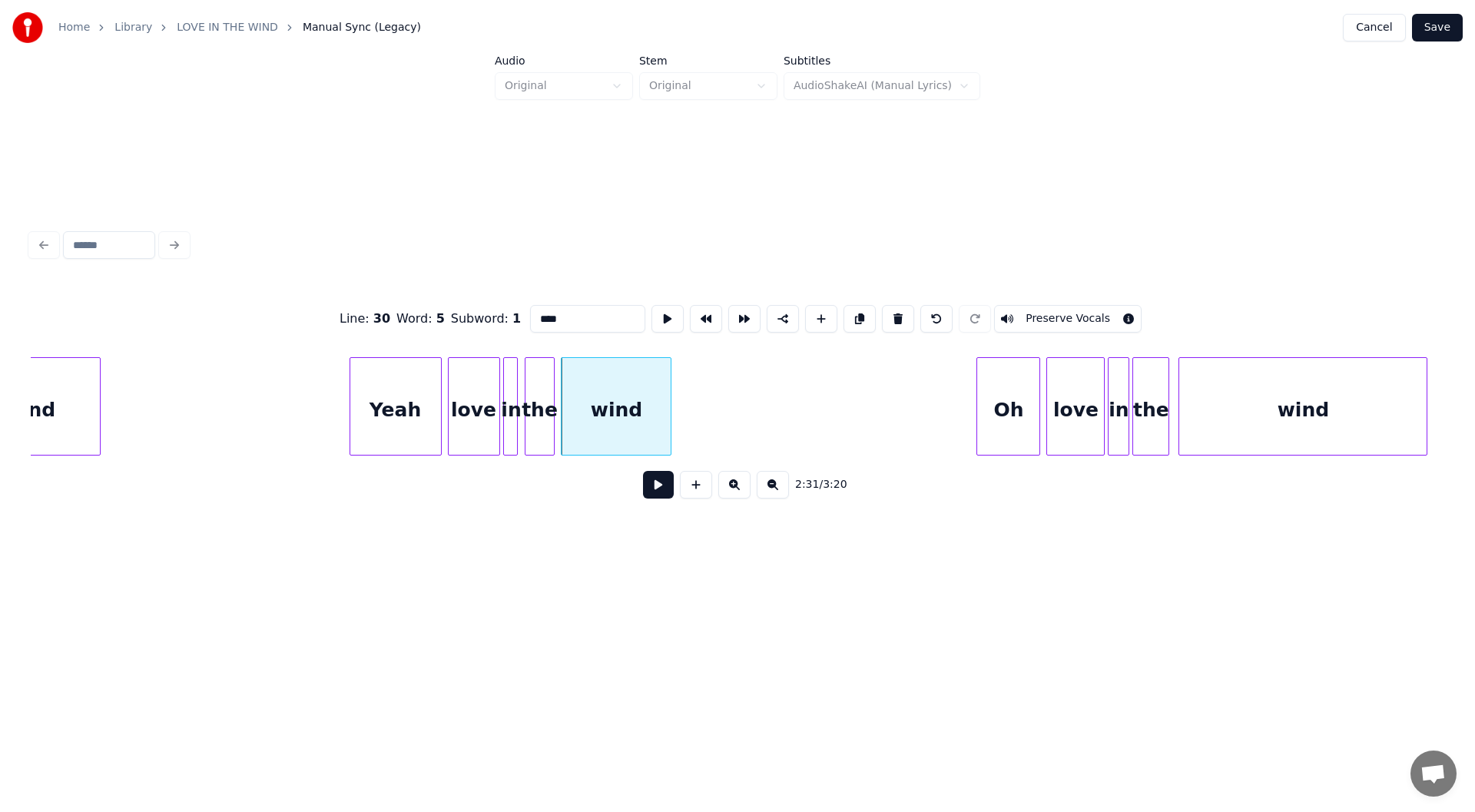
click at [655, 492] on button at bounding box center [658, 484] width 31 height 28
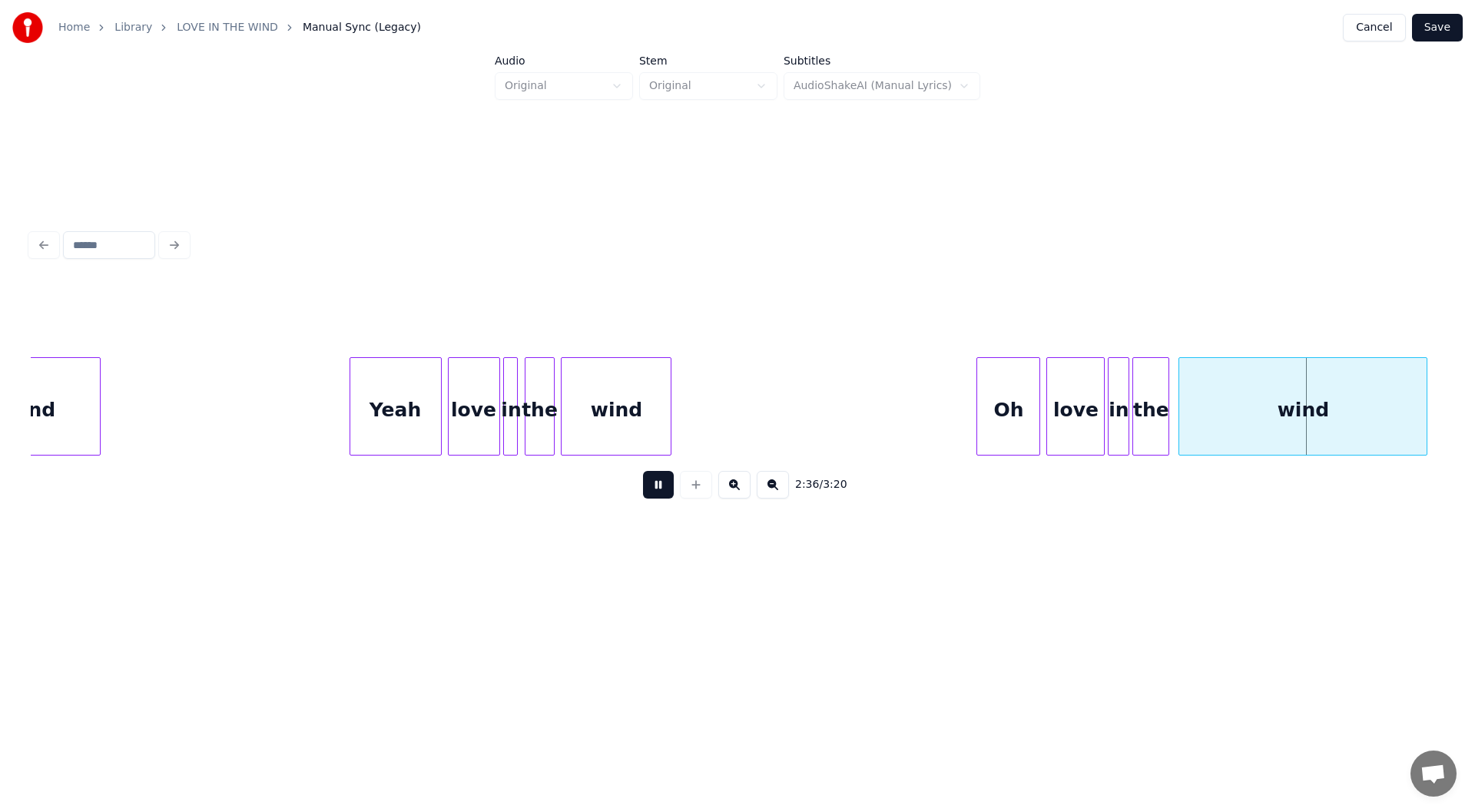
click at [656, 485] on button at bounding box center [658, 484] width 31 height 28
click at [1317, 420] on div at bounding box center [1316, 406] width 5 height 97
click at [1000, 417] on div "Oh" at bounding box center [1008, 410] width 62 height 105
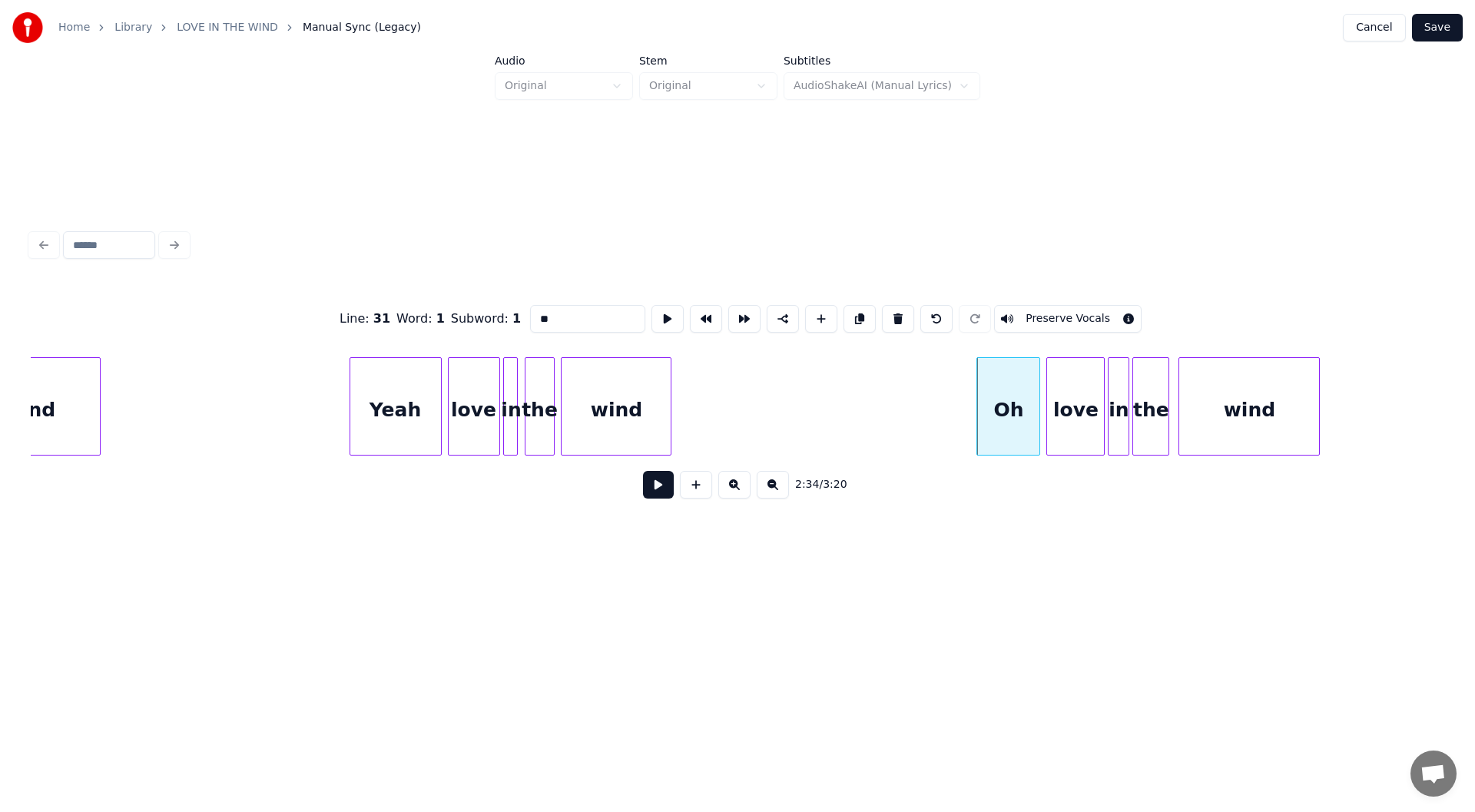
click at [655, 489] on button at bounding box center [658, 484] width 31 height 28
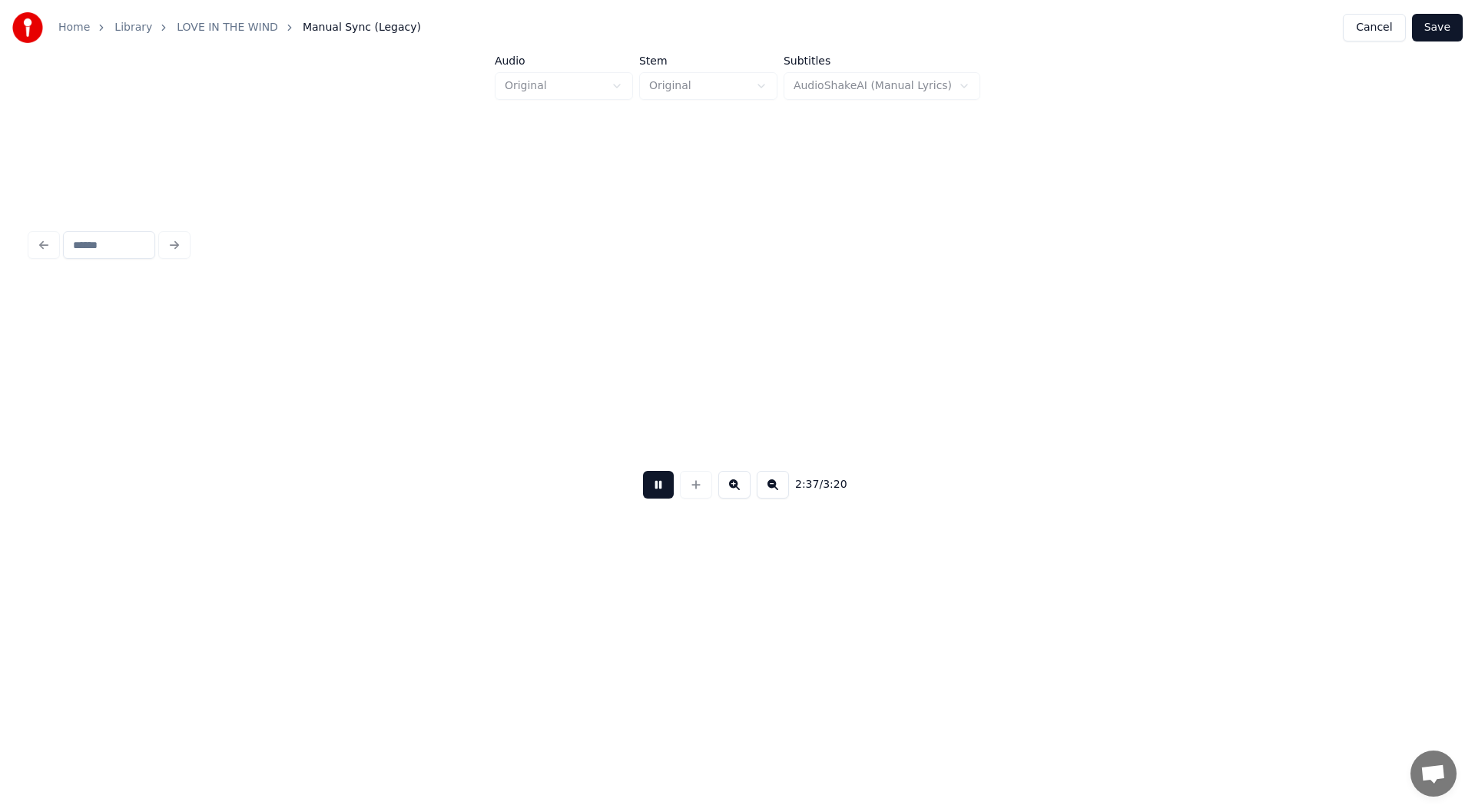
scroll to position [0, 24166]
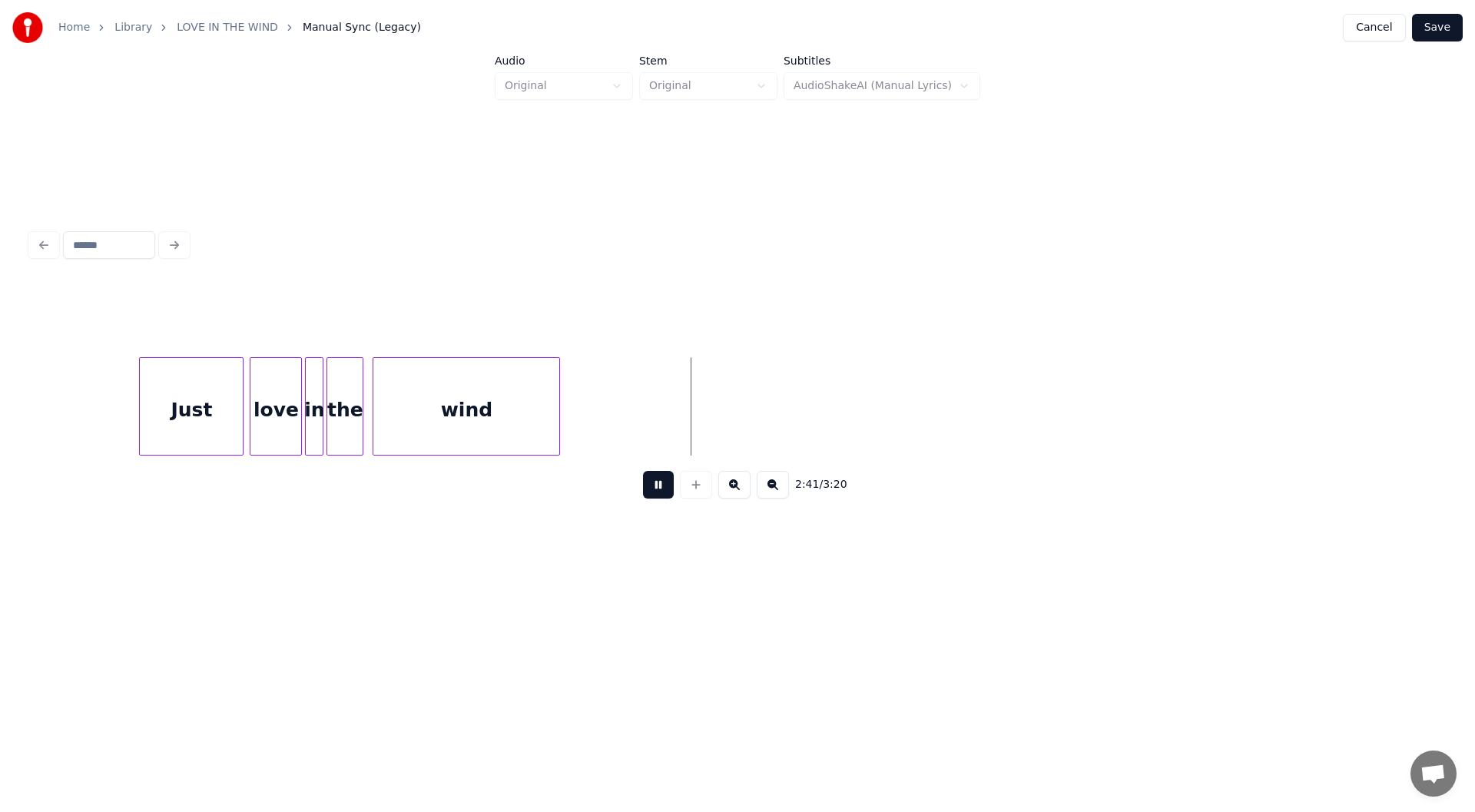
click at [655, 489] on button at bounding box center [658, 484] width 31 height 28
click at [682, 396] on div at bounding box center [680, 406] width 5 height 97
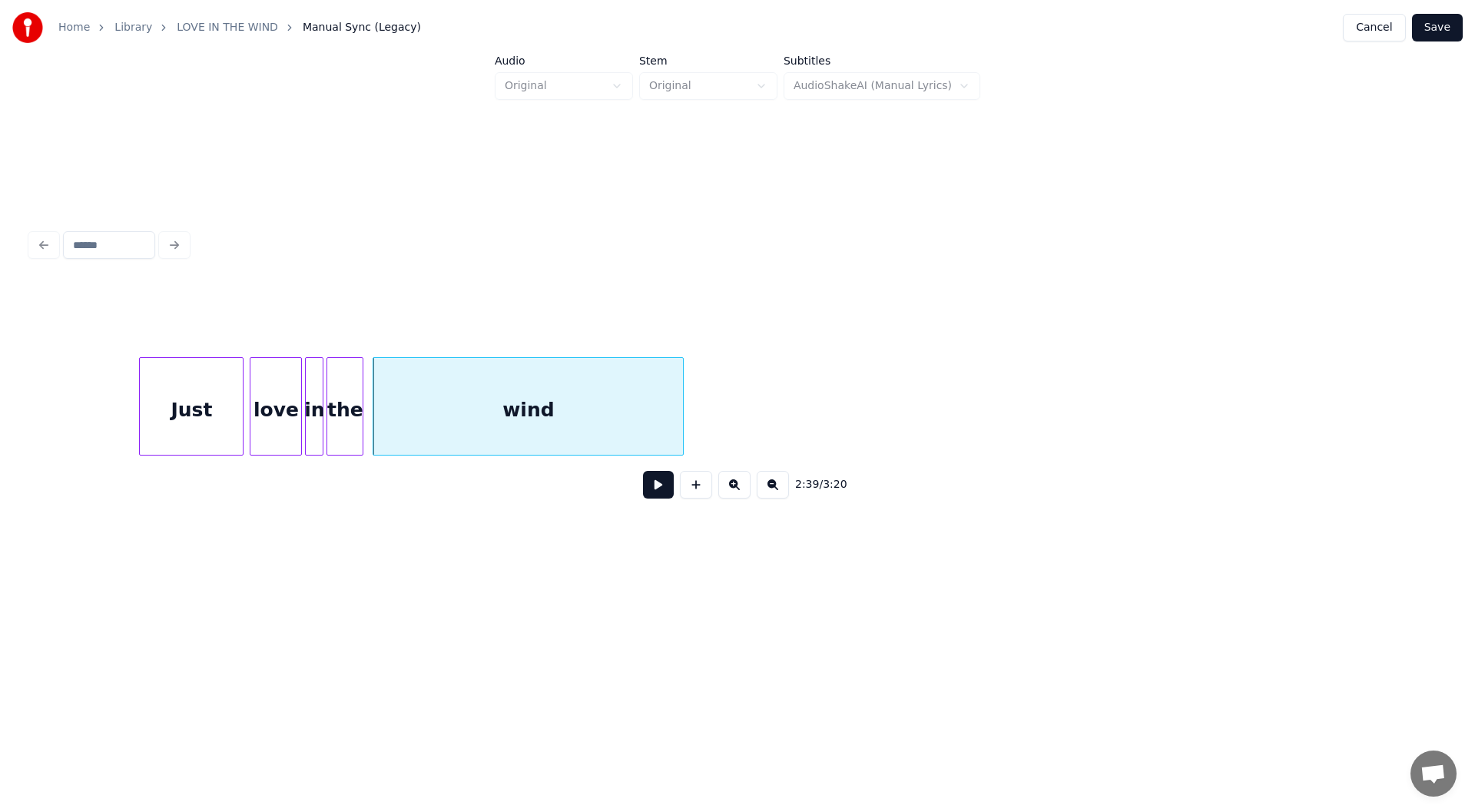
click at [652, 492] on button at bounding box center [658, 484] width 31 height 28
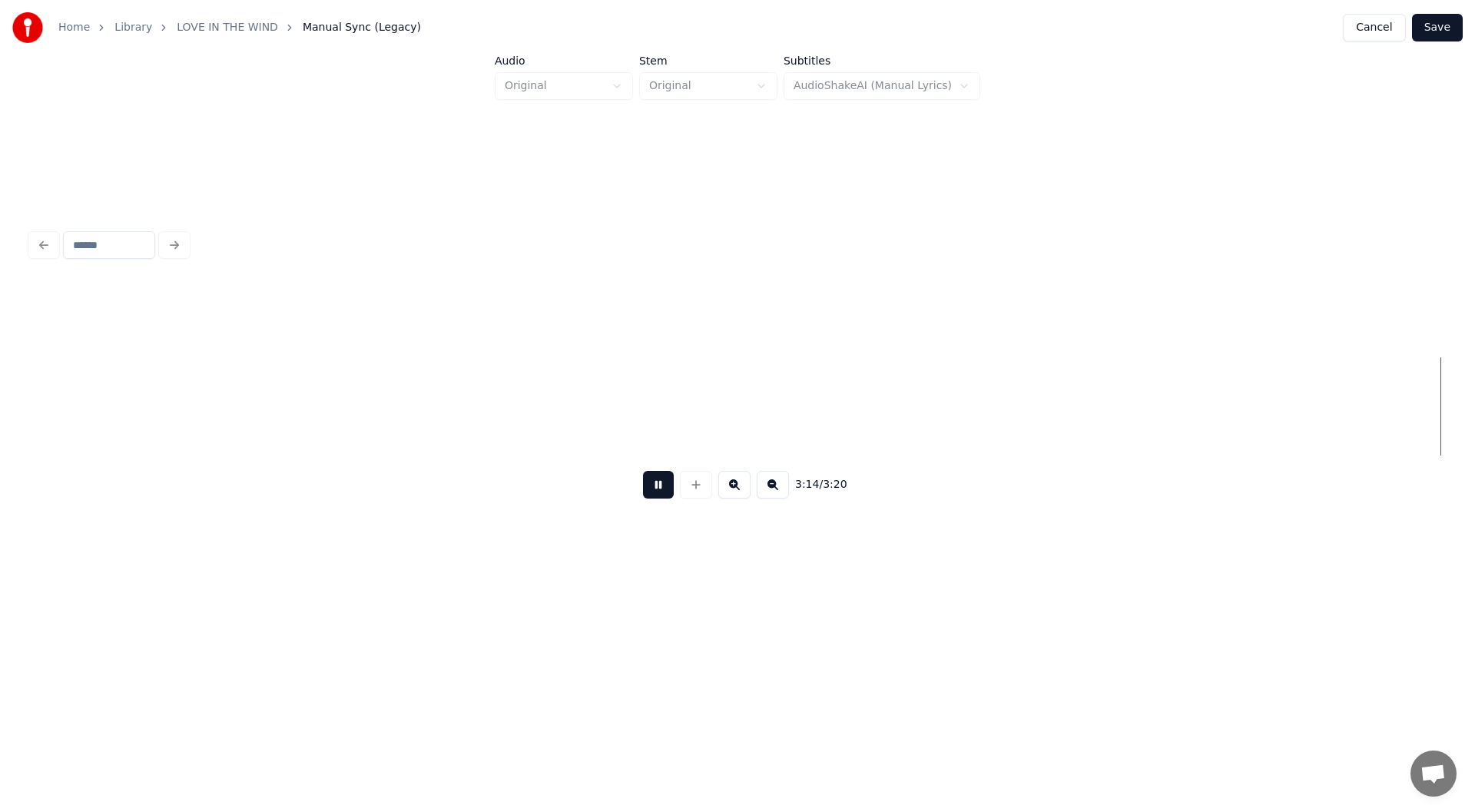
scroll to position [0, 29409]
click at [658, 487] on button at bounding box center [658, 484] width 31 height 28
click at [1443, 27] on button "Save" at bounding box center [1437, 28] width 51 height 28
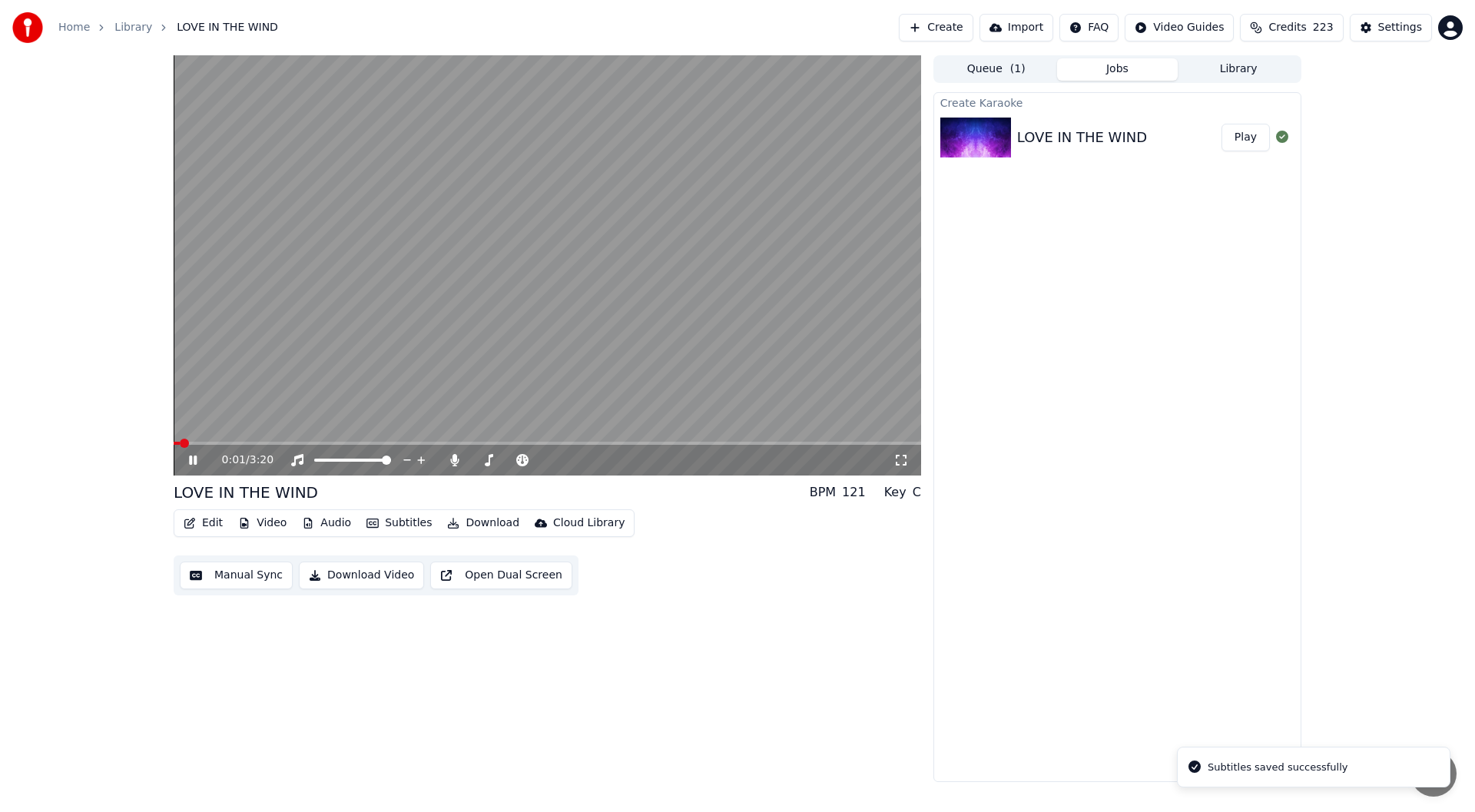
drag, startPoint x: 903, startPoint y: 456, endPoint x: 903, endPoint y: 473, distance: 17.0
click at [903, 456] on icon at bounding box center [900, 459] width 10 height 10
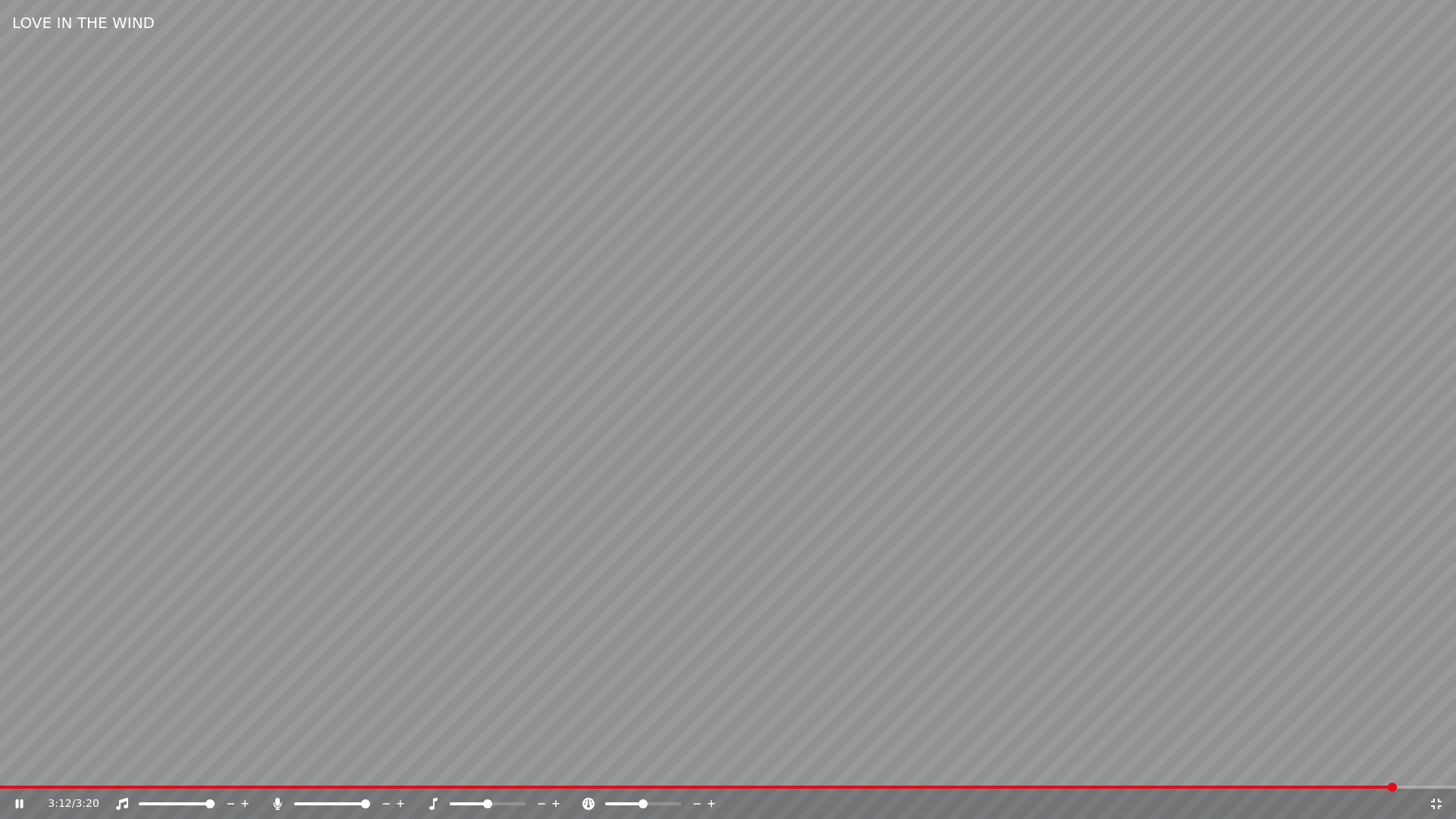
click at [1437, 801] on icon at bounding box center [1436, 804] width 15 height 12
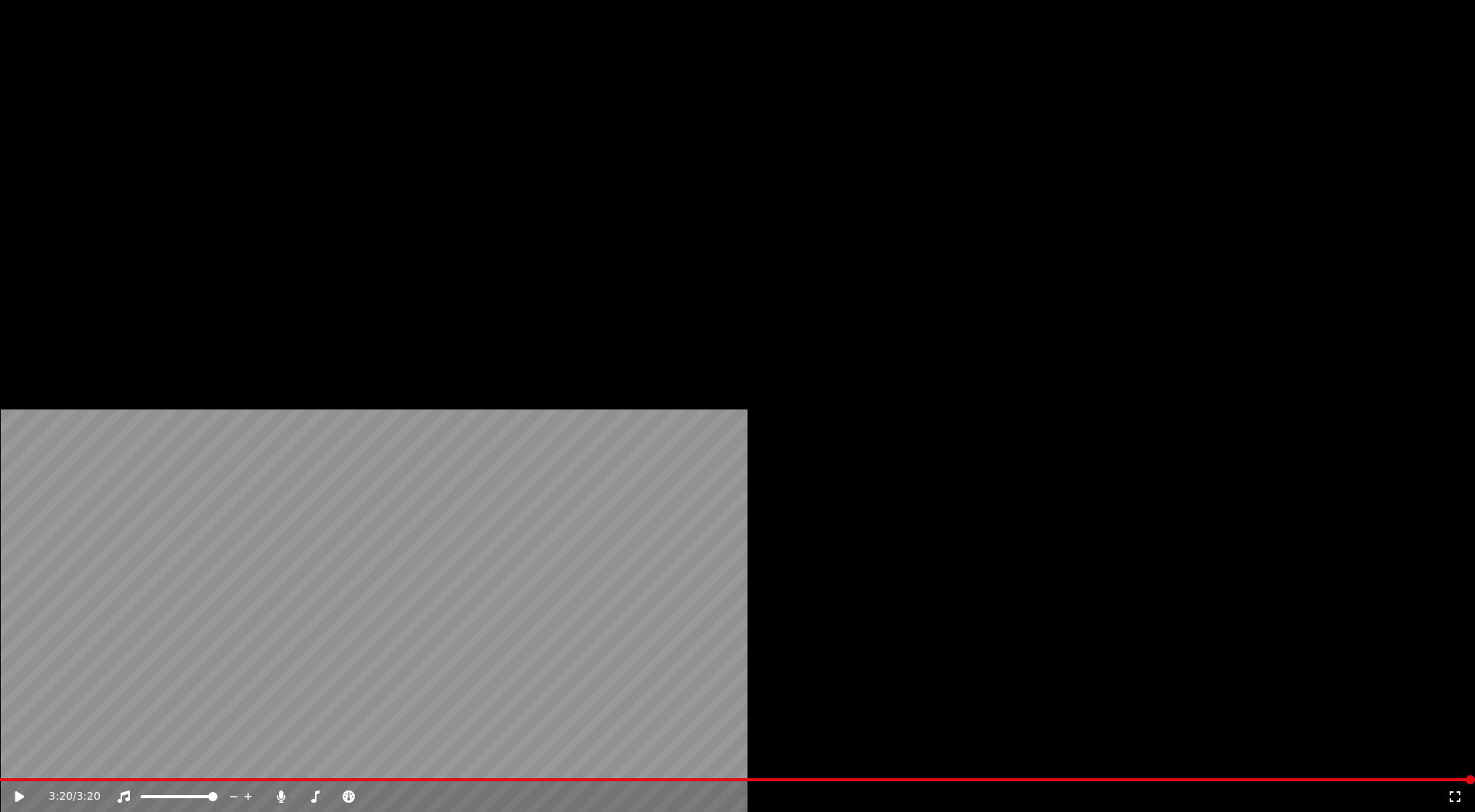
click at [480, 113] on button "Download" at bounding box center [482, 103] width 85 height 22
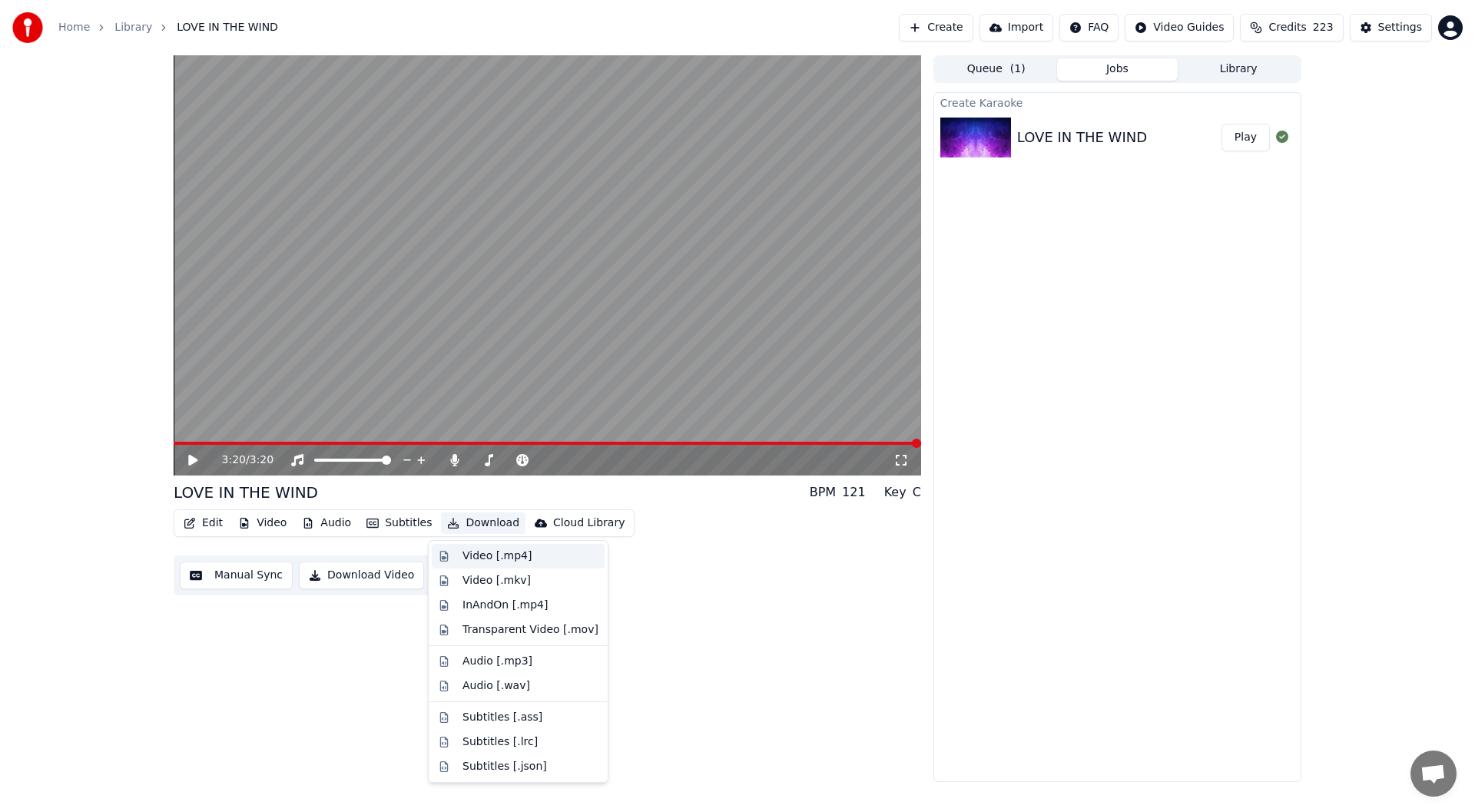
click at [481, 555] on div "Video [.mp4]" at bounding box center [497, 556] width 70 height 15
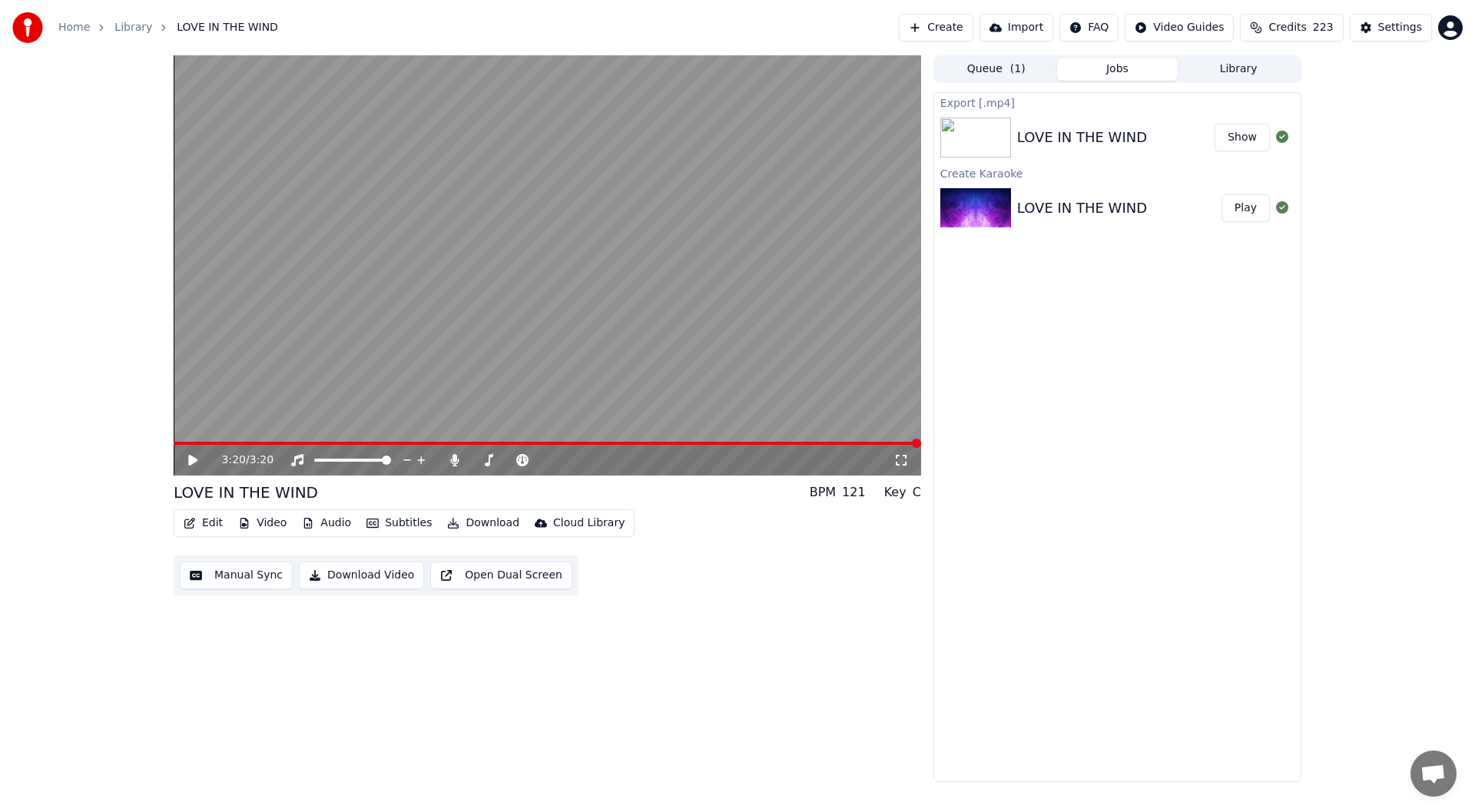
click at [1243, 133] on button "Show" at bounding box center [1242, 137] width 55 height 28
